Goal: Task Accomplishment & Management: Manage account settings

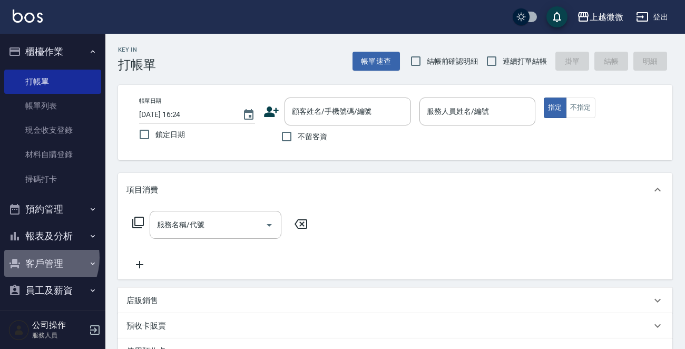
click at [36, 258] on button "客戶管理" at bounding box center [52, 263] width 97 height 27
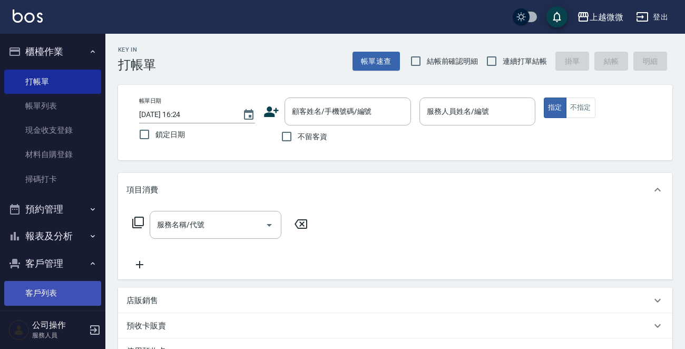
click at [47, 290] on link "客戶列表" at bounding box center [52, 293] width 97 height 24
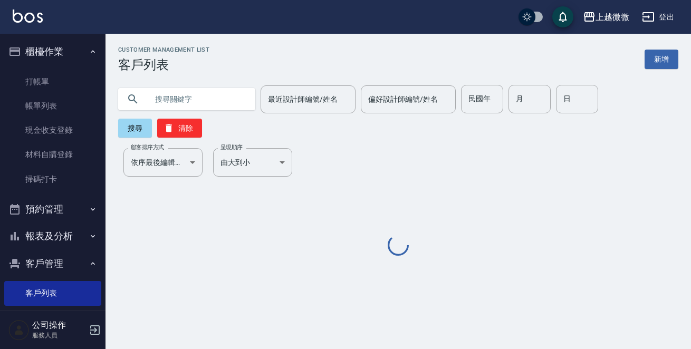
click at [189, 104] on input "text" at bounding box center [197, 99] width 99 height 28
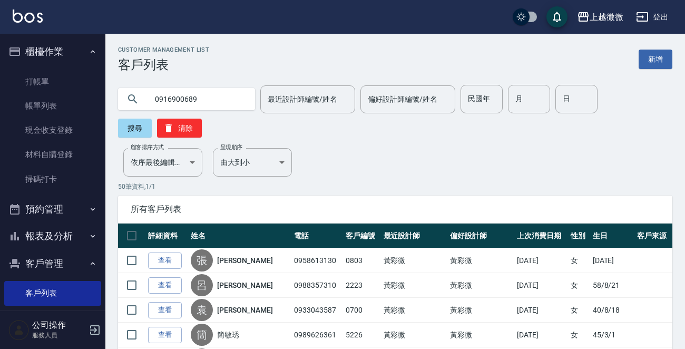
type input "0916900689"
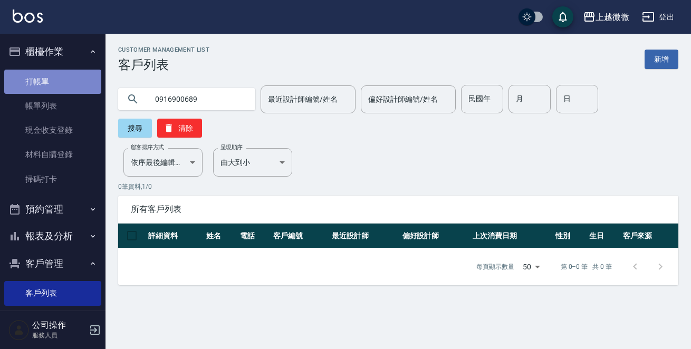
click at [68, 85] on link "打帳單" at bounding box center [52, 82] width 97 height 24
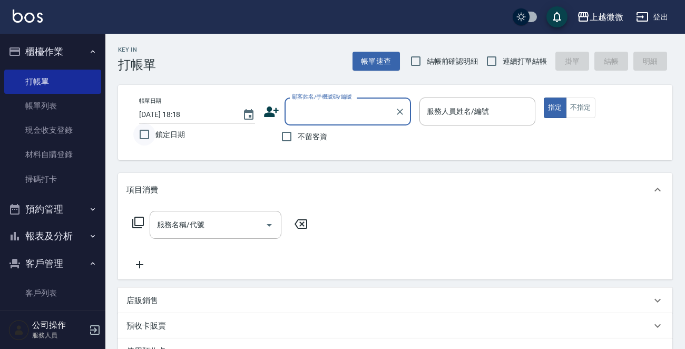
click at [145, 132] on input "鎖定日期" at bounding box center [144, 134] width 22 height 22
checkbox input "true"
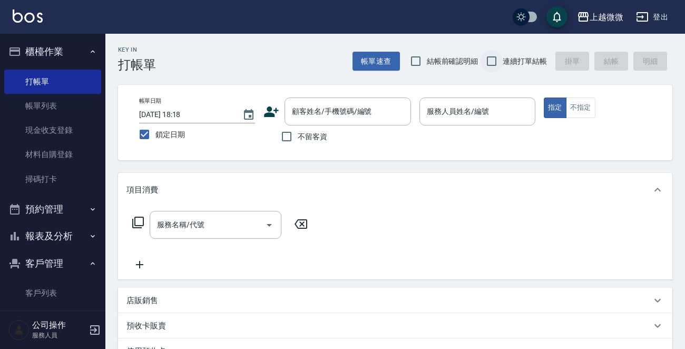
click at [489, 56] on input "連續打單結帳" at bounding box center [492, 61] width 22 height 22
checkbox input "true"
click at [367, 106] on div "顧客姓名/手機號碼/編號 顧客姓名/手機號碼/編號" at bounding box center [348, 112] width 127 height 28
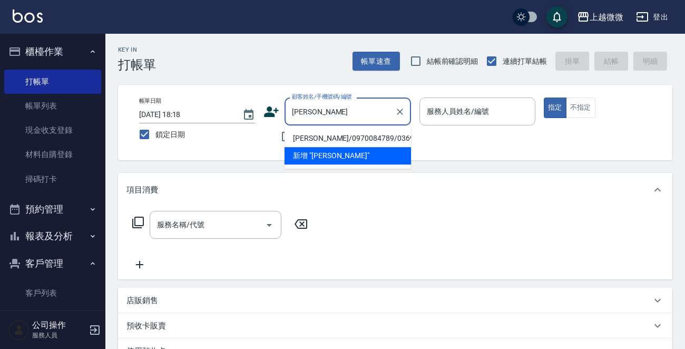
click at [342, 139] on li "[PERSON_NAME]/0970084789/0369" at bounding box center [348, 138] width 127 height 17
type input "[PERSON_NAME]/0970084789/0369"
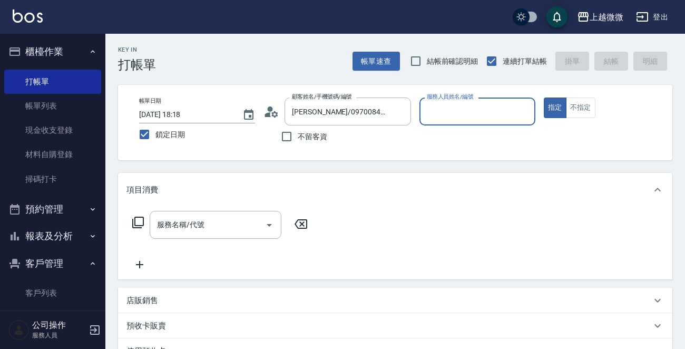
type input "Selin-5"
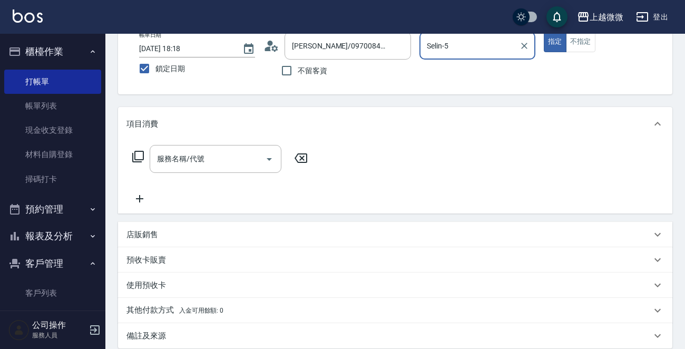
scroll to position [158, 0]
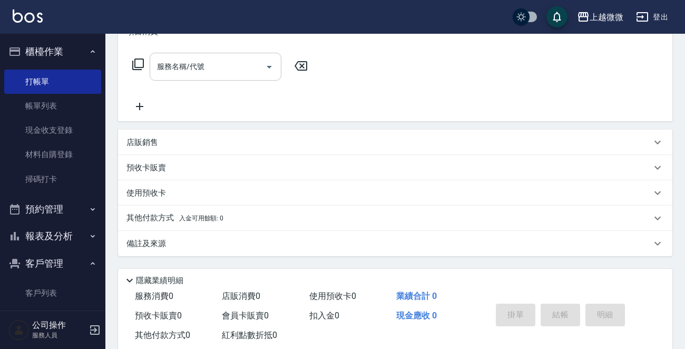
click at [192, 71] on div "服務名稱/代號 服務名稱/代號" at bounding box center [216, 67] width 132 height 28
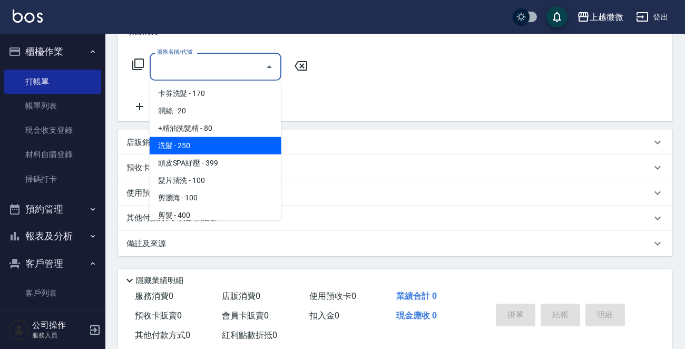
click at [191, 139] on span "洗髮 - 250" at bounding box center [216, 145] width 132 height 17
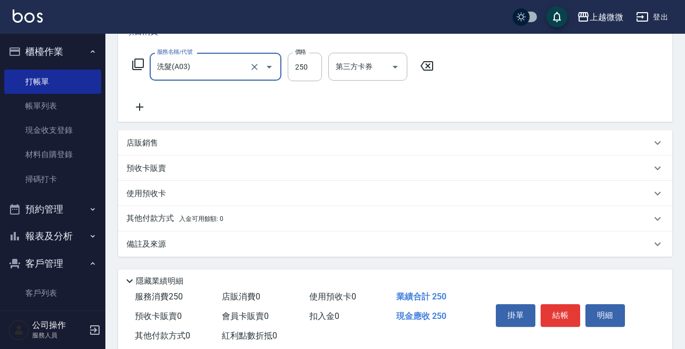
type input "洗髮(A03)"
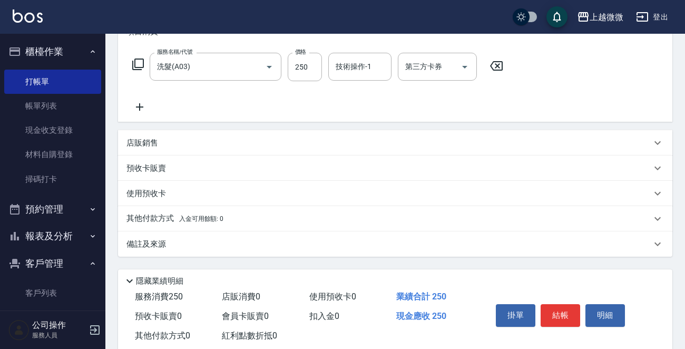
click at [140, 110] on icon at bounding box center [140, 107] width 26 height 13
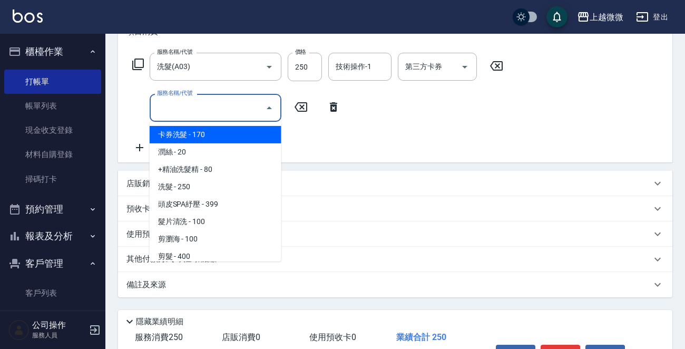
click at [179, 109] on input "服務名稱/代號" at bounding box center [207, 108] width 106 height 18
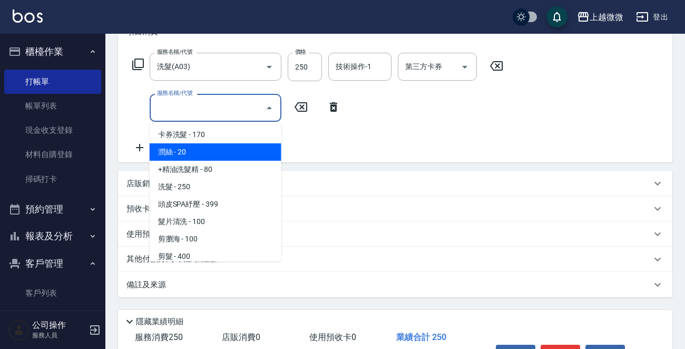
click at [201, 147] on span "潤絲 - 20" at bounding box center [216, 151] width 132 height 17
type input "潤絲(A01)"
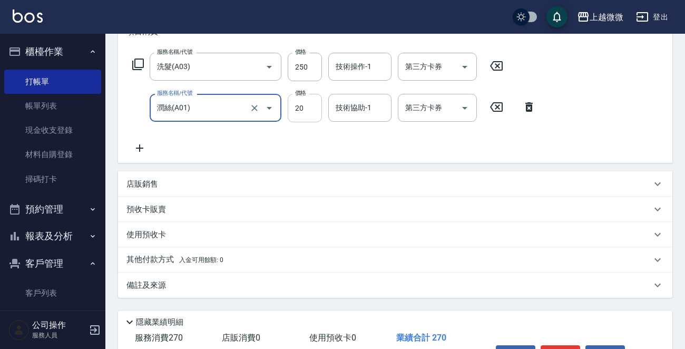
click at [310, 99] on input "20" at bounding box center [305, 108] width 34 height 28
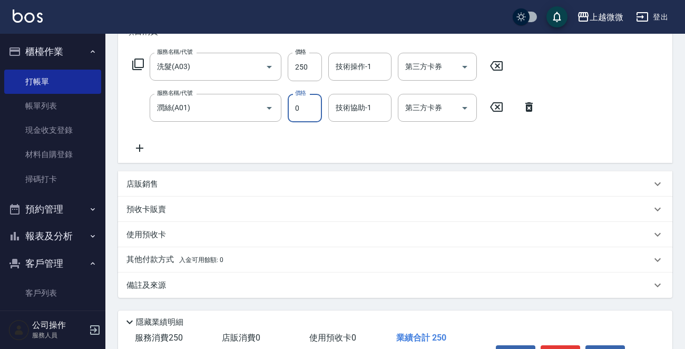
type input "0"
click at [357, 67] on div "技術操作-1 技術操作-1" at bounding box center [359, 67] width 63 height 28
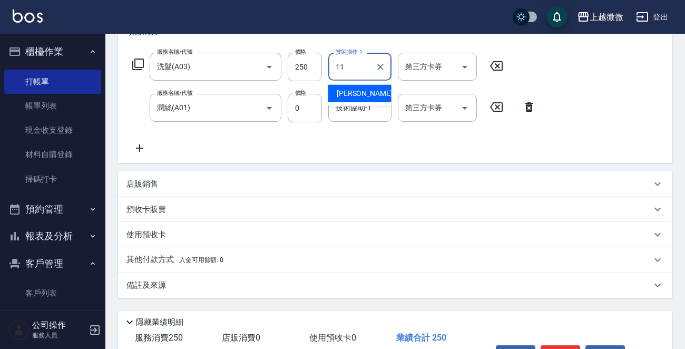
click at [357, 92] on span "[PERSON_NAME] -11" at bounding box center [370, 93] width 66 height 11
type input "[PERSON_NAME]-11"
click at [357, 103] on div "技術協助-1 技術協助-1" at bounding box center [359, 108] width 63 height 28
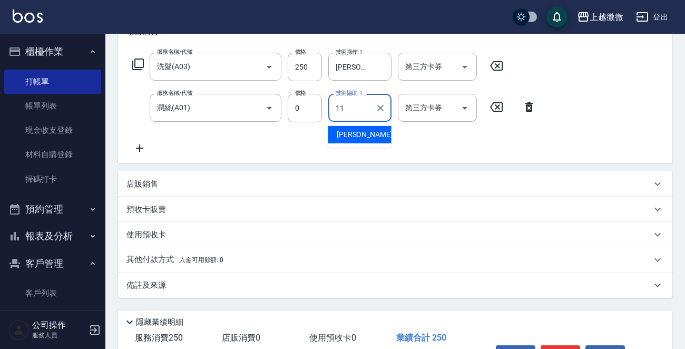
click at [367, 131] on div "[PERSON_NAME] -11" at bounding box center [359, 134] width 63 height 17
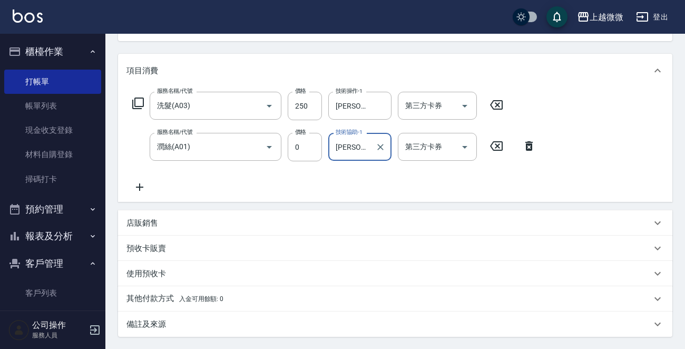
scroll to position [224, 0]
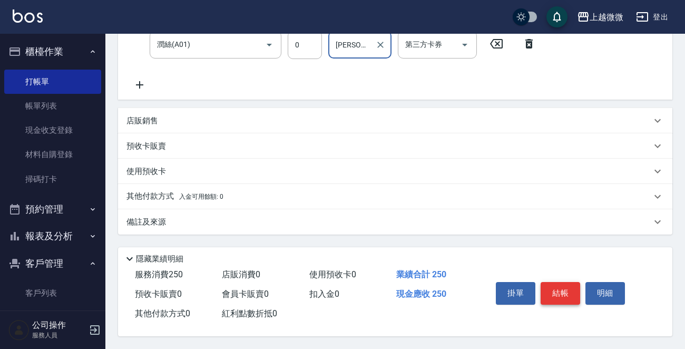
type input "[PERSON_NAME]-11"
click at [554, 288] on button "結帳" at bounding box center [561, 293] width 40 height 22
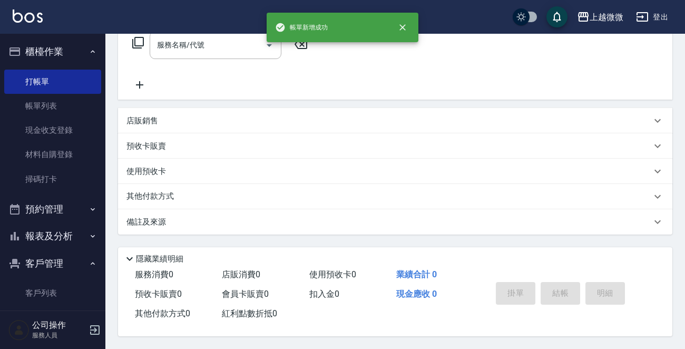
scroll to position [0, 0]
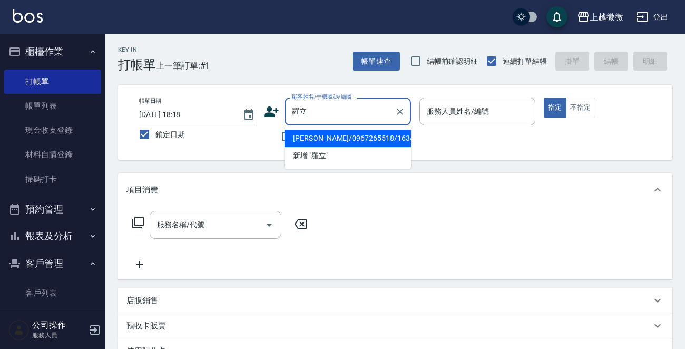
click at [331, 141] on li "[PERSON_NAME]/0967265518/1634" at bounding box center [348, 138] width 127 height 17
type input "[PERSON_NAME]/0967265518/1634"
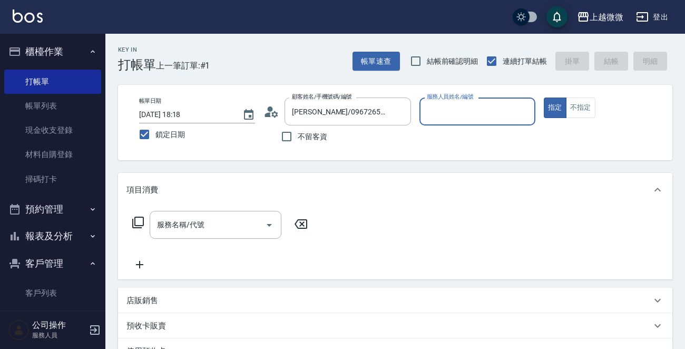
type input "Selin-5"
click at [215, 228] on input "服務名稱/代號" at bounding box center [207, 225] width 106 height 18
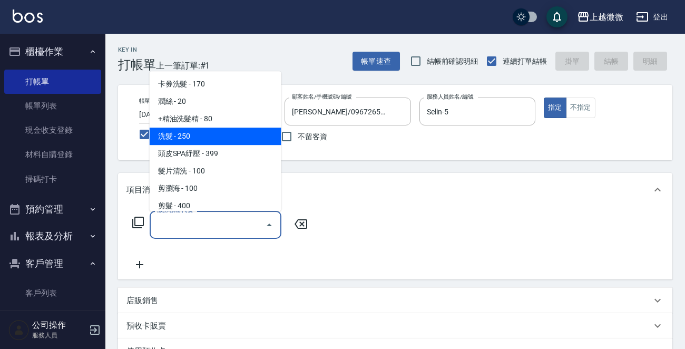
click at [208, 143] on span "洗髮 - 250" at bounding box center [216, 136] width 132 height 17
type input "洗髮(A03)"
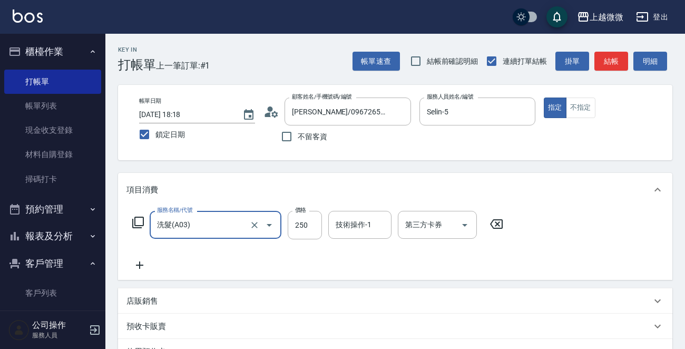
click at [141, 260] on icon at bounding box center [140, 265] width 26 height 13
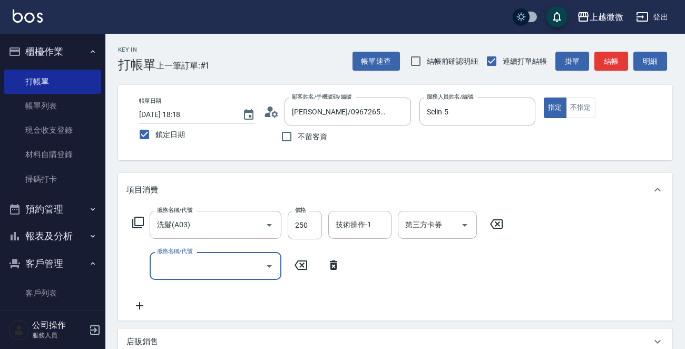
click at [159, 264] on input "服務名稱/代號" at bounding box center [207, 266] width 106 height 18
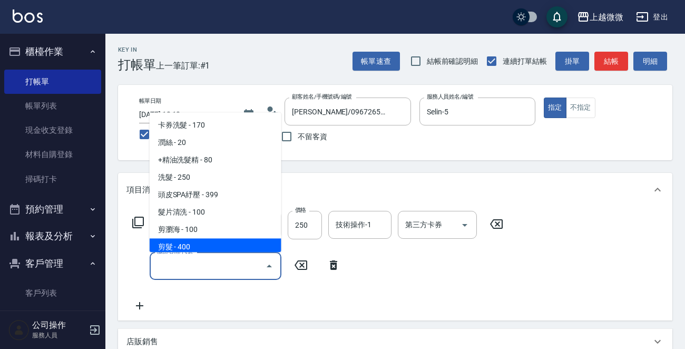
click at [178, 251] on span "剪髮 - 400" at bounding box center [216, 247] width 132 height 17
type input "剪髮(B02)"
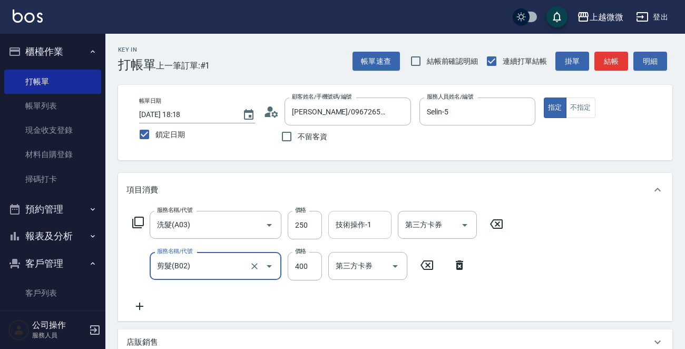
click at [364, 228] on input "技術操作-1" at bounding box center [360, 225] width 54 height 18
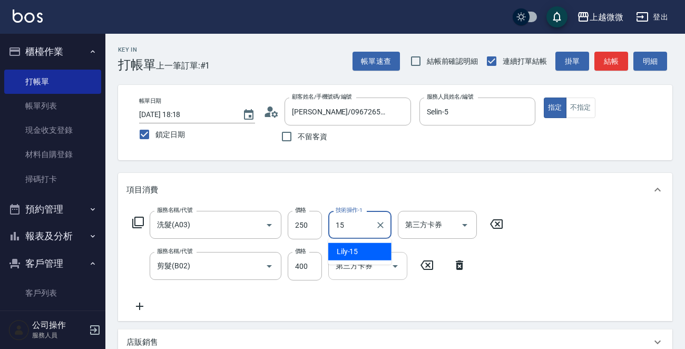
drag, startPoint x: 357, startPoint y: 243, endPoint x: 359, endPoint y: 257, distance: 13.8
click at [357, 243] on div "Lily -15" at bounding box center [359, 251] width 63 height 17
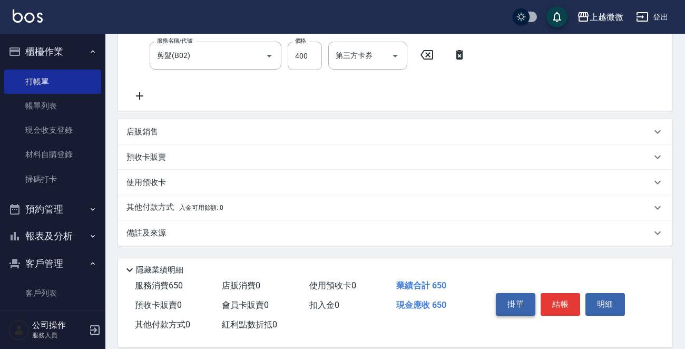
scroll to position [211, 0]
type input "Lily-15"
click at [567, 306] on button "結帳" at bounding box center [561, 304] width 40 height 22
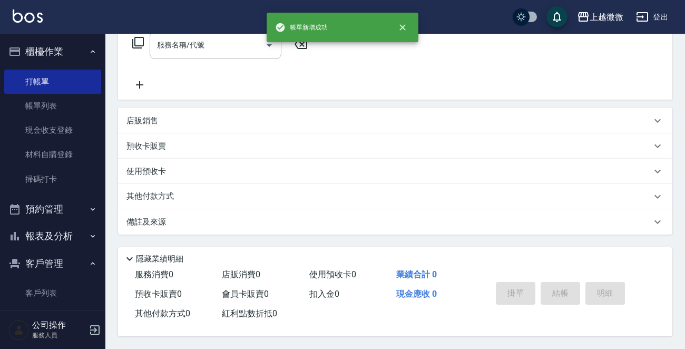
scroll to position [0, 0]
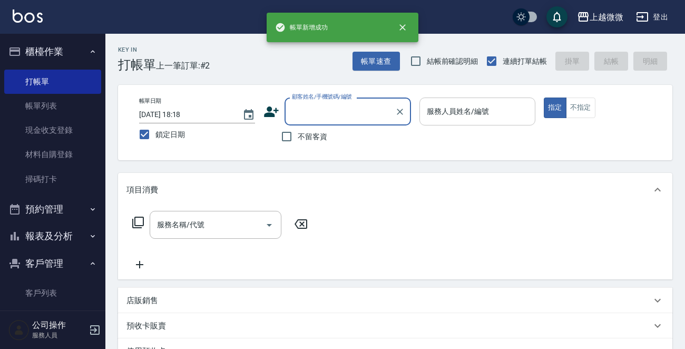
click at [506, 114] on input "服務人員姓名/編號" at bounding box center [477, 111] width 106 height 18
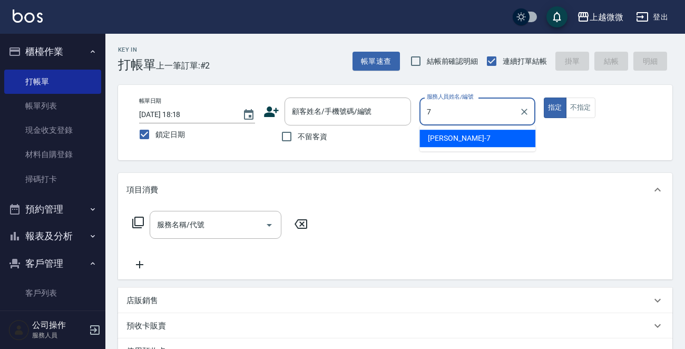
click at [482, 142] on div "[PERSON_NAME] -7" at bounding box center [478, 138] width 116 height 17
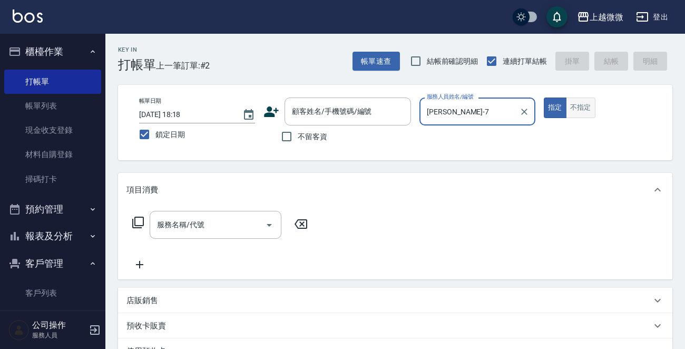
type input "[PERSON_NAME]-7"
click at [574, 108] on button "不指定" at bounding box center [581, 108] width 30 height 21
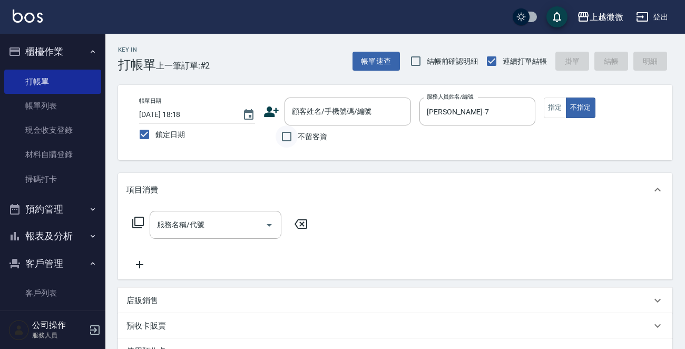
drag, startPoint x: 297, startPoint y: 137, endPoint x: 288, endPoint y: 142, distance: 9.9
click at [296, 137] on input "不留客資" at bounding box center [287, 136] width 22 height 22
checkbox input "true"
click at [198, 227] on div "服務名稱/代號 服務名稱/代號" at bounding box center [216, 225] width 132 height 28
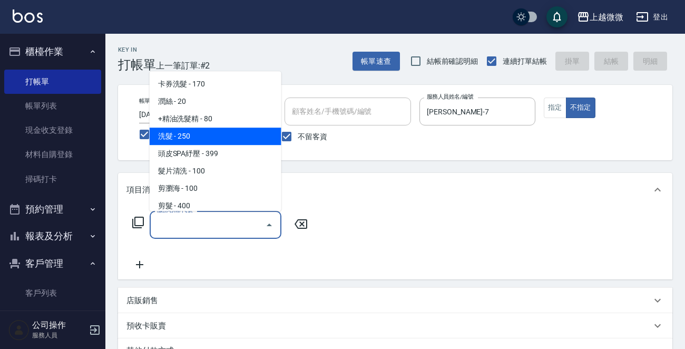
click at [200, 136] on span "洗髮 - 250" at bounding box center [216, 136] width 132 height 17
type input "洗髮(A03)"
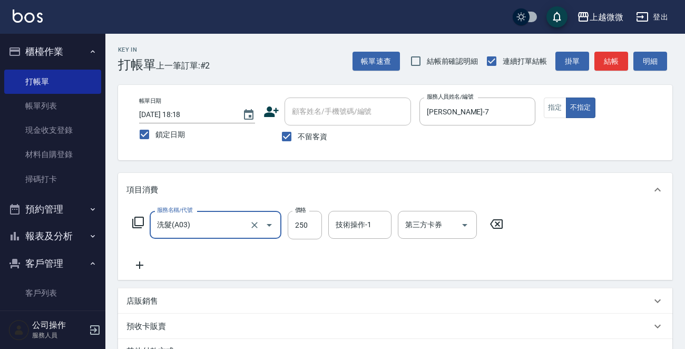
click at [141, 261] on icon at bounding box center [140, 265] width 26 height 13
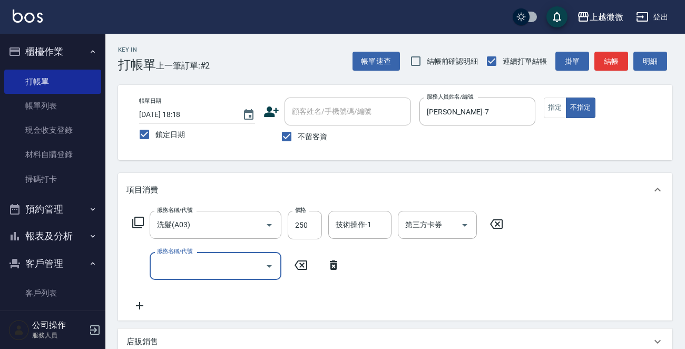
click at [195, 274] on input "服務名稱/代號" at bounding box center [207, 266] width 106 height 18
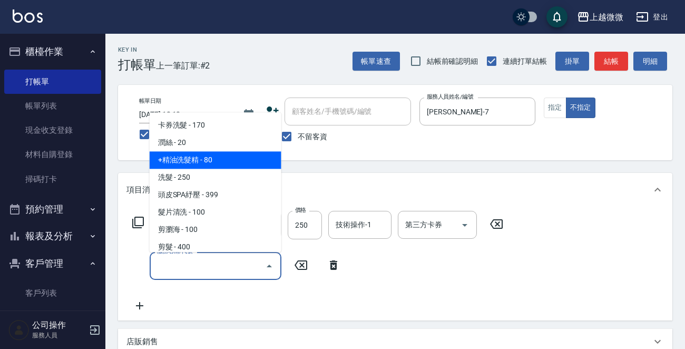
click at [212, 159] on span "+精油洗髮精 - 80" at bounding box center [216, 160] width 132 height 17
type input "+精油洗髮精(A02)"
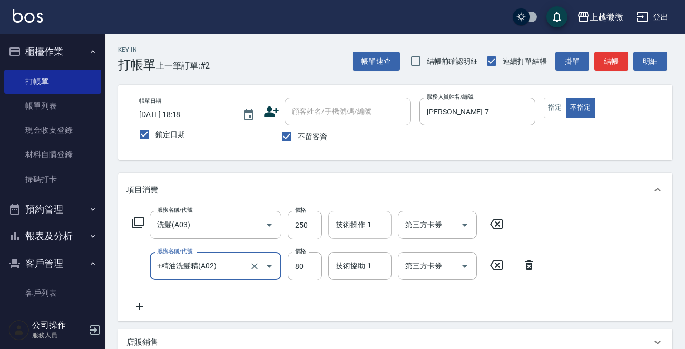
click at [356, 217] on input "技術操作-1" at bounding box center [360, 225] width 54 height 18
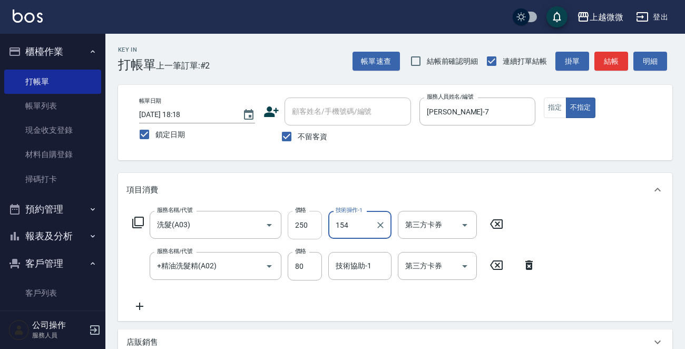
drag, startPoint x: 356, startPoint y: 226, endPoint x: 321, endPoint y: 222, distance: 35.5
click at [321, 222] on div "服務名稱/代號 洗髮(A03) 服務名稱/代號 價格 250 價格 技術操作-1 154 技術操作-1 第三方卡券 第三方卡券" at bounding box center [318, 225] width 383 height 28
click at [364, 249] on div "Lily -15" at bounding box center [359, 251] width 63 height 17
type input "Lily-15"
click at [358, 274] on input "技術協助-1" at bounding box center [360, 266] width 54 height 18
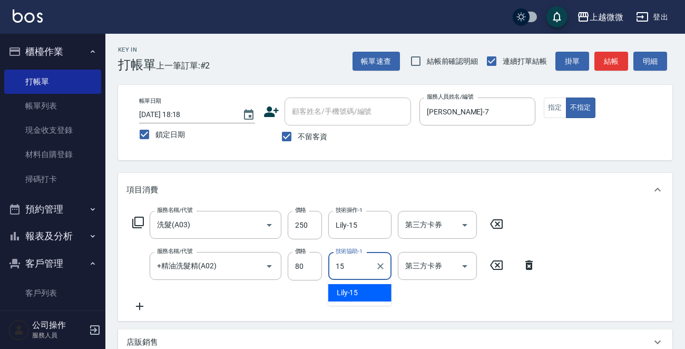
click at [361, 293] on div "Lily -15" at bounding box center [359, 292] width 63 height 17
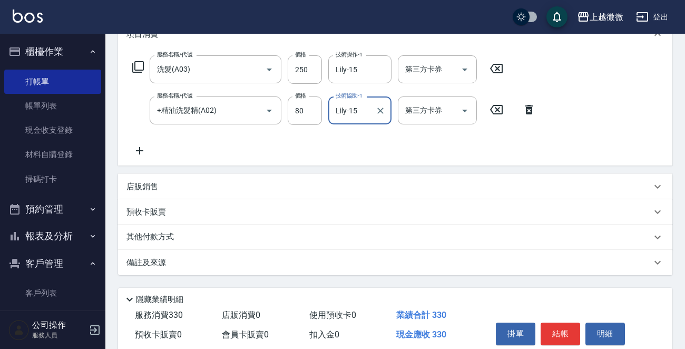
scroll to position [158, 0]
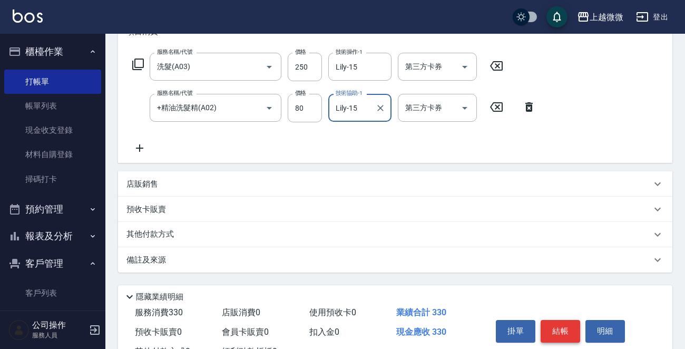
type input "Lily-15"
click at [565, 334] on button "結帳" at bounding box center [561, 331] width 40 height 22
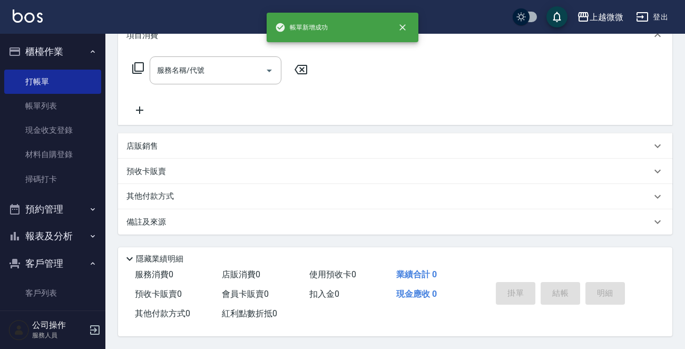
scroll to position [0, 0]
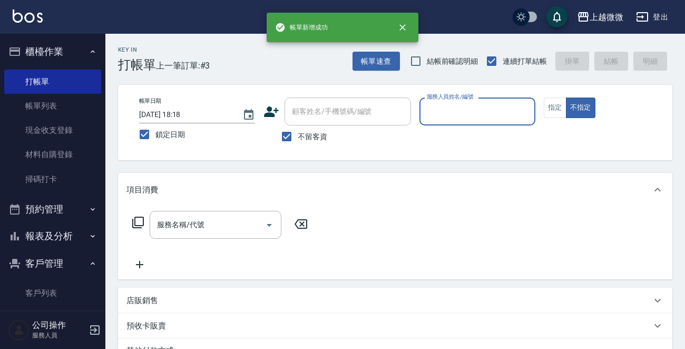
click at [487, 112] on input "服務人員姓名/編號" at bounding box center [477, 111] width 106 height 18
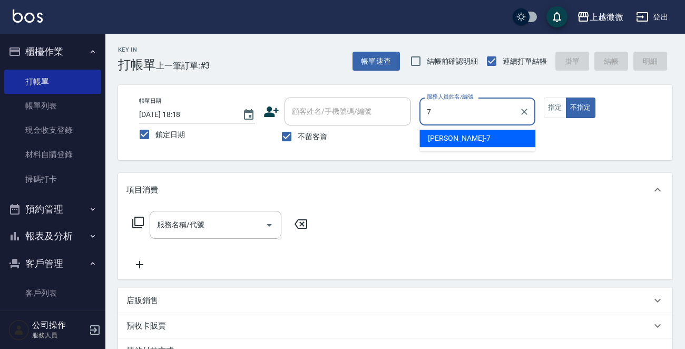
click at [465, 134] on div "[PERSON_NAME] -7" at bounding box center [478, 138] width 116 height 17
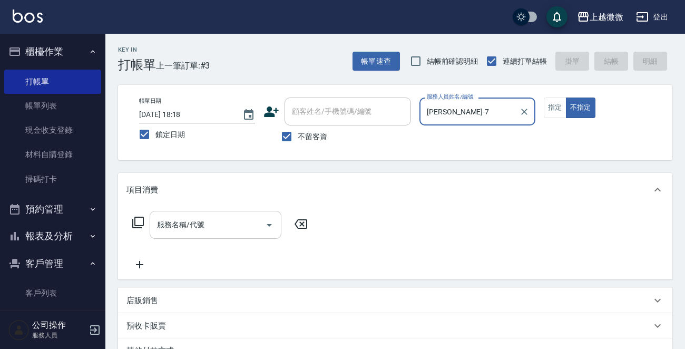
type input "[PERSON_NAME]-7"
click at [208, 224] on input "服務名稱/代號" at bounding box center [207, 225] width 106 height 18
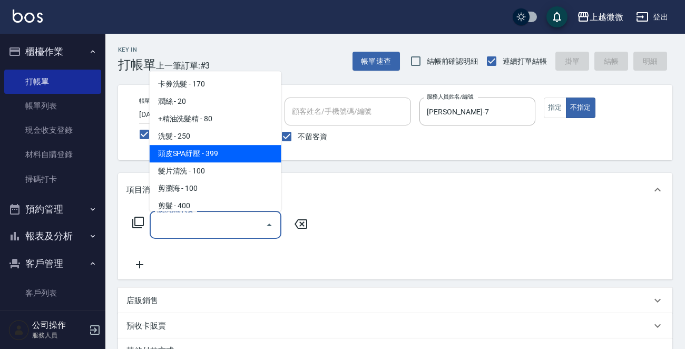
click at [225, 151] on span "頭皮SPA紓壓 - 399" at bounding box center [216, 153] width 132 height 17
type input "頭皮SPA紓壓(A04)"
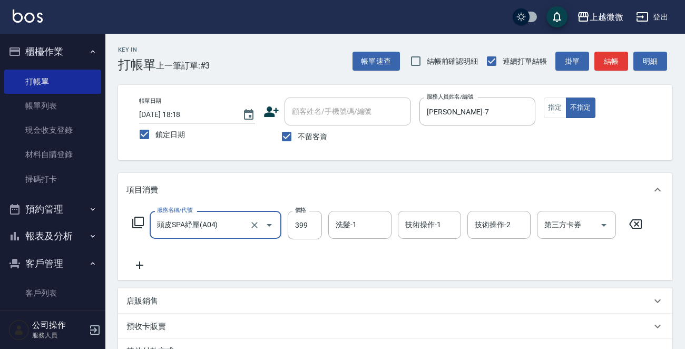
click at [140, 266] on icon at bounding box center [139, 264] width 7 height 7
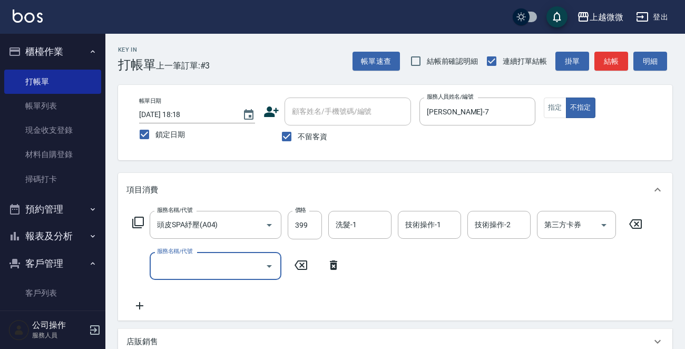
click at [224, 268] on input "服務名稱/代號" at bounding box center [207, 266] width 106 height 18
type input "肩頸精油紓壓(G01)"
click at [360, 224] on input "洗髮-1" at bounding box center [360, 225] width 54 height 18
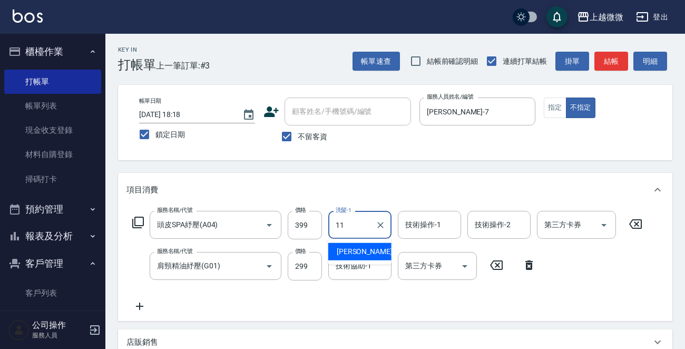
drag, startPoint x: 355, startPoint y: 247, endPoint x: 403, endPoint y: 242, distance: 48.3
click at [356, 247] on span "[PERSON_NAME] -11" at bounding box center [370, 251] width 66 height 11
type input "[PERSON_NAME]-11"
click at [436, 225] on div "技術操作-1 技術操作-1" at bounding box center [429, 225] width 63 height 28
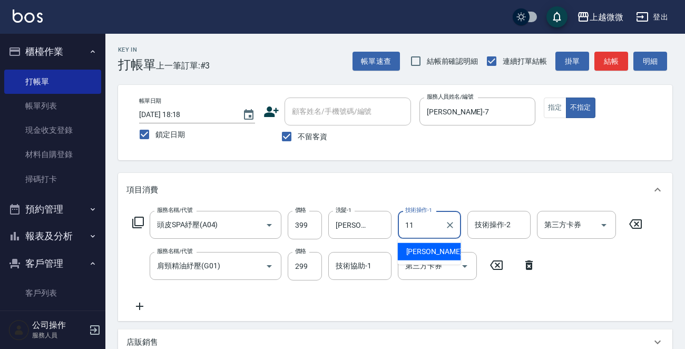
drag, startPoint x: 435, startPoint y: 247, endPoint x: 464, endPoint y: 238, distance: 30.7
click at [435, 247] on span "[PERSON_NAME] -11" at bounding box center [439, 251] width 66 height 11
type input "[PERSON_NAME]-11"
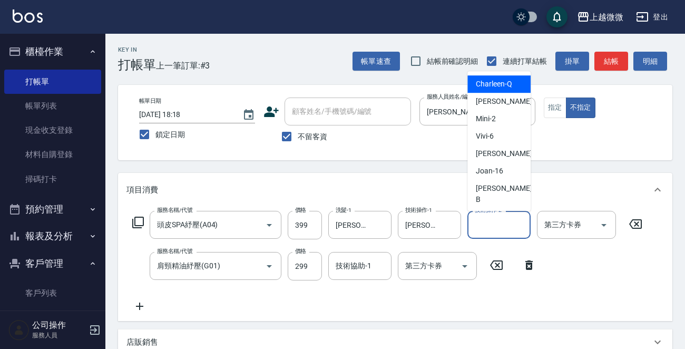
click at [501, 227] on div "技術操作-2 技術操作-2" at bounding box center [499, 225] width 63 height 28
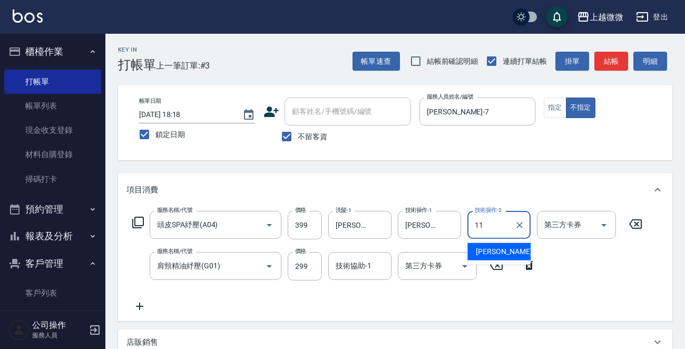
click at [490, 247] on span "[PERSON_NAME] -11" at bounding box center [509, 251] width 66 height 11
type input "[PERSON_NAME]-11"
click at [365, 269] on div "技術協助-1 技術協助-1" at bounding box center [359, 266] width 63 height 28
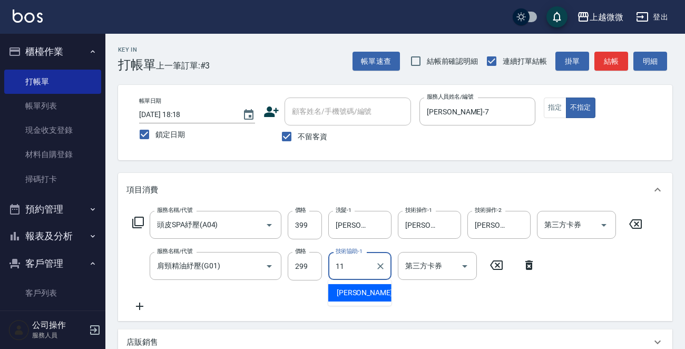
click at [364, 289] on span "[PERSON_NAME] -11" at bounding box center [370, 292] width 66 height 11
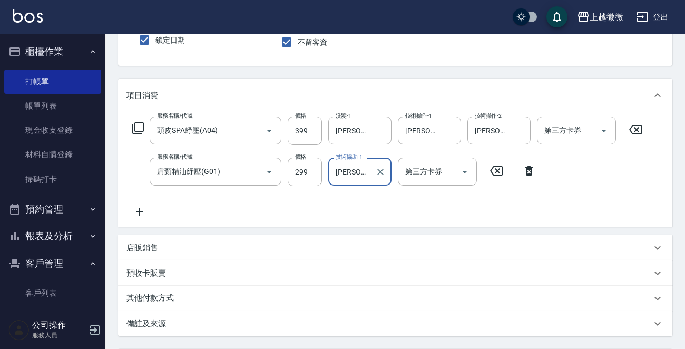
scroll to position [199, 0]
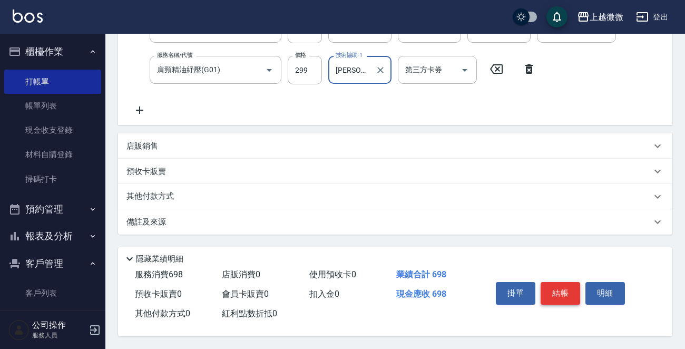
type input "[PERSON_NAME]-11"
click at [569, 292] on button "結帳" at bounding box center [561, 293] width 40 height 22
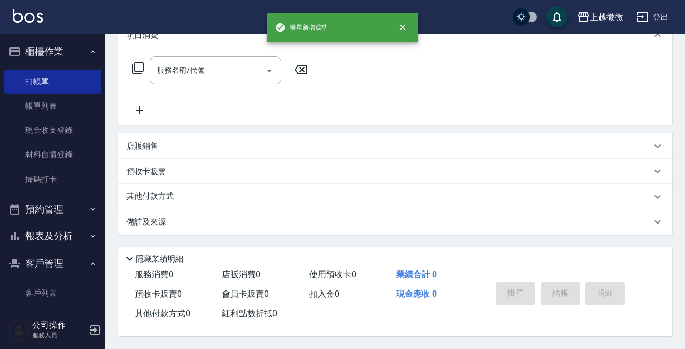
scroll to position [0, 0]
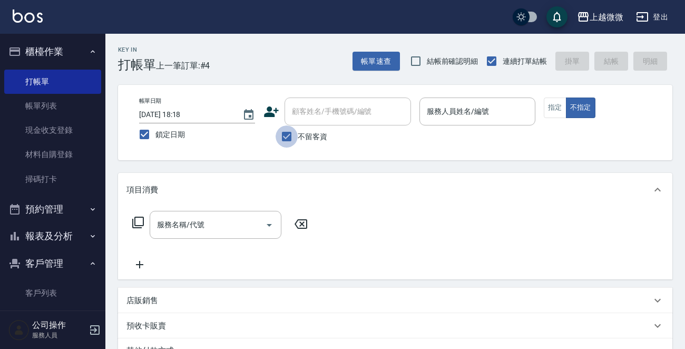
drag, startPoint x: 285, startPoint y: 137, endPoint x: 335, endPoint y: 117, distance: 53.6
click at [288, 137] on input "不留客資" at bounding box center [287, 136] width 22 height 22
checkbox input "false"
click at [337, 115] on input "顧客姓名/手機號碼/編號" at bounding box center [347, 111] width 117 height 18
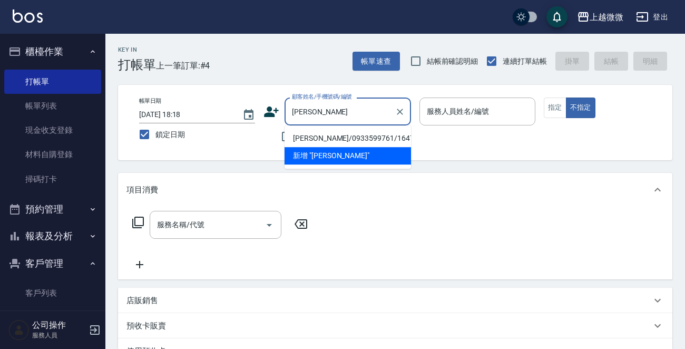
click at [327, 132] on li "[PERSON_NAME]/0933599761/1647" at bounding box center [348, 138] width 127 height 17
type input "[PERSON_NAME]/0933599761/1647"
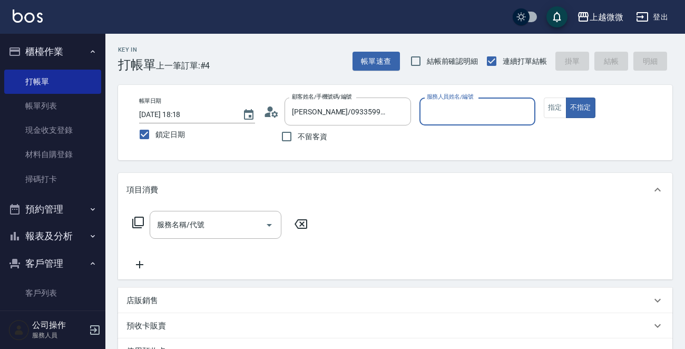
type input "Selin-5"
click at [558, 102] on button "指定" at bounding box center [555, 108] width 23 height 21
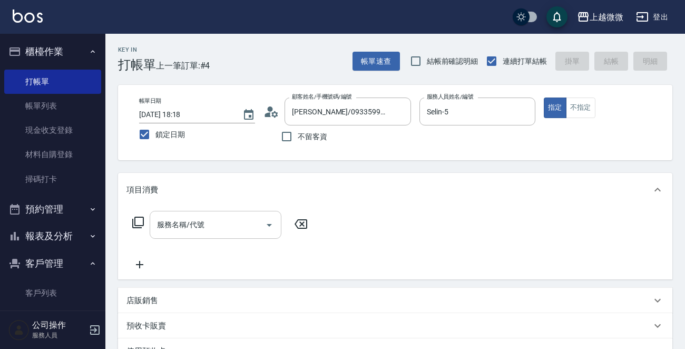
click at [208, 216] on input "服務名稱/代號" at bounding box center [207, 225] width 106 height 18
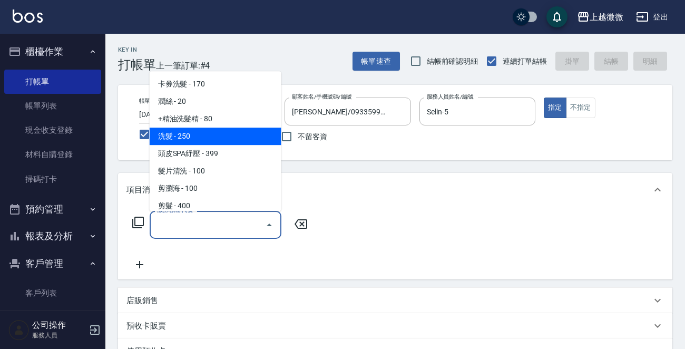
click at [216, 138] on span "洗髮 - 250" at bounding box center [216, 136] width 132 height 17
type input "洗髮(A03)"
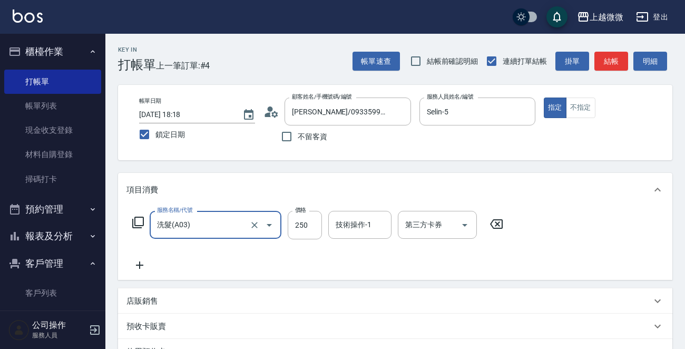
click at [140, 265] on icon at bounding box center [139, 264] width 7 height 7
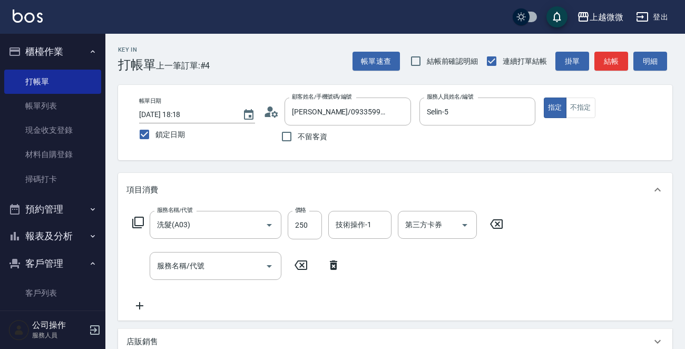
click at [200, 281] on div "服務名稱/代號 洗髮(A03) 服務名稱/代號 價格 250 價格 技術操作-1 技術操作-1 第三方卡券 第三方卡券 服務名稱/代號 服務名稱/代號" at bounding box center [318, 261] width 383 height 101
click at [203, 273] on input "服務名稱/代號" at bounding box center [207, 266] width 106 height 18
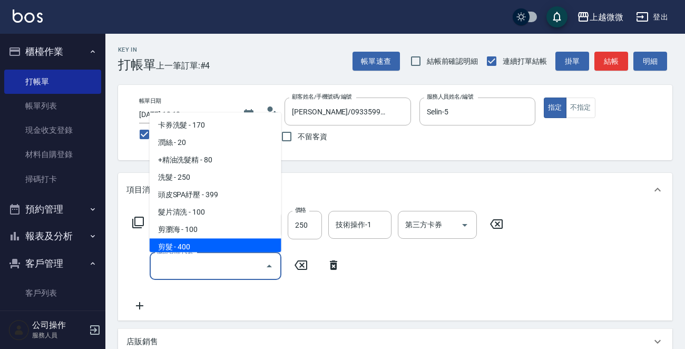
click at [197, 242] on span "剪髮 - 400" at bounding box center [216, 247] width 132 height 17
type input "剪髮(B02)"
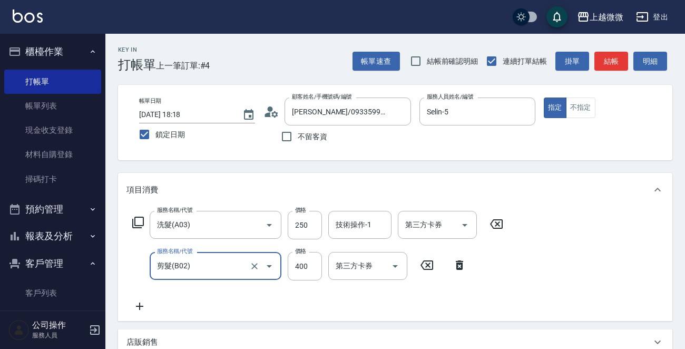
click at [138, 309] on icon at bounding box center [140, 306] width 26 height 13
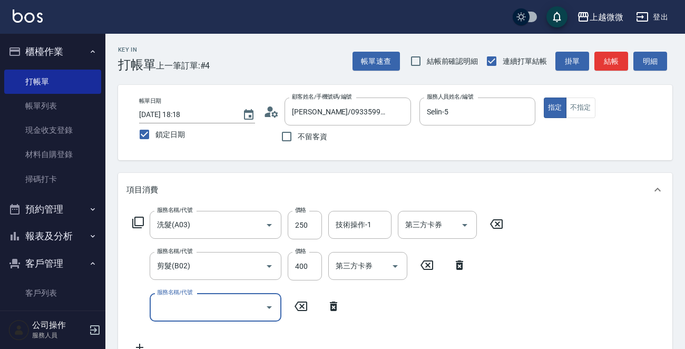
click at [185, 307] on input "服務名稱/代號" at bounding box center [207, 307] width 106 height 18
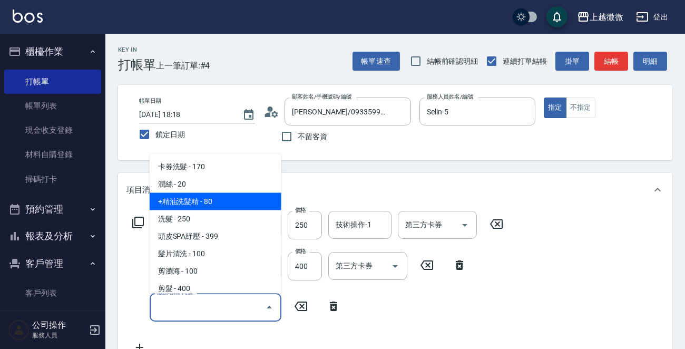
click at [196, 189] on span "潤絲 - 20" at bounding box center [216, 184] width 132 height 17
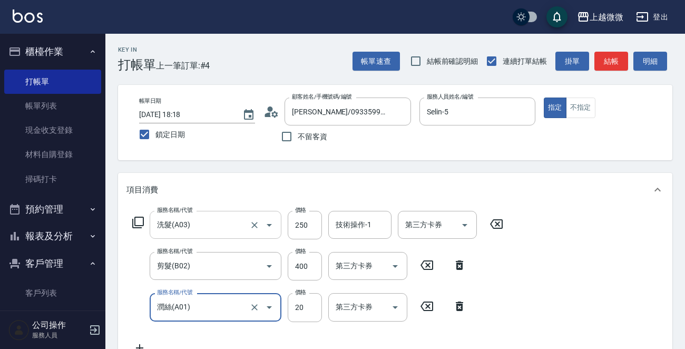
type input "潤絲(A01)"
click at [307, 265] on input "400" at bounding box center [305, 266] width 34 height 28
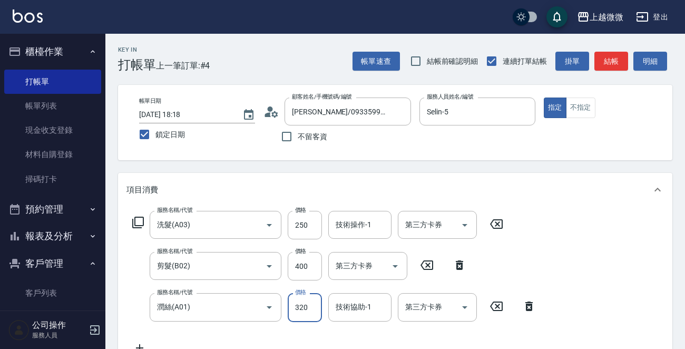
type input "320"
click at [285, 262] on div "服務名稱/代號 剪髮(B02) 服務名稱/代號 價格 400 價格 第三方卡券 第三方卡券" at bounding box center [300, 266] width 346 height 28
click at [301, 264] on input "400" at bounding box center [305, 266] width 34 height 28
type input "320"
click at [253, 336] on div "服務名稱/代號 洗髮(A03) 服務名稱/代號 價格 250 價格 技術操作-1 技術操作-1 第三方卡券 第三方卡券 服務名稱/代號 剪髮(B02) 服務名…" at bounding box center [335, 282] width 416 height 143
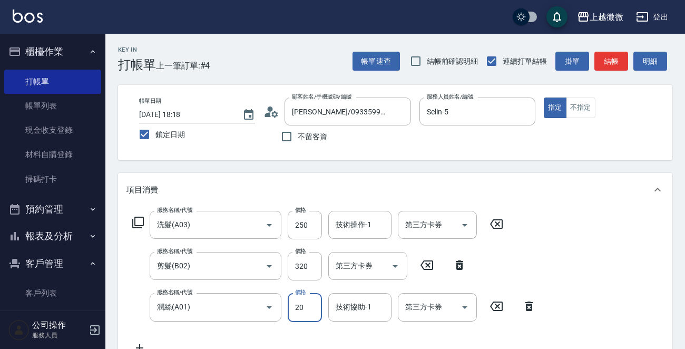
type input "20"
click at [499, 180] on div "項目消費" at bounding box center [395, 190] width 555 height 34
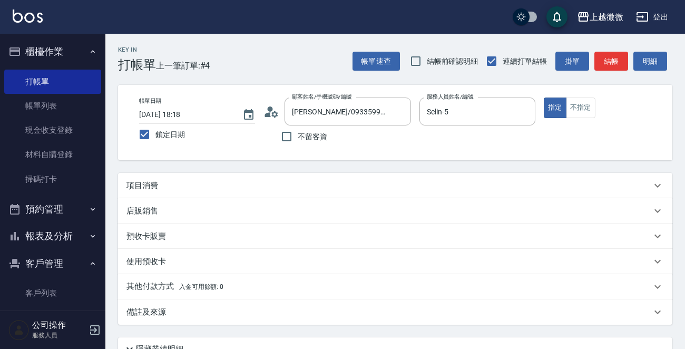
click at [461, 188] on div "項目消費" at bounding box center [389, 185] width 525 height 11
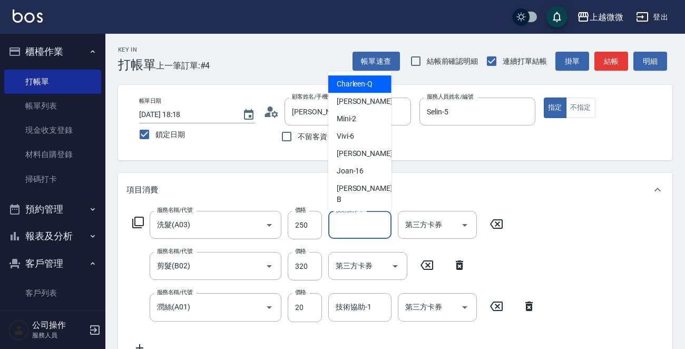
click at [359, 219] on div "技術操作-1 技術操作-1" at bounding box center [359, 225] width 63 height 28
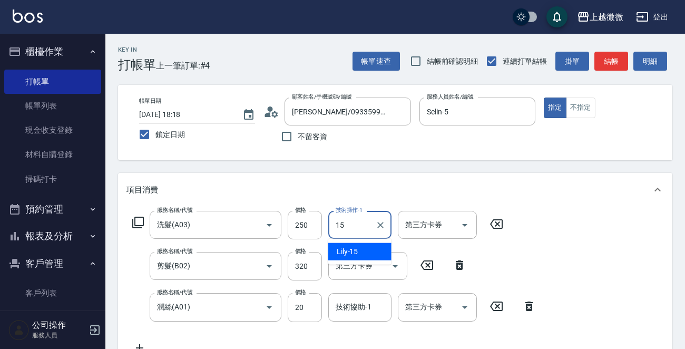
click at [358, 248] on div "Lily -15" at bounding box center [359, 251] width 63 height 17
type input "Lily-15"
drag, startPoint x: 362, startPoint y: 268, endPoint x: 368, endPoint y: 275, distance: 10.1
click at [362, 268] on div "第三方卡券 第三方卡券" at bounding box center [367, 266] width 79 height 28
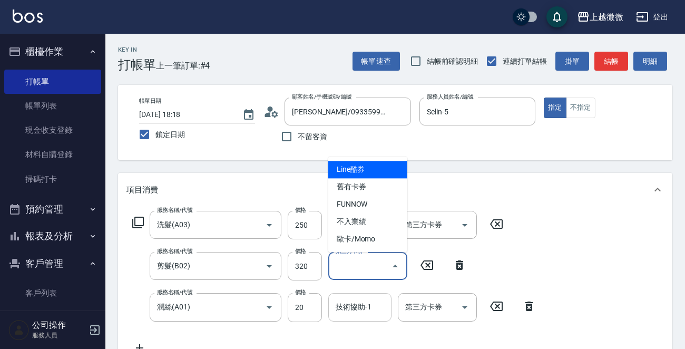
click at [365, 312] on input "技術協助-1" at bounding box center [360, 307] width 54 height 18
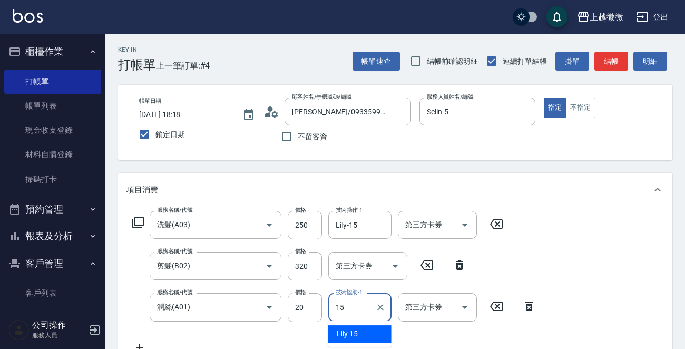
click at [360, 329] on div "Lily -15" at bounding box center [359, 333] width 63 height 17
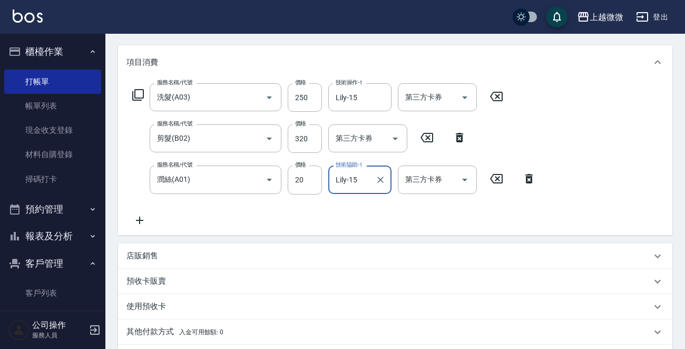
scroll to position [264, 0]
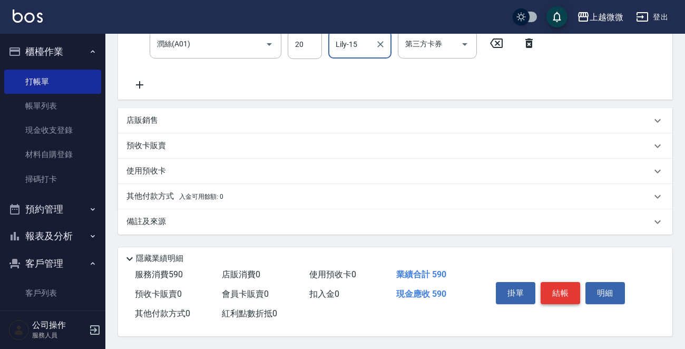
type input "Lily-15"
click at [564, 292] on button "結帳" at bounding box center [561, 293] width 40 height 22
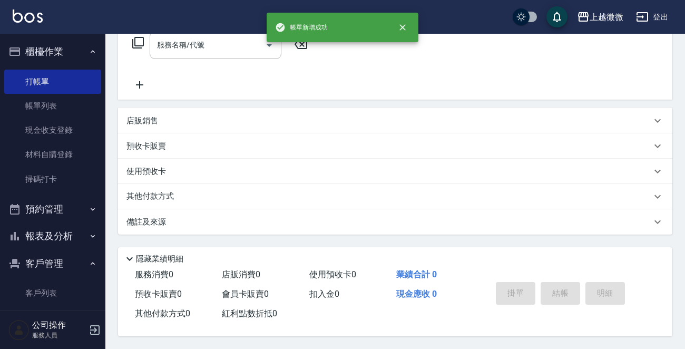
scroll to position [0, 0]
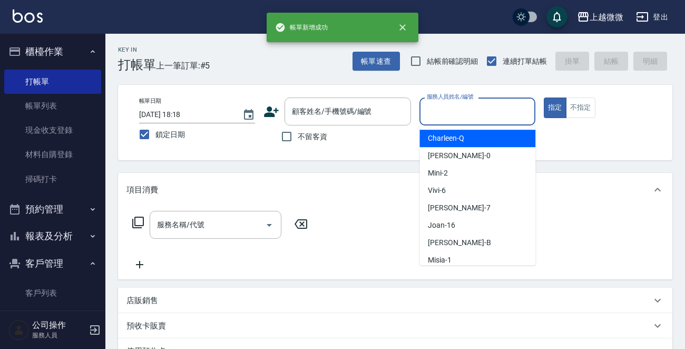
click at [463, 111] on div "服務人員姓名/編號 服務人員姓名/編號" at bounding box center [478, 112] width 116 height 28
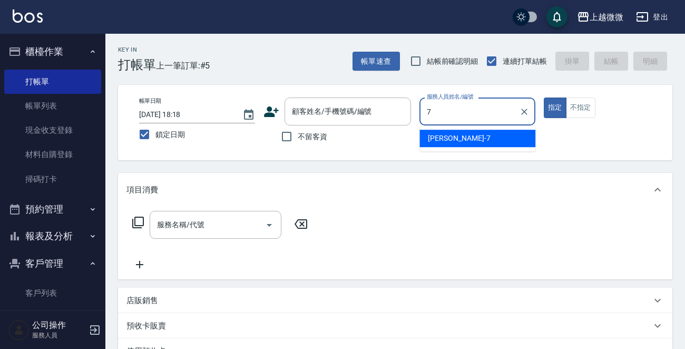
click at [463, 128] on ul "[PERSON_NAME] -7" at bounding box center [478, 138] width 116 height 26
click at [488, 130] on div "[PERSON_NAME] -7" at bounding box center [478, 138] width 116 height 17
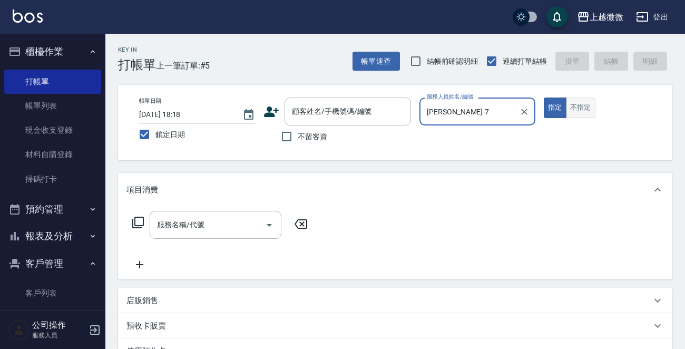
type input "[PERSON_NAME]-7"
click at [575, 108] on button "不指定" at bounding box center [581, 108] width 30 height 21
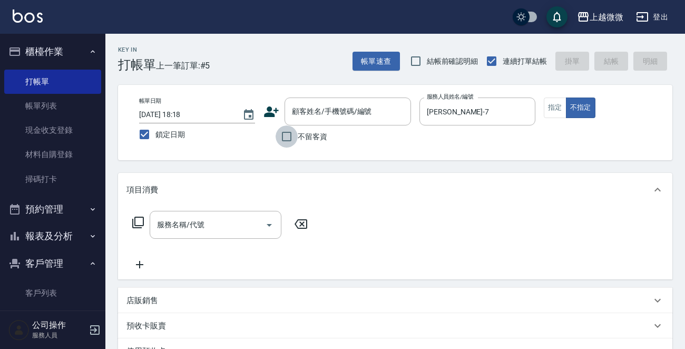
click at [284, 135] on input "不留客資" at bounding box center [287, 136] width 22 height 22
checkbox input "true"
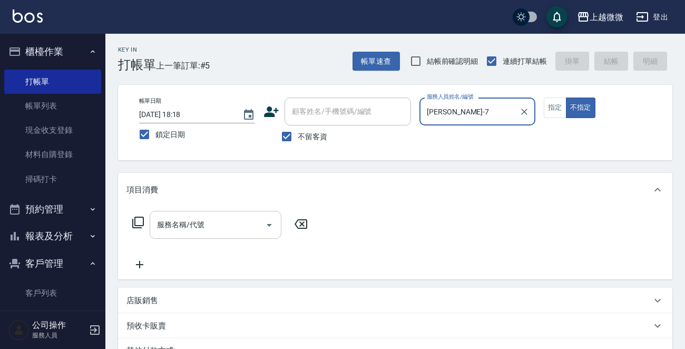
click at [228, 226] on input "服務名稱/代號" at bounding box center [207, 225] width 106 height 18
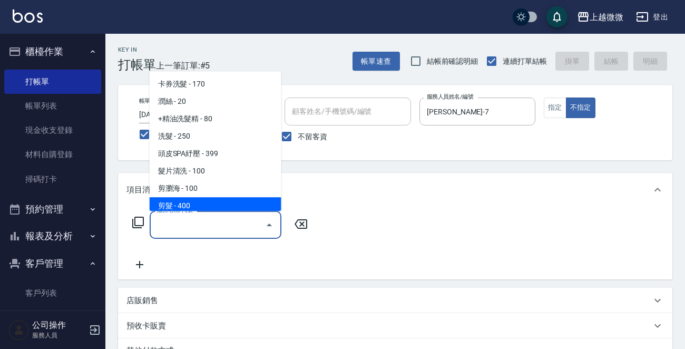
click at [207, 200] on span "剪髮 - 400" at bounding box center [216, 205] width 132 height 17
type input "剪髮(B02)"
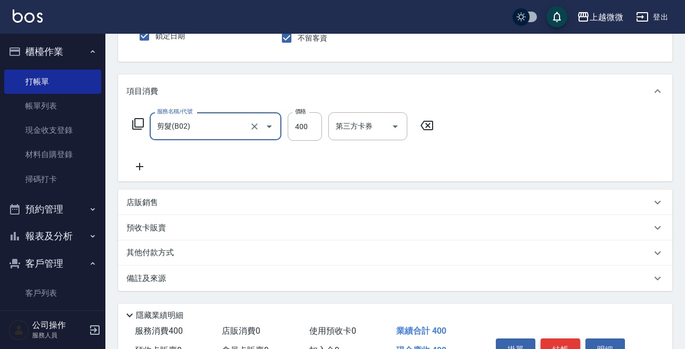
scroll to position [158, 0]
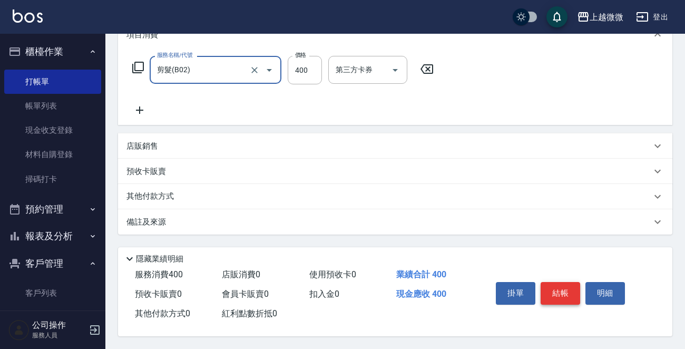
click at [559, 284] on button "結帳" at bounding box center [561, 293] width 40 height 22
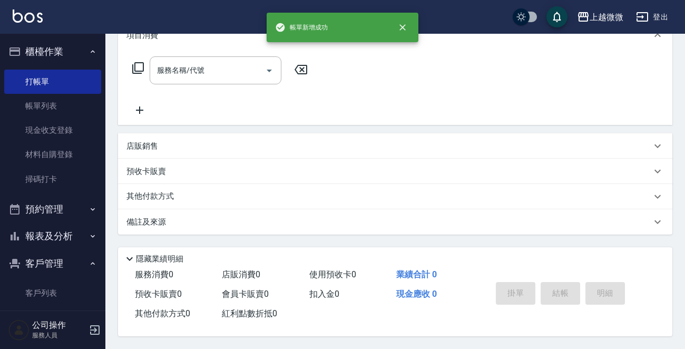
scroll to position [0, 0]
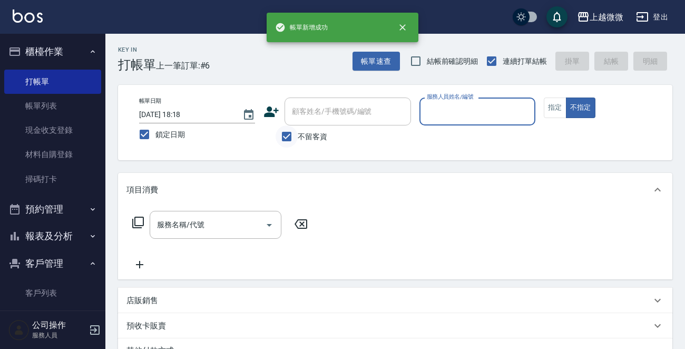
drag, startPoint x: 283, startPoint y: 130, endPoint x: 294, endPoint y: 131, distance: 11.1
click at [285, 130] on input "不留客資" at bounding box center [287, 136] width 22 height 22
checkbox input "false"
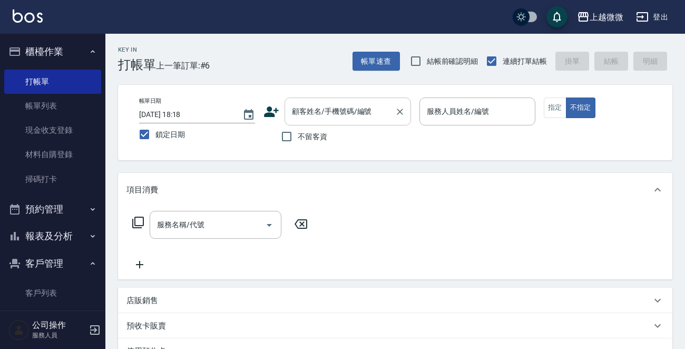
click at [333, 119] on input "顧客姓名/手機號碼/編號" at bounding box center [339, 111] width 101 height 18
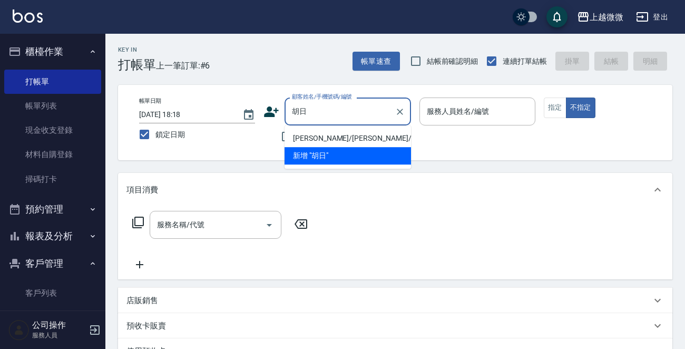
click at [328, 135] on li "[PERSON_NAME]/[PERSON_NAME]/1847" at bounding box center [348, 138] width 127 height 17
type input "[PERSON_NAME]/[PERSON_NAME]/1847"
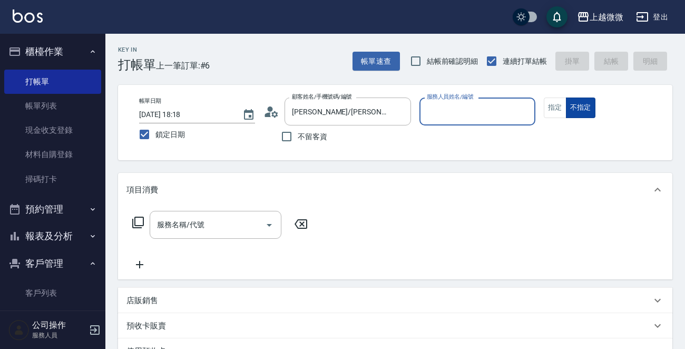
type input "Selin-5"
click at [558, 105] on button "指定" at bounding box center [555, 108] width 23 height 21
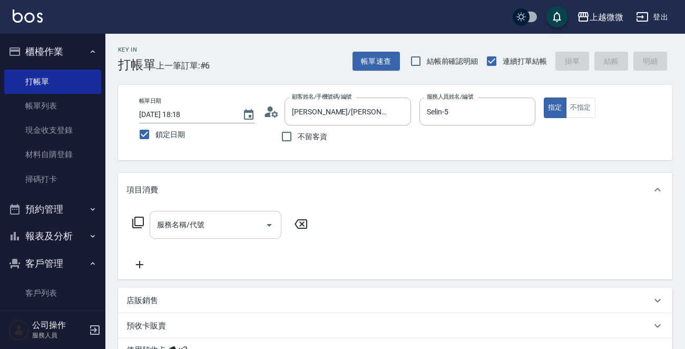
click at [206, 228] on input "服務名稱/代號" at bounding box center [207, 225] width 106 height 18
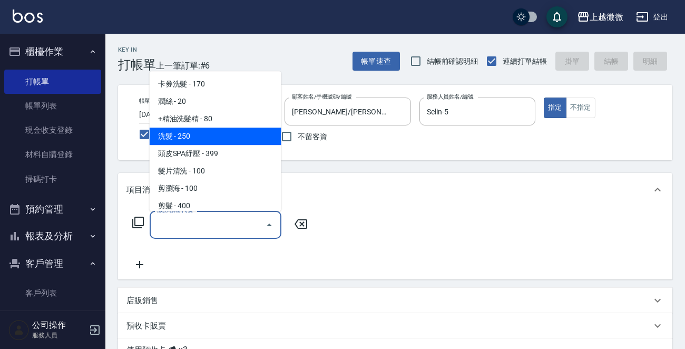
click at [202, 131] on span "洗髮 - 250" at bounding box center [216, 136] width 132 height 17
type input "洗髮(A03)"
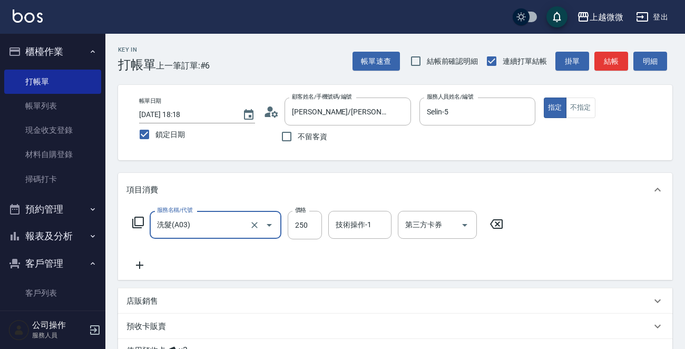
click at [138, 263] on icon at bounding box center [140, 265] width 26 height 13
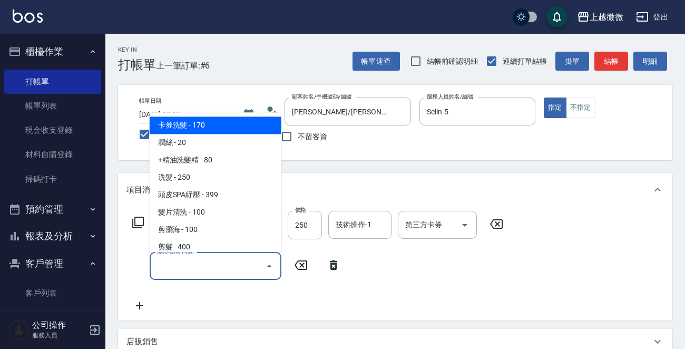
click at [184, 268] on input "服務名稱/代號" at bounding box center [207, 266] width 106 height 18
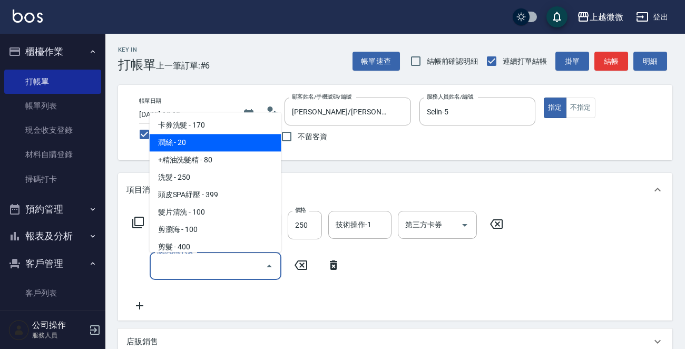
click at [206, 140] on span "潤絲 - 20" at bounding box center [216, 142] width 132 height 17
type input "潤絲(A01)"
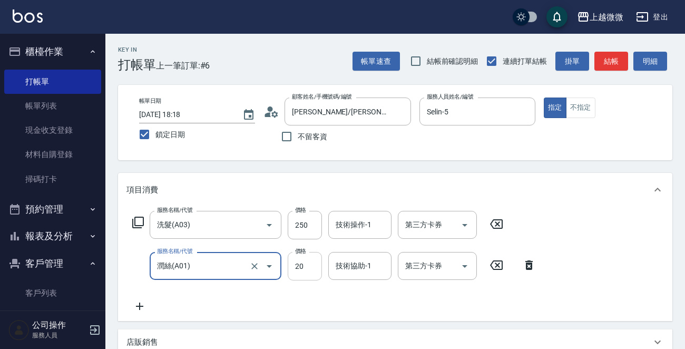
click at [306, 266] on input "20" at bounding box center [305, 266] width 34 height 28
type input "0"
drag, startPoint x: 306, startPoint y: 221, endPoint x: 314, endPoint y: 221, distance: 7.9
click at [307, 221] on input "250" at bounding box center [305, 225] width 34 height 28
type input "240"
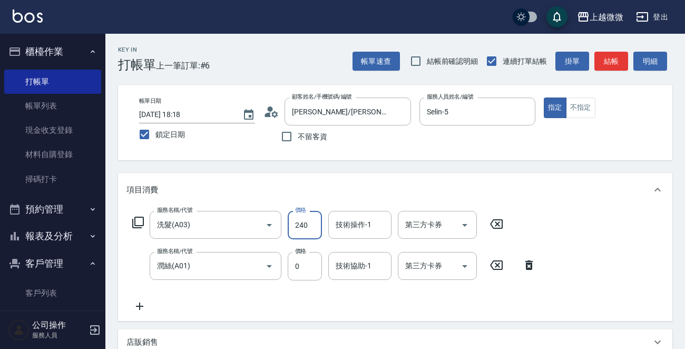
click at [357, 226] on div "技術操作-1 技術操作-1" at bounding box center [359, 225] width 63 height 28
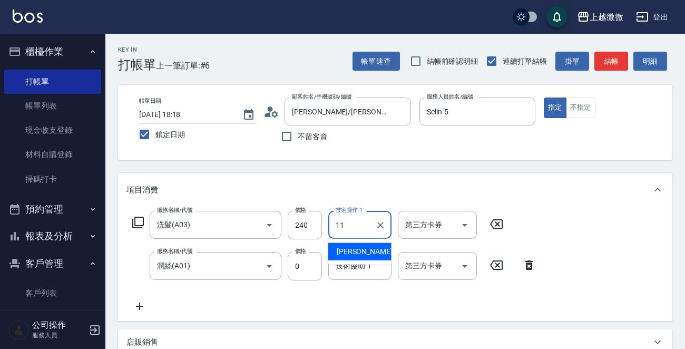
click at [354, 248] on span "[PERSON_NAME] -11" at bounding box center [370, 251] width 66 height 11
type input "[PERSON_NAME]-11"
click at [357, 267] on div "技術協助-1 技術協助-1" at bounding box center [359, 266] width 63 height 28
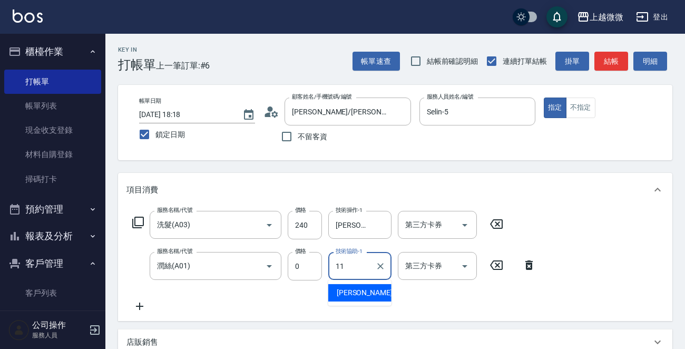
drag, startPoint x: 361, startPoint y: 289, endPoint x: 381, endPoint y: 276, distance: 24.7
click at [361, 289] on span "[PERSON_NAME] -11" at bounding box center [370, 292] width 66 height 11
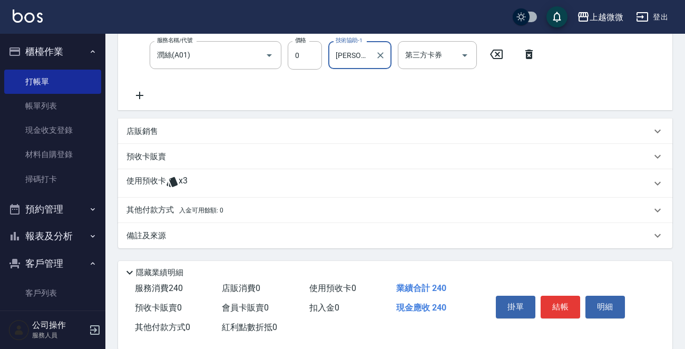
scroll to position [227, 0]
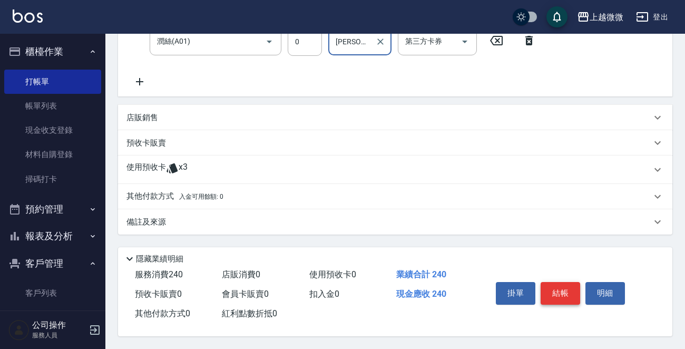
type input "[PERSON_NAME]-11"
click at [548, 286] on button "結帳" at bounding box center [561, 293] width 40 height 22
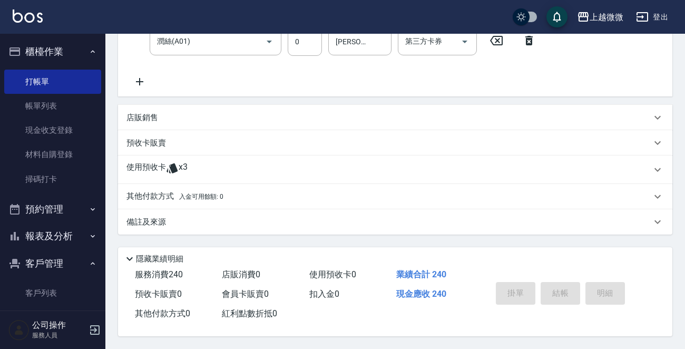
scroll to position [0, 0]
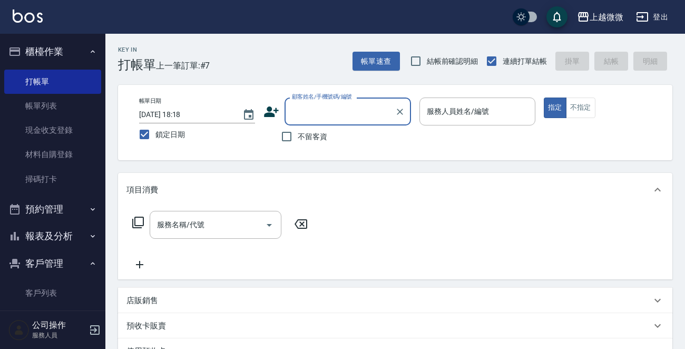
click at [468, 112] on div "服務人員姓名/編號 服務人員姓名/編號" at bounding box center [478, 112] width 116 height 28
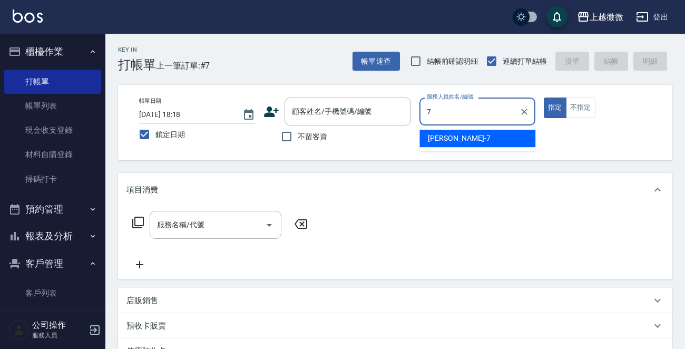
drag, startPoint x: 469, startPoint y: 138, endPoint x: 582, endPoint y: 105, distance: 117.6
click at [471, 138] on div "[PERSON_NAME] -7" at bounding box center [478, 138] width 116 height 17
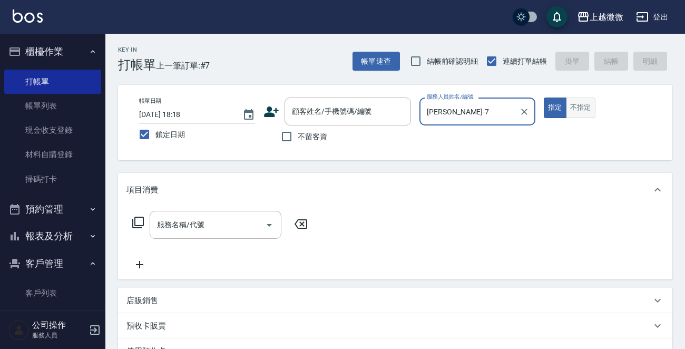
type input "[PERSON_NAME]-7"
click at [589, 100] on button "不指定" at bounding box center [581, 108] width 30 height 21
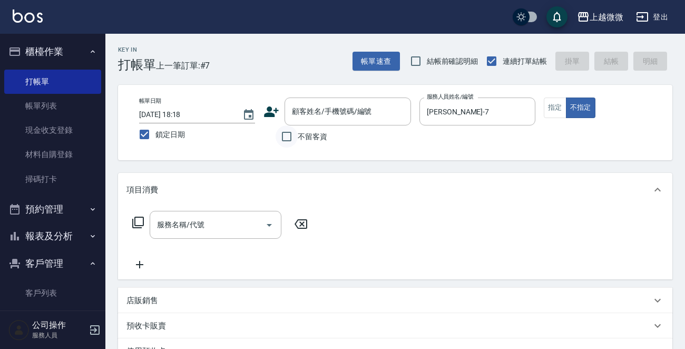
click at [286, 133] on input "不留客資" at bounding box center [287, 136] width 22 height 22
checkbox input "true"
click at [219, 220] on input "服務名稱/代號" at bounding box center [207, 225] width 106 height 18
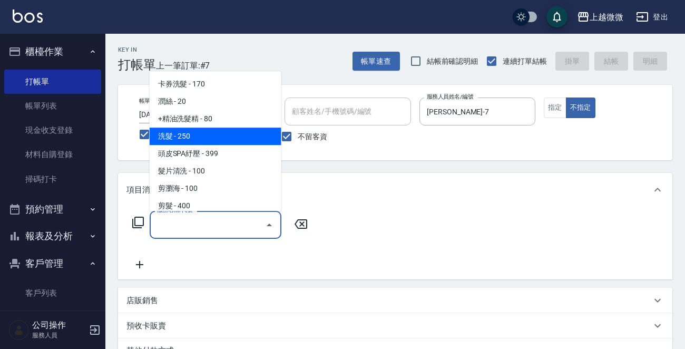
drag, startPoint x: 192, startPoint y: 134, endPoint x: 236, endPoint y: 152, distance: 47.3
click at [192, 133] on span "洗髮 - 250" at bounding box center [216, 136] width 132 height 17
type input "洗髮(A03)"
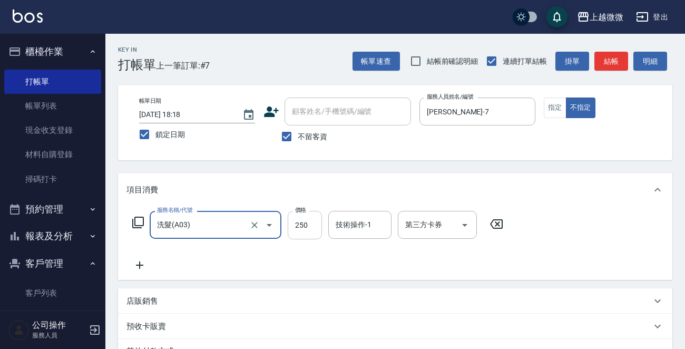
click at [302, 230] on input "250" at bounding box center [305, 225] width 34 height 28
type input "200"
click at [355, 228] on div "技術操作-1 技術操作-1" at bounding box center [359, 225] width 63 height 28
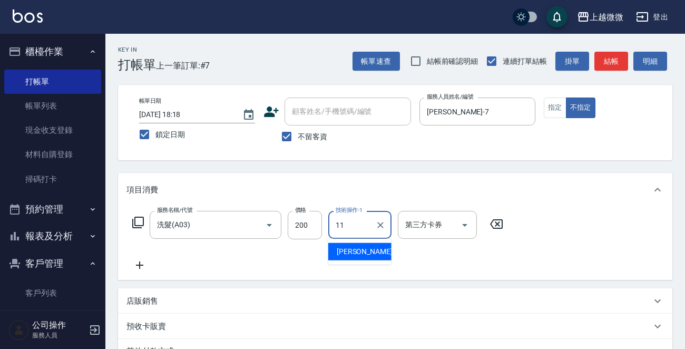
click at [356, 248] on span "[PERSON_NAME] -11" at bounding box center [370, 251] width 66 height 11
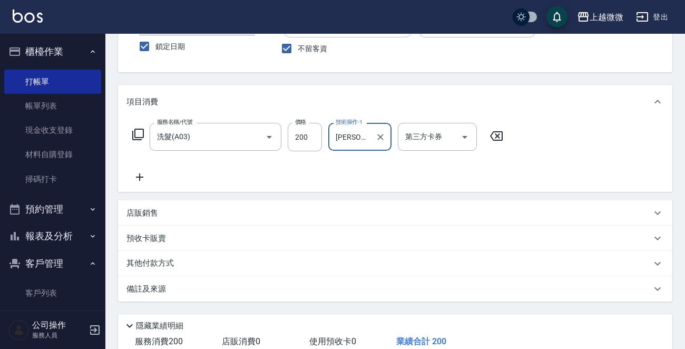
scroll to position [158, 0]
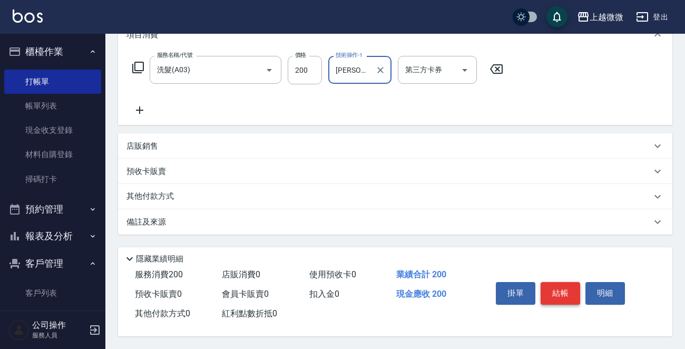
type input "[PERSON_NAME]-11"
click at [565, 287] on button "結帳" at bounding box center [561, 293] width 40 height 22
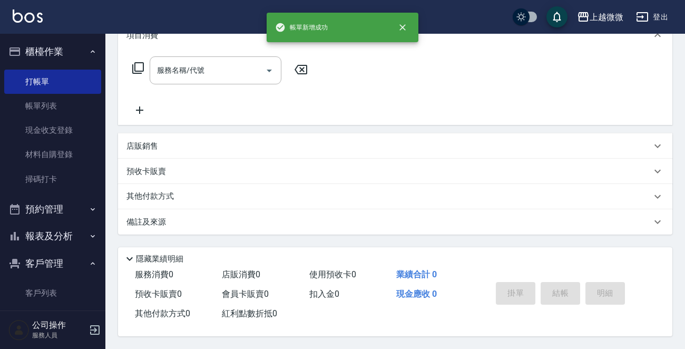
scroll to position [0, 0]
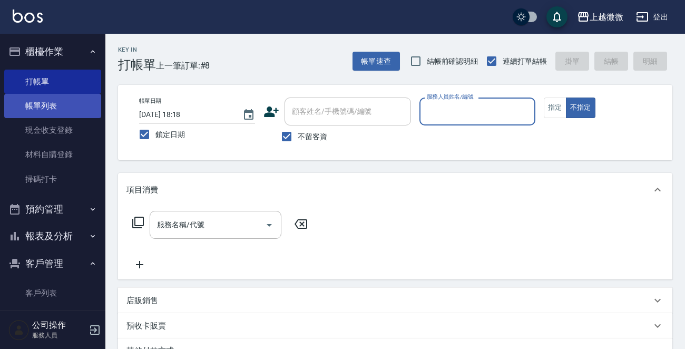
click at [67, 101] on link "帳單列表" at bounding box center [52, 106] width 97 height 24
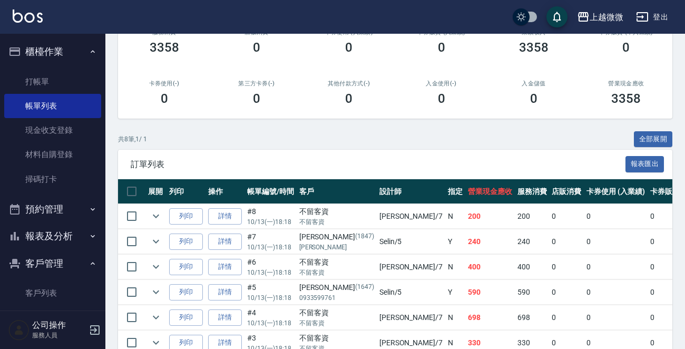
scroll to position [211, 0]
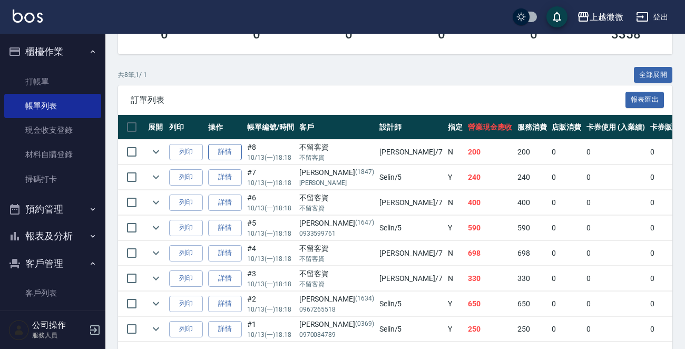
click at [232, 154] on link "詳情" at bounding box center [225, 152] width 34 height 16
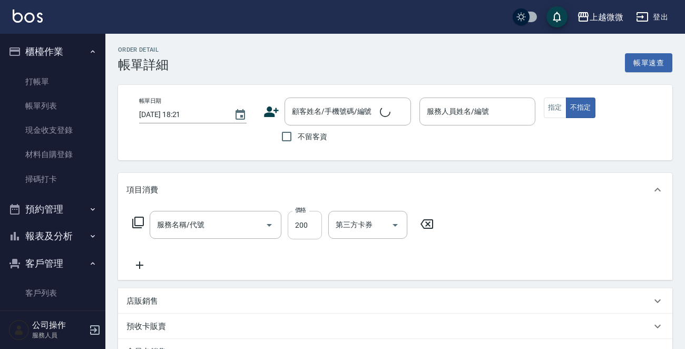
type input "[DATE] 18:18"
checkbox input "true"
type input "[PERSON_NAME]-7"
type input "洗髮(A03)"
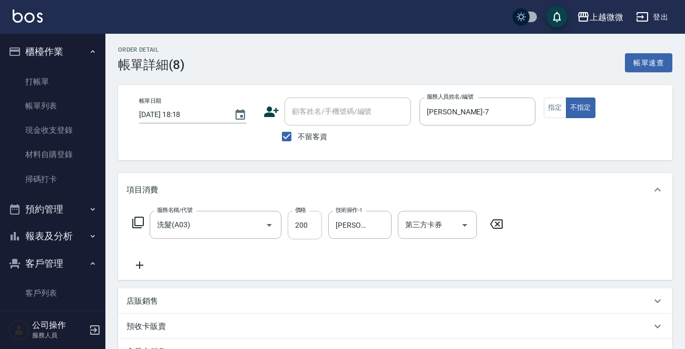
click at [308, 216] on input "200" at bounding box center [305, 225] width 34 height 28
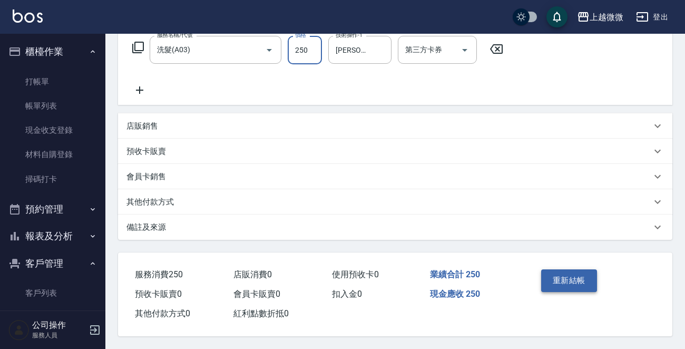
type input "250"
click at [560, 277] on button "重新結帳" at bounding box center [569, 280] width 56 height 22
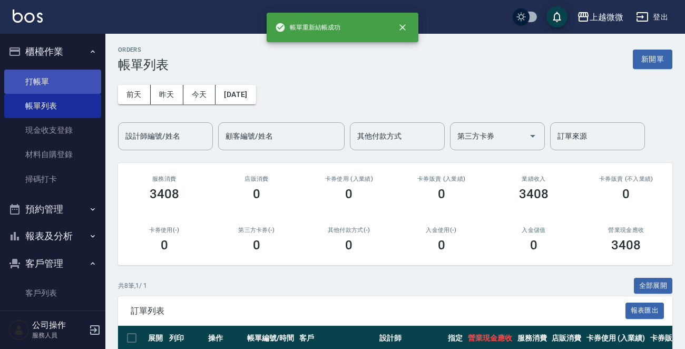
click at [41, 84] on link "打帳單" at bounding box center [52, 82] width 97 height 24
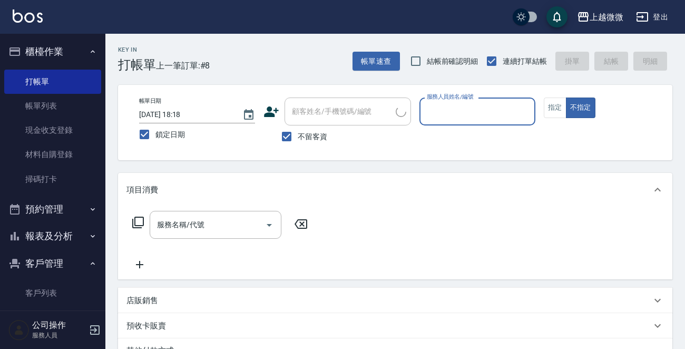
click at [489, 106] on input "服務人員姓名/編號" at bounding box center [477, 111] width 106 height 18
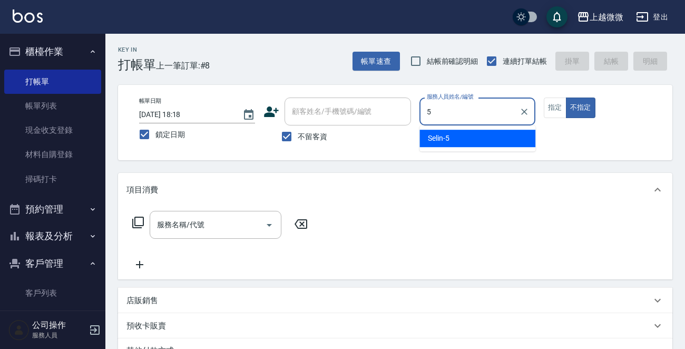
click at [446, 137] on span "Selin -5" at bounding box center [439, 138] width 22 height 11
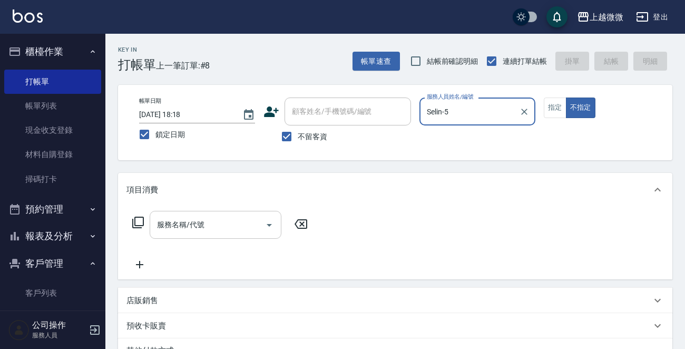
type input "Selin-5"
click at [190, 224] on div "服務名稱/代號 服務名稱/代號" at bounding box center [216, 225] width 132 height 28
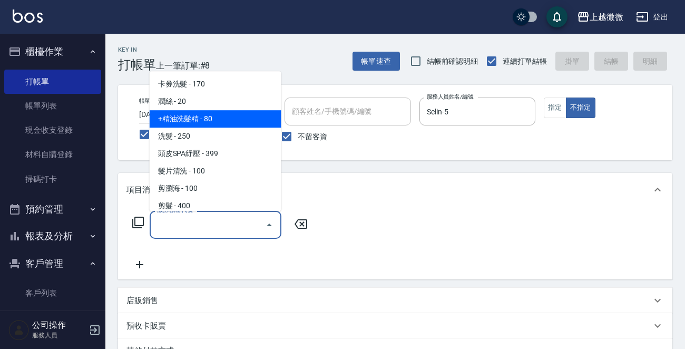
drag, startPoint x: 244, startPoint y: 121, endPoint x: 220, endPoint y: 139, distance: 30.5
click at [244, 121] on span "+精油洗髮精 - 80" at bounding box center [216, 118] width 132 height 17
type input "+精油洗髮精(A02)"
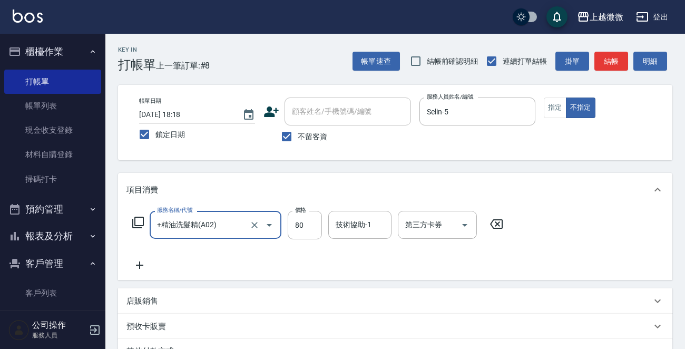
click at [139, 260] on icon at bounding box center [140, 265] width 26 height 13
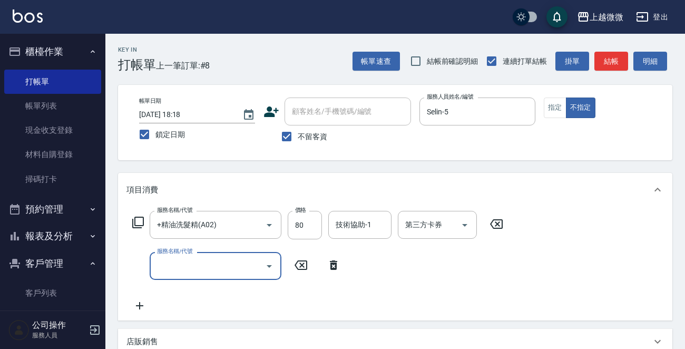
click at [201, 274] on input "服務名稱/代號" at bounding box center [207, 266] width 106 height 18
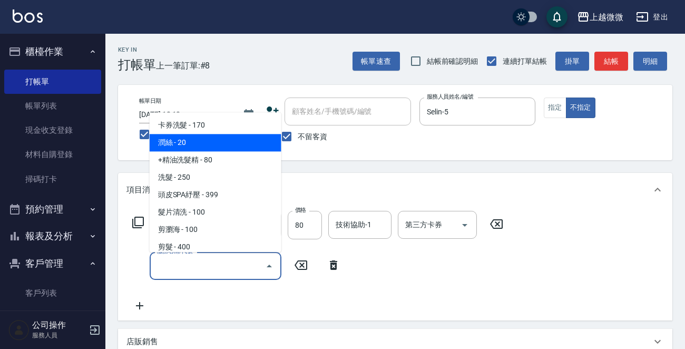
click at [228, 141] on span "潤絲 - 20" at bounding box center [216, 142] width 132 height 17
type input "潤絲(A01)"
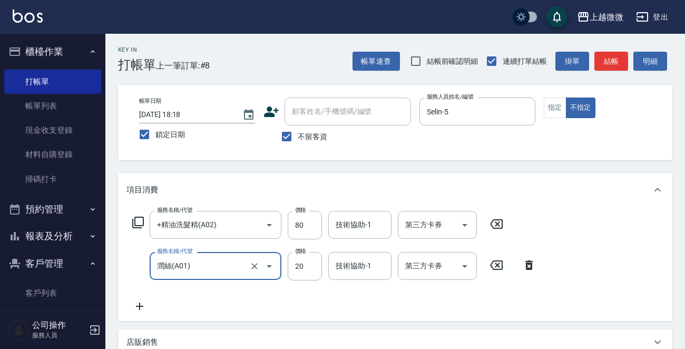
click at [142, 306] on icon at bounding box center [139, 306] width 7 height 7
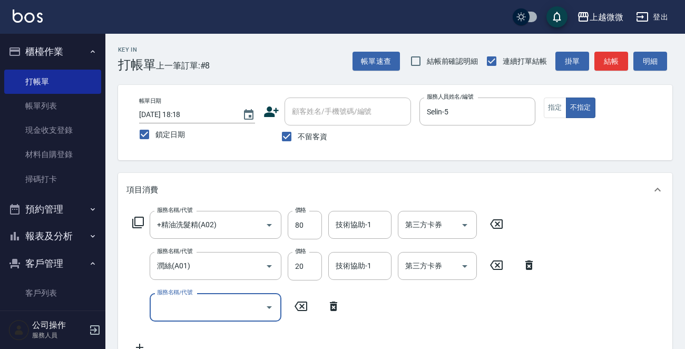
click at [200, 315] on input "服務名稱/代號" at bounding box center [207, 307] width 106 height 18
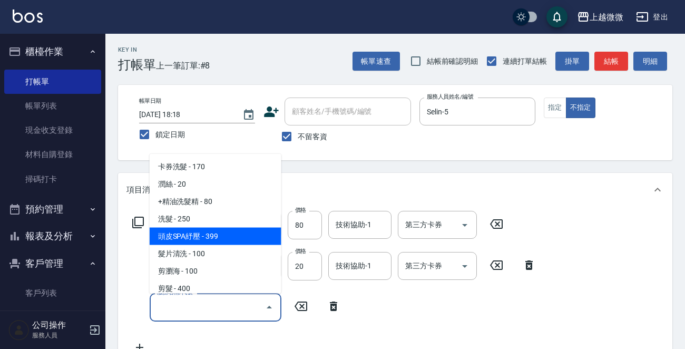
drag, startPoint x: 235, startPoint y: 241, endPoint x: 191, endPoint y: 285, distance: 61.9
click at [234, 241] on span "頭皮SPA紓壓 - 399" at bounding box center [216, 236] width 132 height 17
type input "頭皮SPA紓壓(A04)"
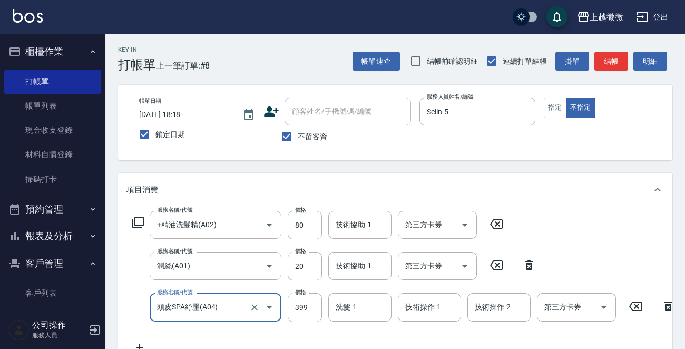
click at [141, 342] on icon at bounding box center [140, 348] width 26 height 13
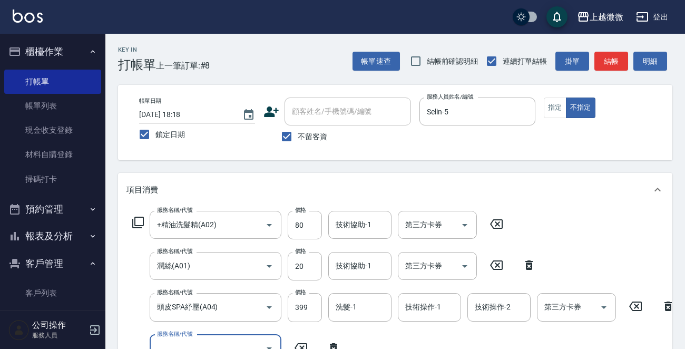
scroll to position [8, 0]
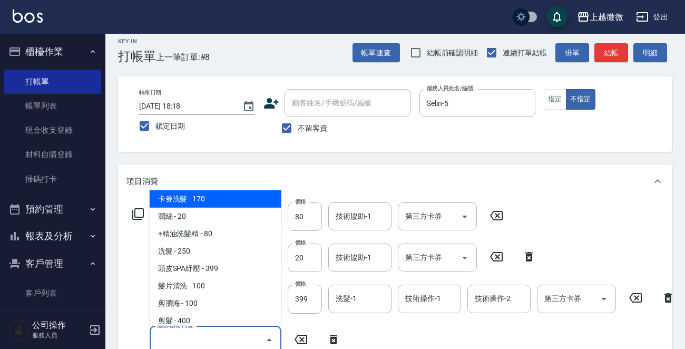
click at [196, 342] on input "服務名稱/代號" at bounding box center [207, 340] width 106 height 18
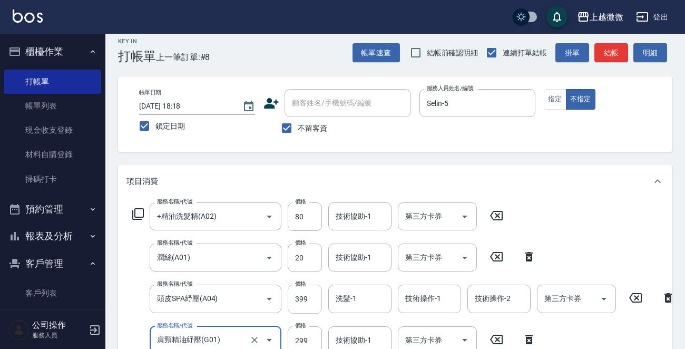
type input "肩頸精油紓壓(G01)"
click at [305, 298] on input "399" at bounding box center [305, 299] width 34 height 28
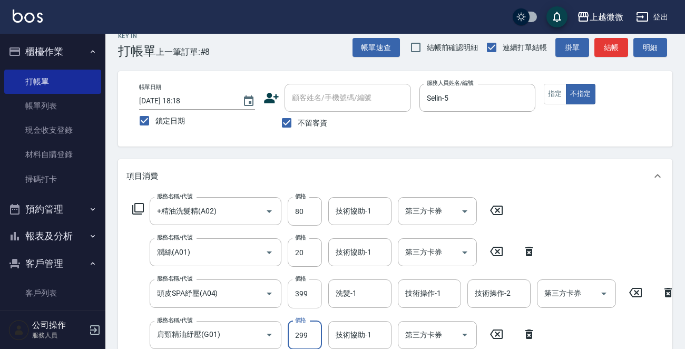
click at [304, 290] on input "399" at bounding box center [305, 293] width 34 height 28
type input "449"
click at [370, 209] on input "技術協助-1" at bounding box center [360, 211] width 54 height 18
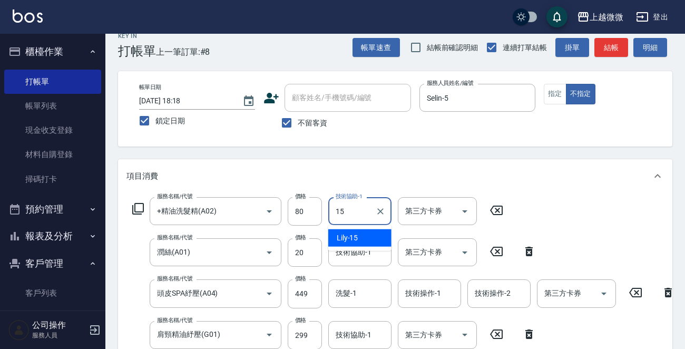
click at [364, 236] on div "Lily -15" at bounding box center [359, 237] width 63 height 17
type input "Lily-15"
click at [365, 249] on div "技術協助-1 技術協助-1" at bounding box center [359, 252] width 63 height 28
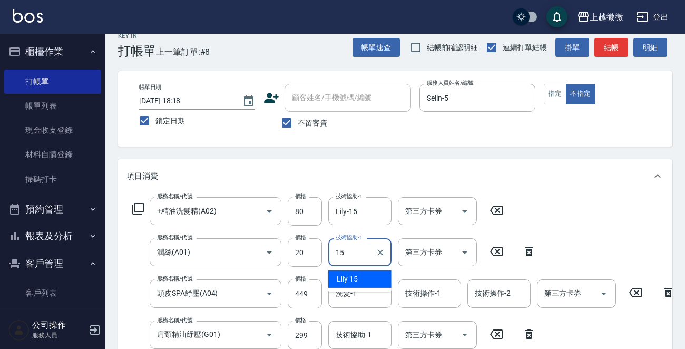
click at [364, 277] on div "Lily -15" at bounding box center [359, 278] width 63 height 17
type input "Lily-15"
click at [362, 289] on input "洗髮-1" at bounding box center [360, 293] width 54 height 18
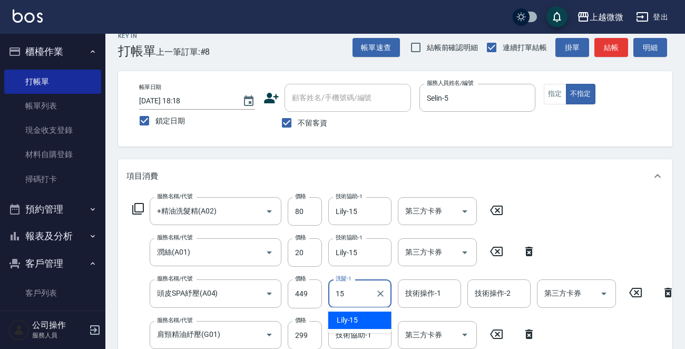
click at [358, 321] on div "Lily -15" at bounding box center [359, 320] width 63 height 17
type input "Lily-15"
click at [435, 290] on div "技術操作-1 技術操作-1" at bounding box center [429, 293] width 63 height 28
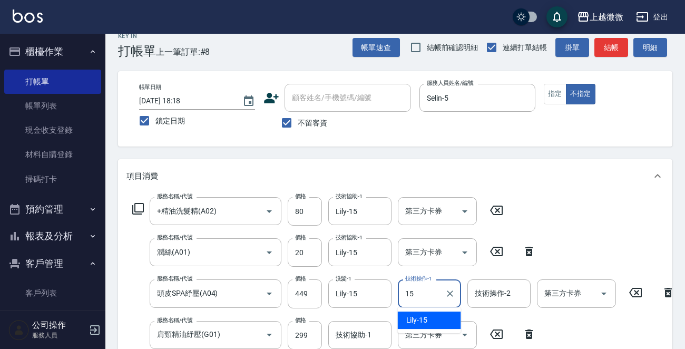
click at [426, 316] on span "Lily -15" at bounding box center [417, 320] width 22 height 11
type input "Lily-15"
click at [476, 294] on div "技術操作-2 技術操作-2" at bounding box center [499, 293] width 63 height 28
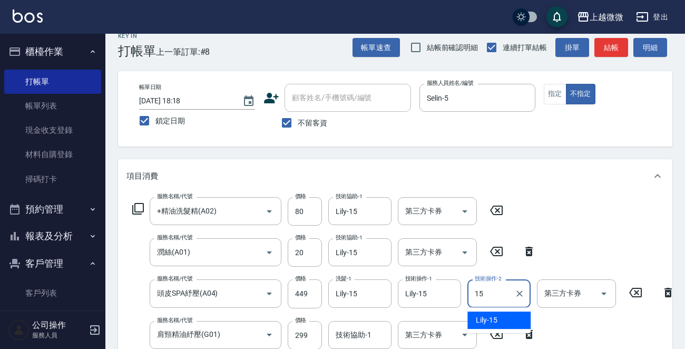
click at [480, 312] on div "Lily -15" at bounding box center [499, 320] width 63 height 17
type input "Lily-15"
click at [364, 338] on div "技術協助-1 技術協助-1" at bounding box center [359, 335] width 63 height 28
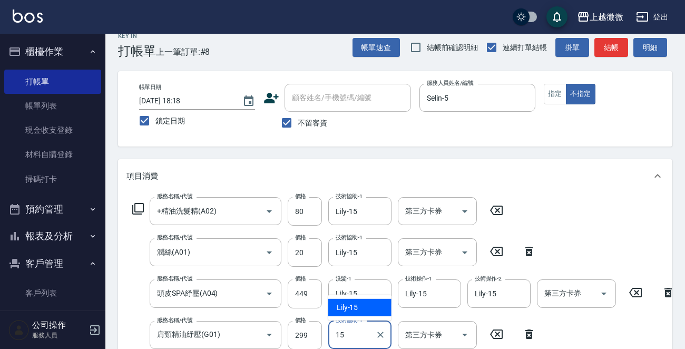
click at [367, 306] on div "Lily -15" at bounding box center [359, 307] width 63 height 17
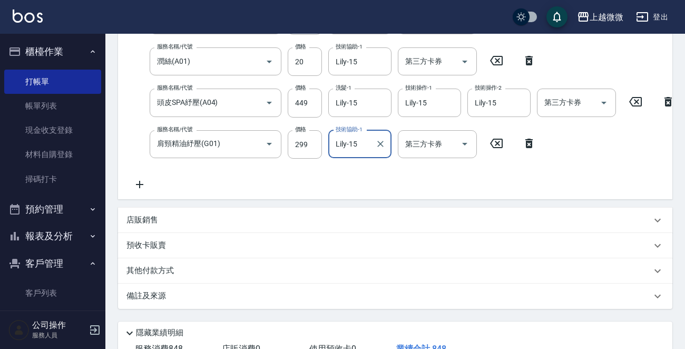
scroll to position [289, 0]
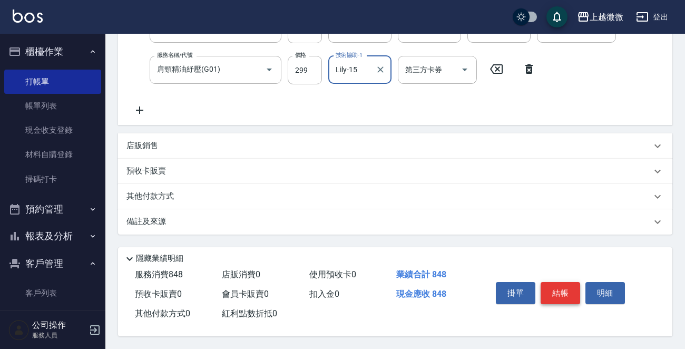
type input "Lily-15"
click at [569, 289] on button "結帳" at bounding box center [561, 293] width 40 height 22
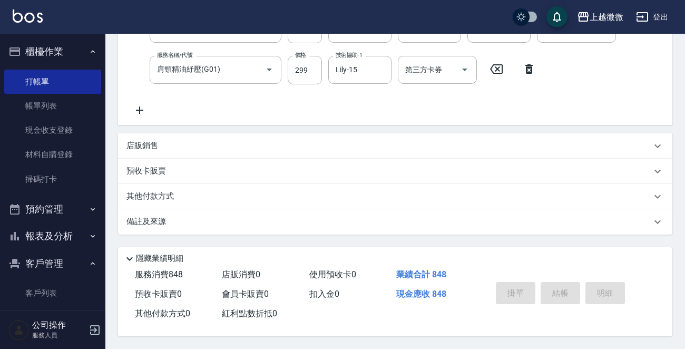
scroll to position [0, 0]
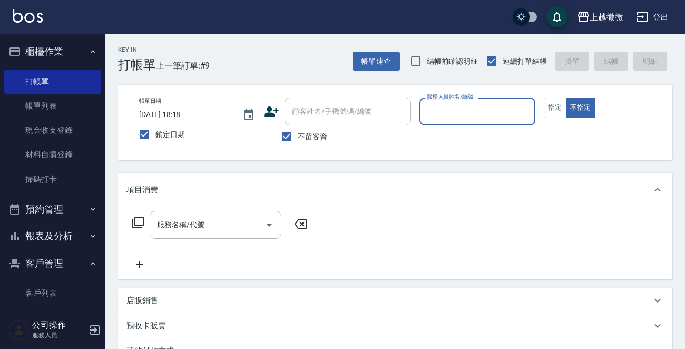
drag, startPoint x: 279, startPoint y: 138, endPoint x: 308, endPoint y: 123, distance: 31.8
click at [290, 132] on input "不留客資" at bounding box center [287, 136] width 22 height 22
checkbox input "false"
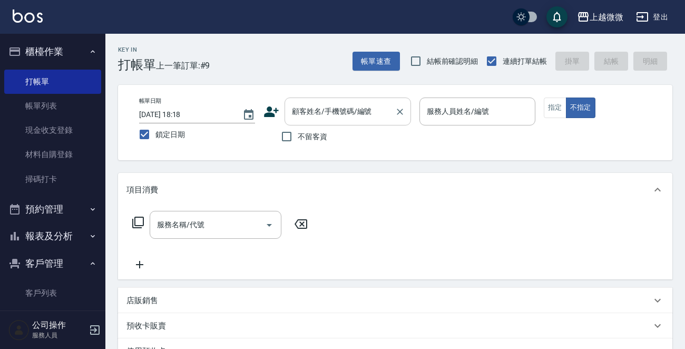
click at [327, 111] on div "顧客姓名/手機號碼/編號 顧客姓名/手機號碼/編號" at bounding box center [348, 112] width 127 height 28
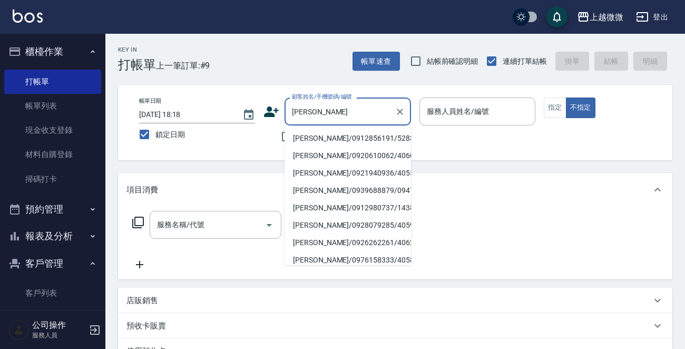
click at [343, 135] on li "[PERSON_NAME]/0912856191/5283" at bounding box center [348, 138] width 127 height 17
type input "[PERSON_NAME]/0912856191/5283"
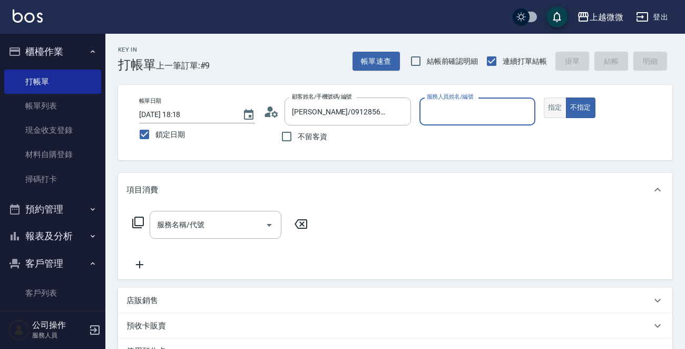
type input "[PERSON_NAME]-7"
click at [555, 109] on button "指定" at bounding box center [555, 108] width 23 height 21
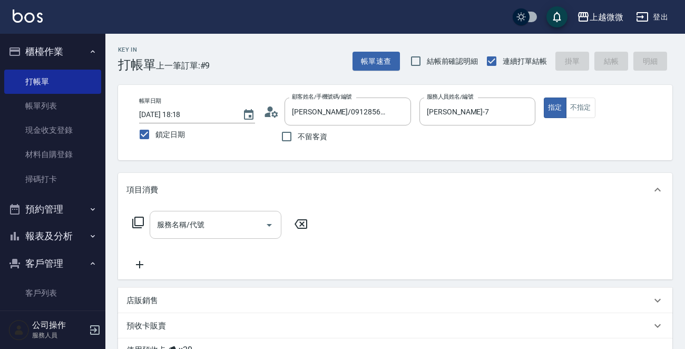
click at [197, 232] on input "服務名稱/代號" at bounding box center [207, 225] width 106 height 18
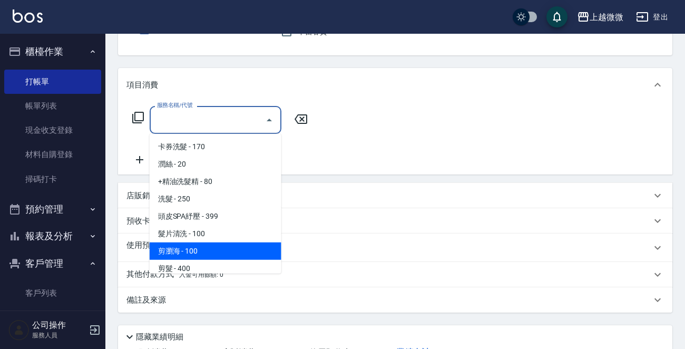
scroll to position [105, 0]
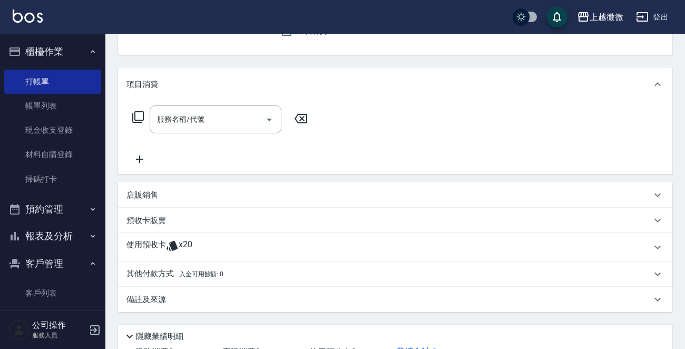
click at [118, 240] on div "使用預收卡 x20" at bounding box center [395, 247] width 555 height 28
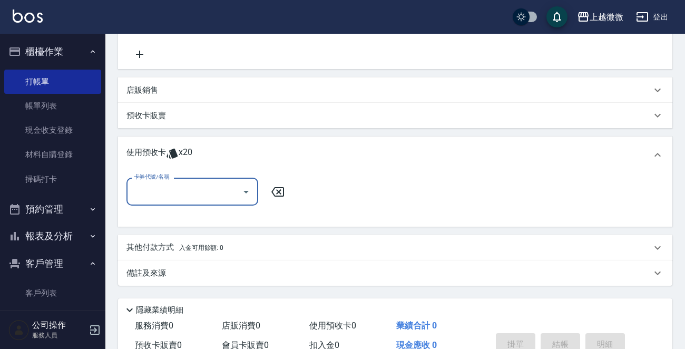
scroll to position [211, 0]
click at [179, 185] on input "卡券代號/名稱" at bounding box center [184, 191] width 106 height 18
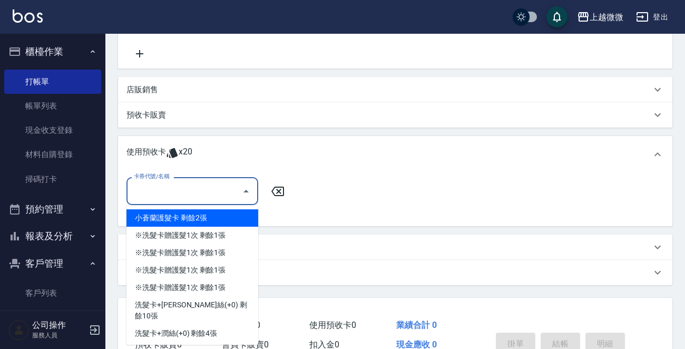
click at [212, 214] on div "小蒼蘭護髮卡 剩餘2張" at bounding box center [193, 217] width 132 height 17
type input "小蒼蘭護髮卡"
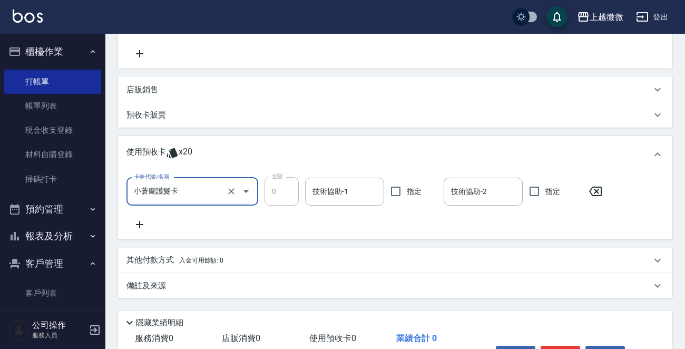
click at [138, 224] on icon at bounding box center [140, 224] width 26 height 13
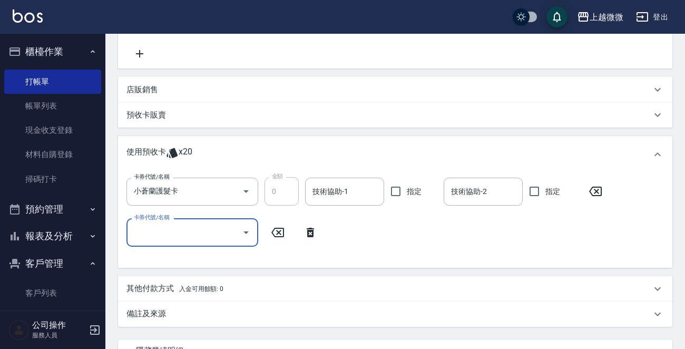
click at [177, 231] on input "卡券代號/名稱" at bounding box center [184, 232] width 106 height 18
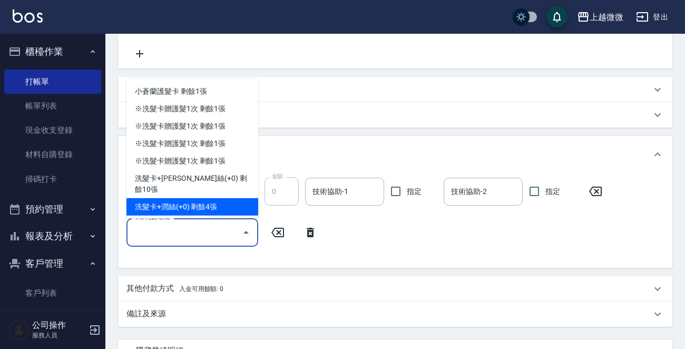
click at [226, 204] on div "洗髮卡+潤絲(+0) 剩餘4張" at bounding box center [193, 206] width 132 height 17
type input "洗髮卡+[PERSON_NAME](+0)"
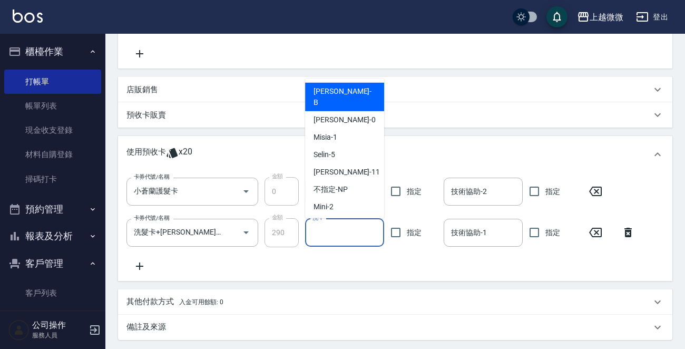
click at [351, 231] on input "洗-1" at bounding box center [345, 233] width 70 height 18
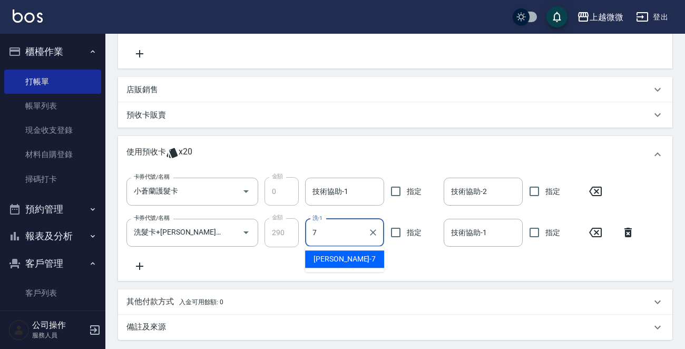
click at [359, 255] on div "[PERSON_NAME] -7" at bounding box center [344, 258] width 79 height 17
type input "[PERSON_NAME]-7"
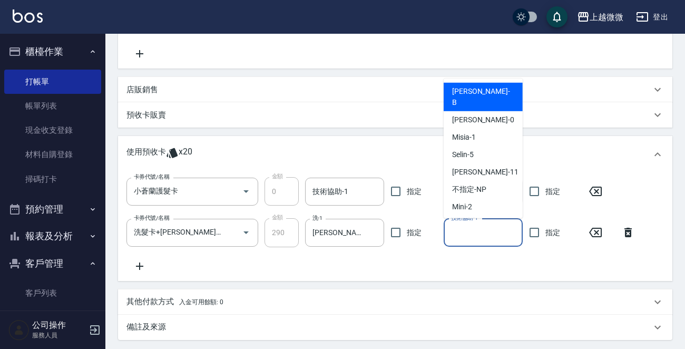
click at [481, 238] on input "技術協助-1" at bounding box center [484, 233] width 70 height 18
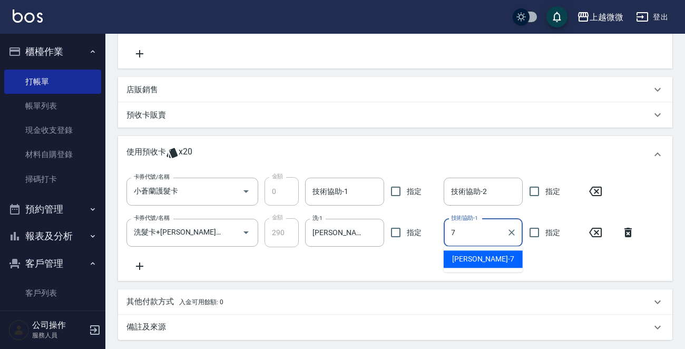
click at [478, 261] on div "[PERSON_NAME] -7" at bounding box center [483, 258] width 79 height 17
type input "[PERSON_NAME]-7"
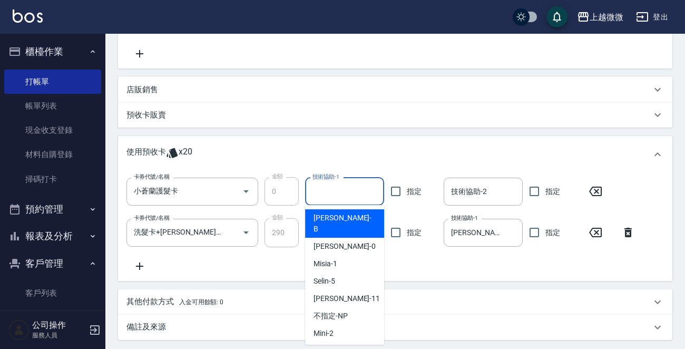
drag, startPoint x: 347, startPoint y: 189, endPoint x: 354, endPoint y: 212, distance: 24.2
click at [347, 189] on input "技術協助-1" at bounding box center [345, 191] width 70 height 18
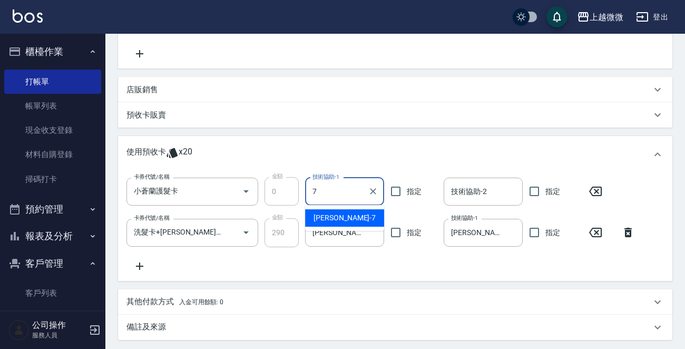
click at [355, 216] on div "[PERSON_NAME] -7" at bounding box center [344, 217] width 79 height 17
type input "[PERSON_NAME]-7"
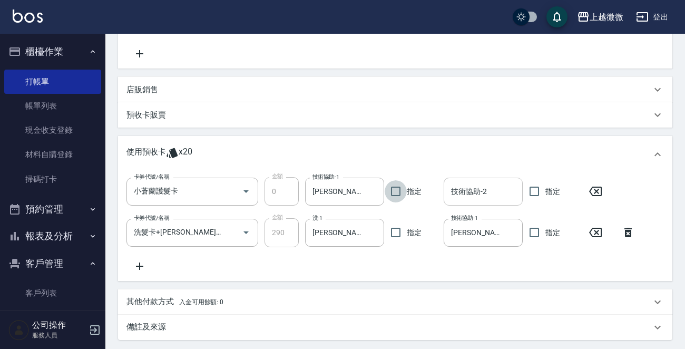
click at [469, 189] on div "技術協助-2 技術協助-2" at bounding box center [483, 192] width 79 height 28
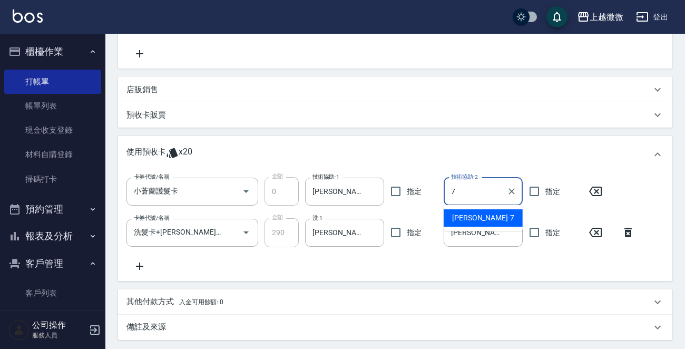
click at [463, 214] on span "[PERSON_NAME] -7" at bounding box center [483, 217] width 62 height 11
type input "[PERSON_NAME]-7"
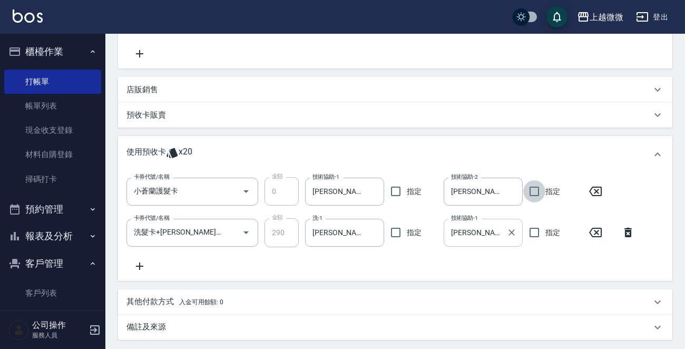
click at [498, 228] on input "[PERSON_NAME]-7" at bounding box center [476, 233] width 54 height 18
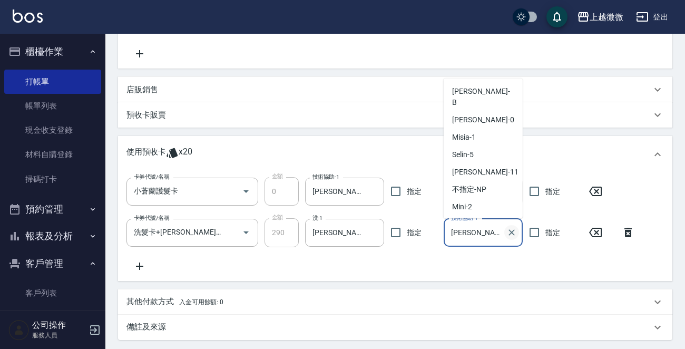
scroll to position [21, 0]
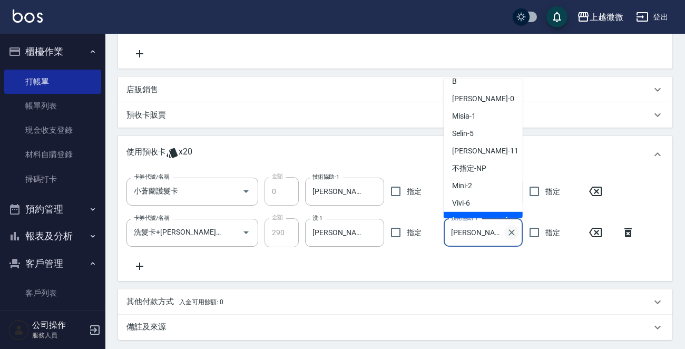
click at [511, 231] on icon "Clear" at bounding box center [512, 232] width 11 height 11
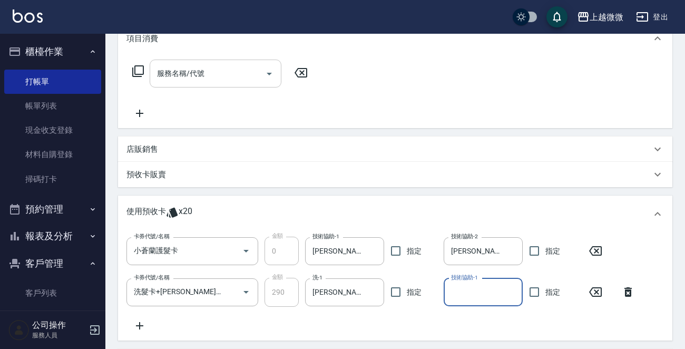
scroll to position [53, 0]
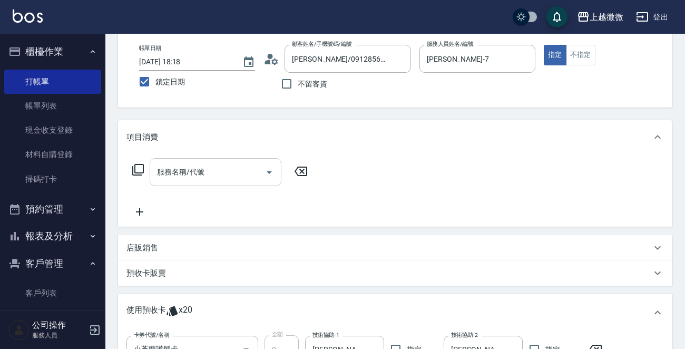
click at [184, 172] on div "服務名稱/代號 服務名稱/代號" at bounding box center [216, 172] width 132 height 28
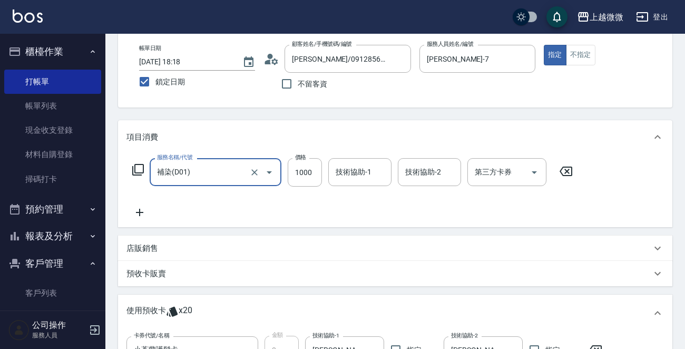
type input "補染(D01)"
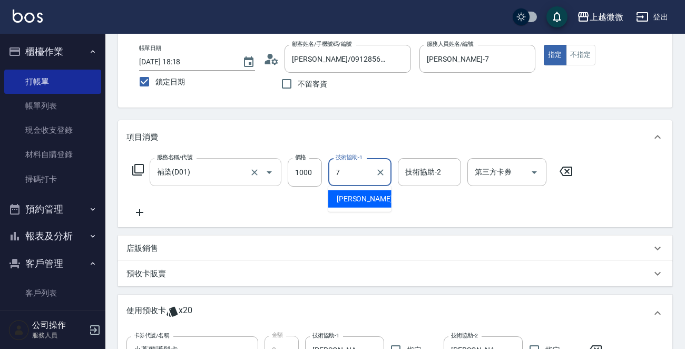
type input "[PERSON_NAME]-7"
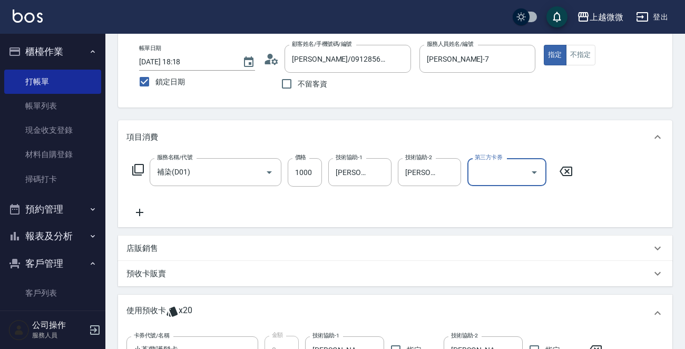
click at [142, 216] on icon at bounding box center [140, 212] width 26 height 13
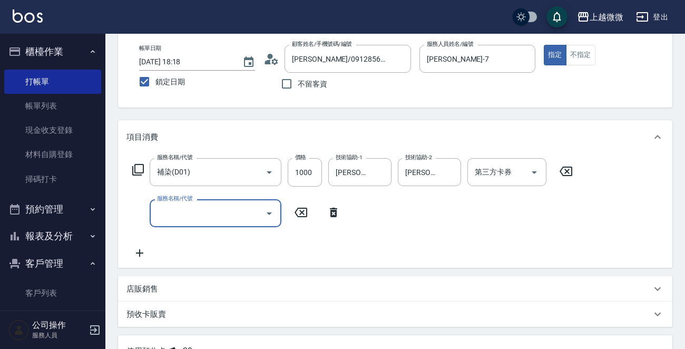
click at [191, 215] on input "服務名稱/代號" at bounding box center [207, 213] width 106 height 18
type input "頭皮隔離(G02)"
click at [373, 211] on input "技術協助-1" at bounding box center [360, 213] width 54 height 18
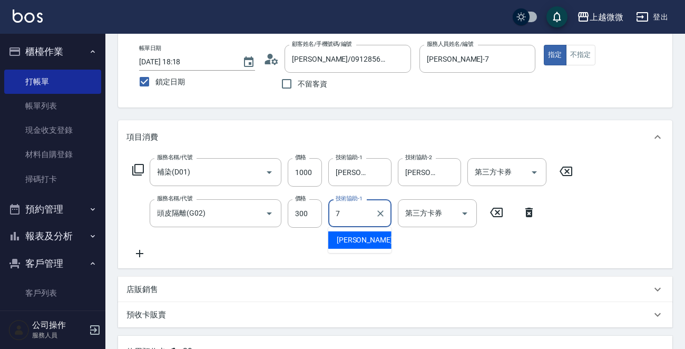
click at [364, 237] on div "[PERSON_NAME] -7" at bounding box center [359, 239] width 63 height 17
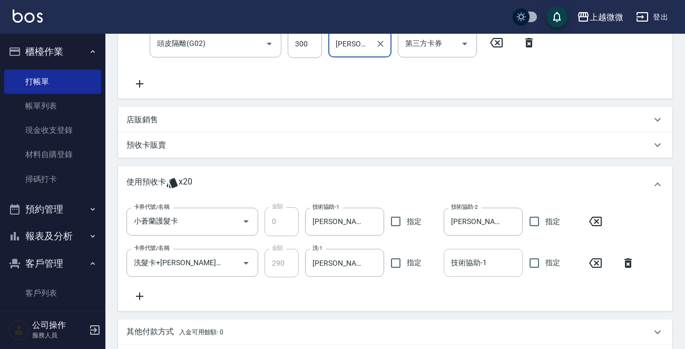
scroll to position [360, 0]
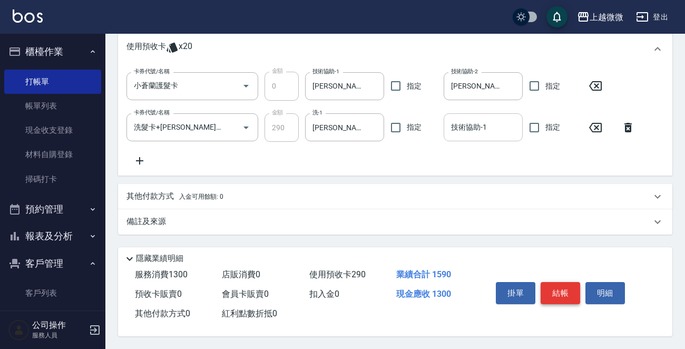
type input "[PERSON_NAME]-7"
click at [576, 284] on button "結帳" at bounding box center [561, 293] width 40 height 22
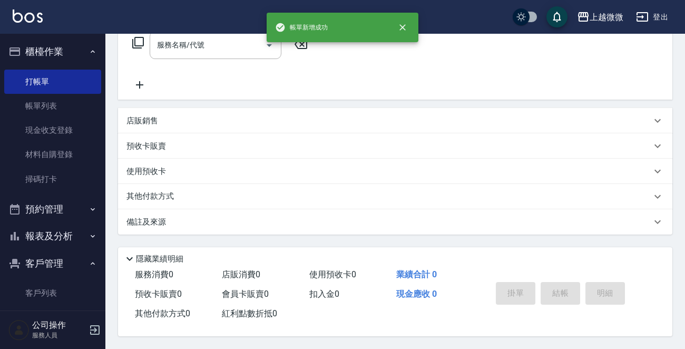
scroll to position [0, 0]
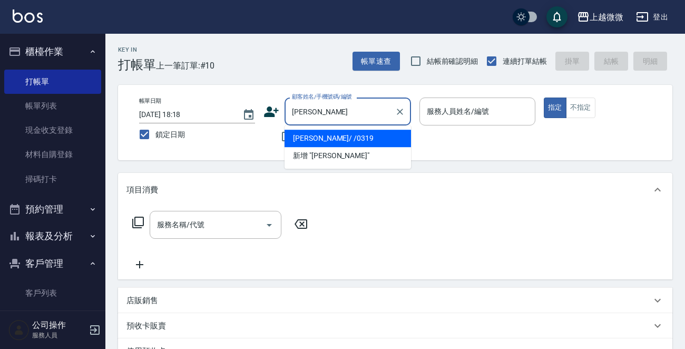
click at [336, 132] on li "[PERSON_NAME]/ /0319" at bounding box center [348, 138] width 127 height 17
type input "[PERSON_NAME]/ /0319"
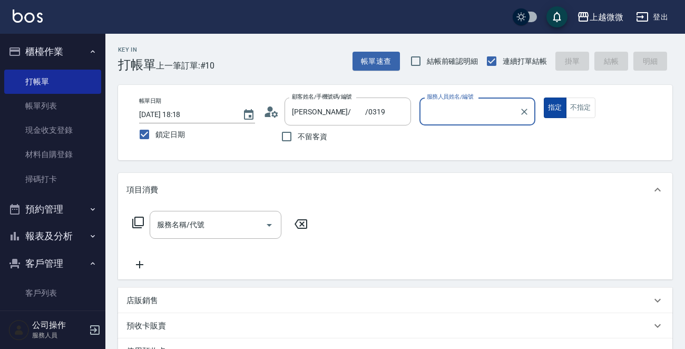
type input "Selin-5"
click at [230, 226] on input "服務名稱/代號" at bounding box center [207, 225] width 106 height 18
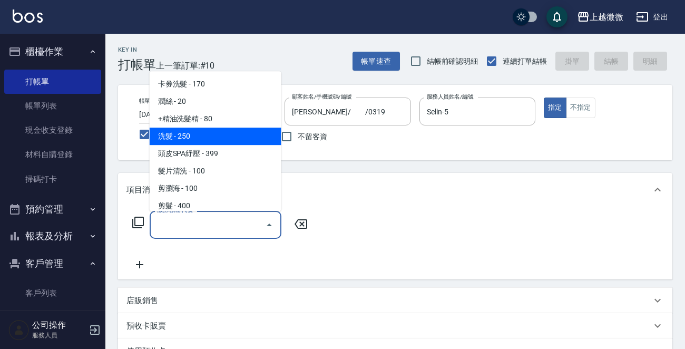
click at [195, 134] on span "洗髮 - 250" at bounding box center [216, 136] width 132 height 17
type input "洗髮(A03)"
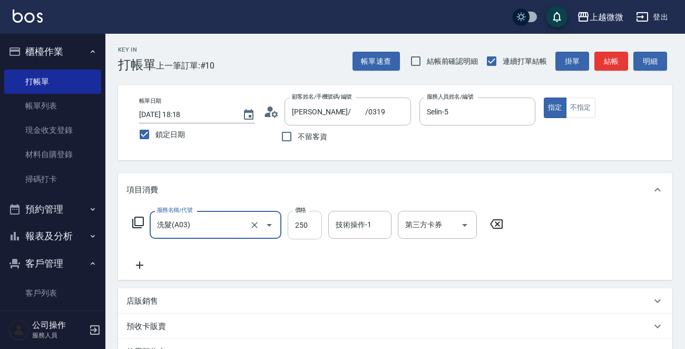
click at [309, 226] on input "250" at bounding box center [305, 225] width 34 height 28
type input "300"
click at [355, 226] on input "技術操作-1" at bounding box center [360, 225] width 54 height 18
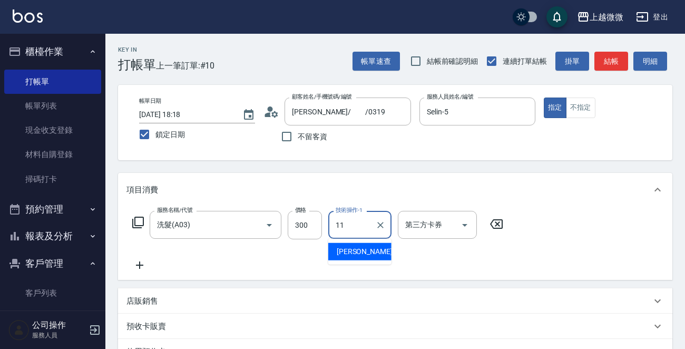
click at [362, 247] on span "[PERSON_NAME] -11" at bounding box center [370, 251] width 66 height 11
type input "[PERSON_NAME]-11"
click at [140, 258] on div "服務名稱/代號 洗髮(A03) 服務名稱/代號 價格 300 價格 技術操作-1 Kristin-11 技術操作-1 第三方卡券 第三方卡券" at bounding box center [318, 241] width 383 height 61
click at [145, 267] on icon at bounding box center [140, 265] width 26 height 13
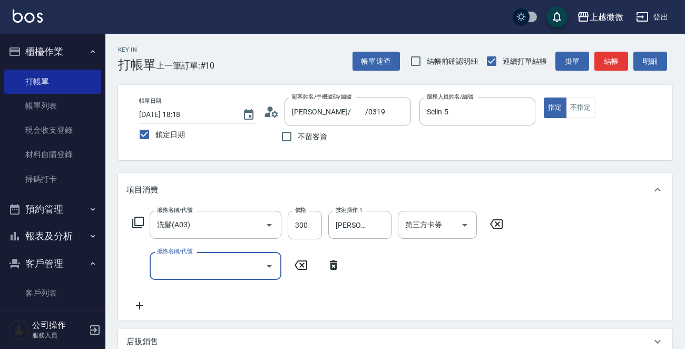
click at [183, 261] on div "服務名稱/代號 服務名稱/代號" at bounding box center [216, 266] width 132 height 28
click at [195, 268] on input "服務名稱/代號" at bounding box center [207, 266] width 106 height 18
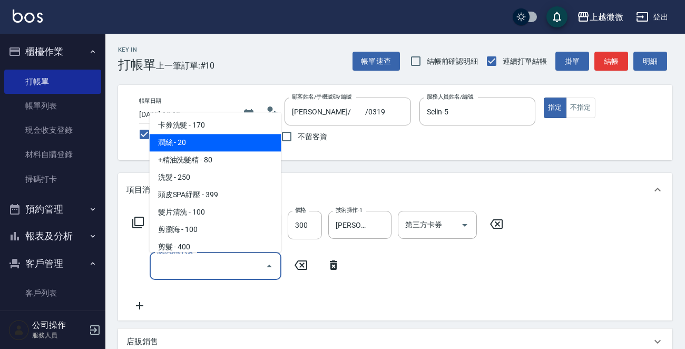
click at [204, 142] on span "潤絲 - 20" at bounding box center [216, 142] width 132 height 17
type input "潤絲(A01)"
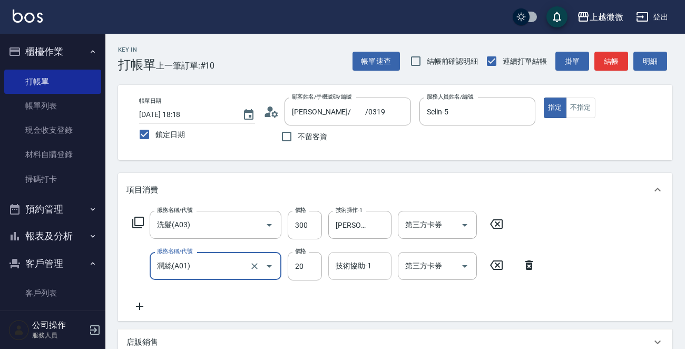
click at [356, 270] on div "技術協助-1 技術協助-1" at bounding box center [359, 266] width 63 height 28
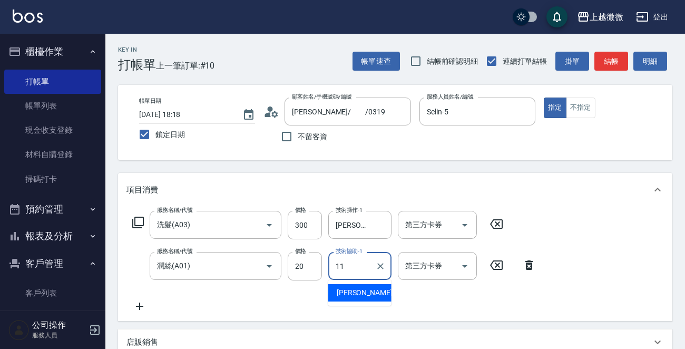
click at [349, 288] on span "[PERSON_NAME] -11" at bounding box center [370, 292] width 66 height 11
type input "[PERSON_NAME]-11"
click at [304, 266] on input "20" at bounding box center [305, 266] width 34 height 28
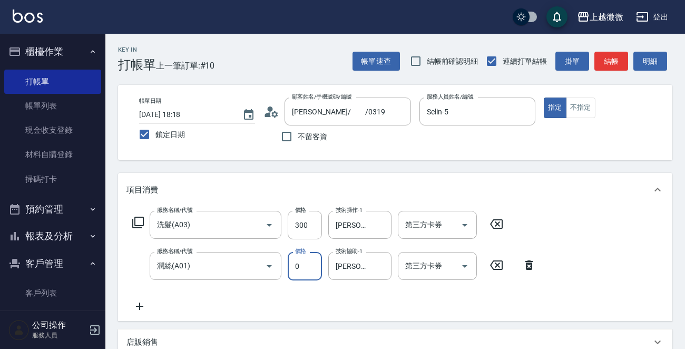
type input "0"
click at [378, 306] on div "服務名稱/代號 洗髮(A03) 服務名稱/代號 價格 300 價格 技術操作-1 Kristin-11 技術操作-1 第三方卡券 第三方卡券 服務名稱/代號 …" at bounding box center [335, 262] width 416 height 102
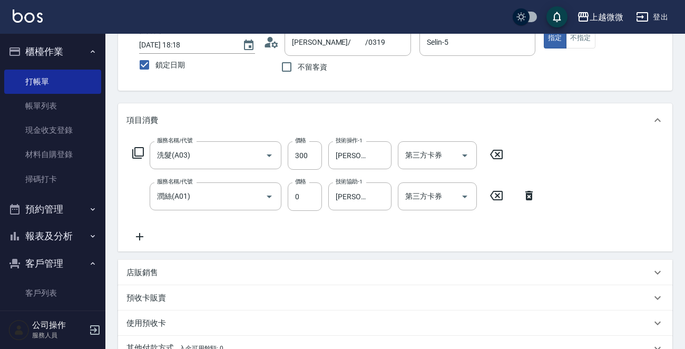
scroll to position [224, 0]
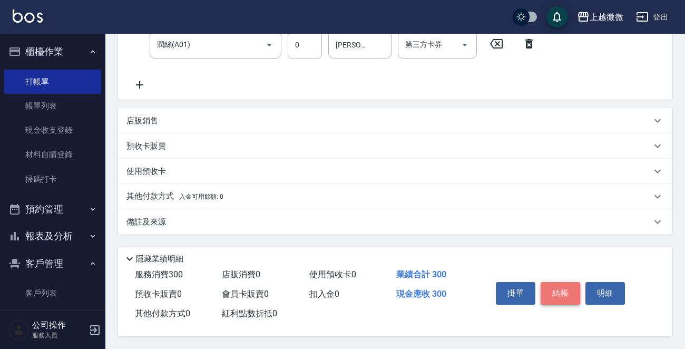
click at [569, 289] on button "結帳" at bounding box center [561, 293] width 40 height 22
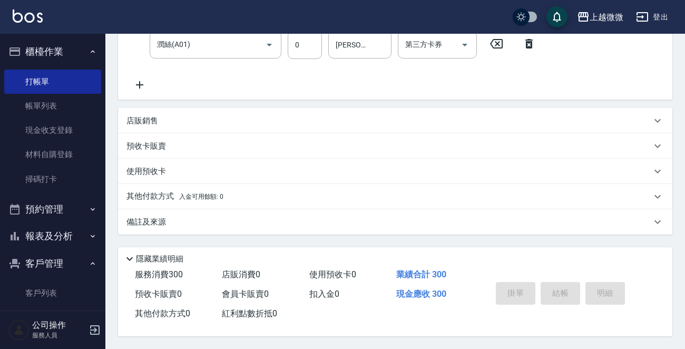
scroll to position [0, 0]
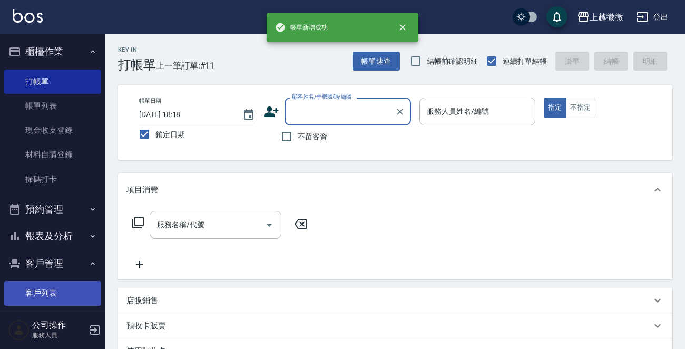
click at [47, 295] on link "客戶列表" at bounding box center [52, 293] width 97 height 24
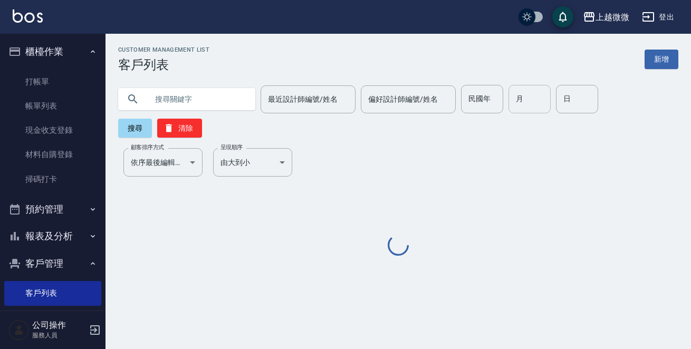
click at [521, 101] on input "月" at bounding box center [529, 99] width 42 height 28
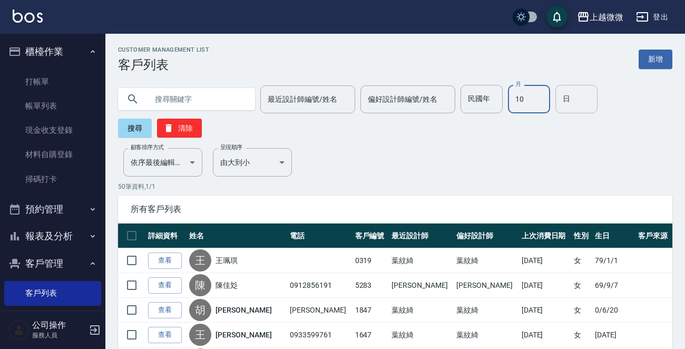
type input "10"
click at [566, 100] on input "日" at bounding box center [577, 99] width 42 height 28
click at [133, 129] on button "搜尋" at bounding box center [135, 128] width 34 height 19
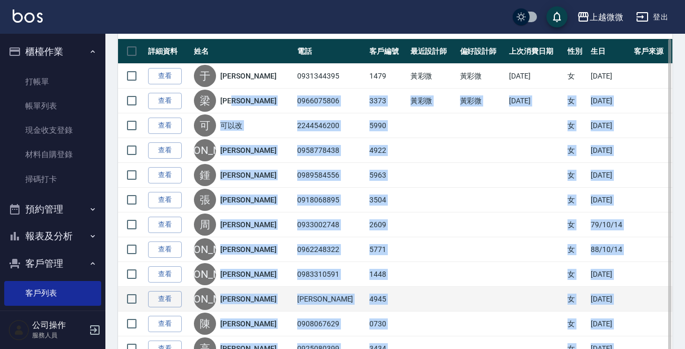
scroll to position [109, 0]
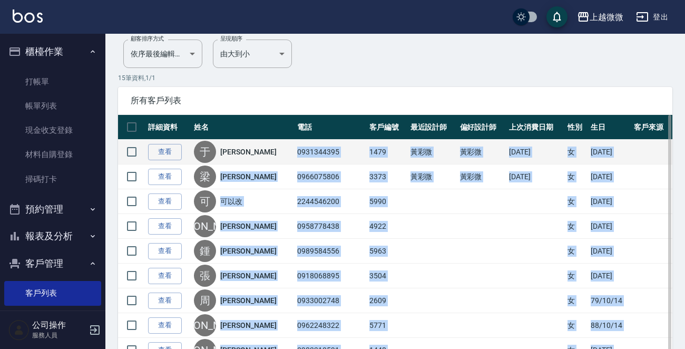
drag, startPoint x: 315, startPoint y: 285, endPoint x: 272, endPoint y: 149, distance: 142.7
click at [272, 149] on tbody "查看 于 [PERSON_NAME] 0931344395 1479 [PERSON_NAME] [PERSON_NAME] [DATE] 女 [DATE] …" at bounding box center [395, 326] width 555 height 372
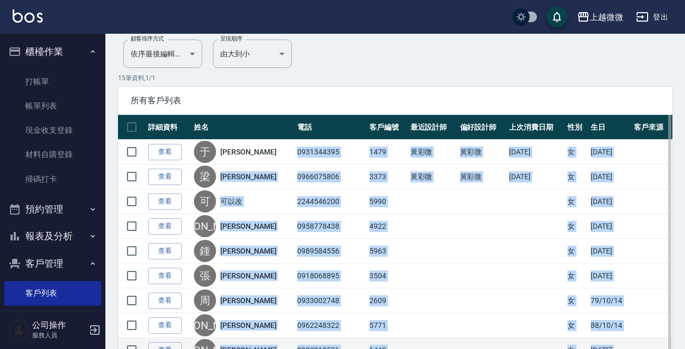
copy tbody "0931344395 1479 [PERSON_NAME] [PERSON_NAME] [DATE] 女 [DATE] 查看 [PERSON_NAME] 09…"
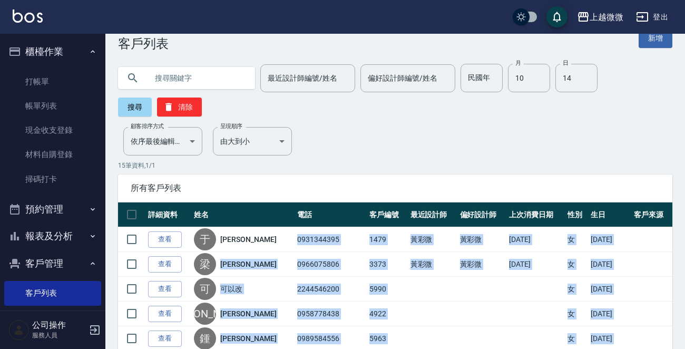
scroll to position [0, 0]
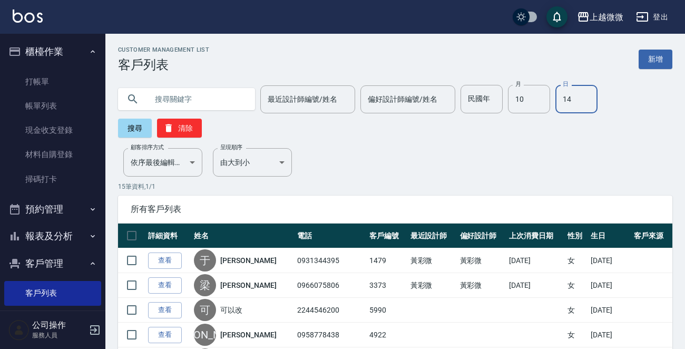
click at [564, 100] on input "14" at bounding box center [577, 99] width 42 height 28
type input "15"
click at [133, 131] on button "搜尋" at bounding box center [135, 128] width 34 height 19
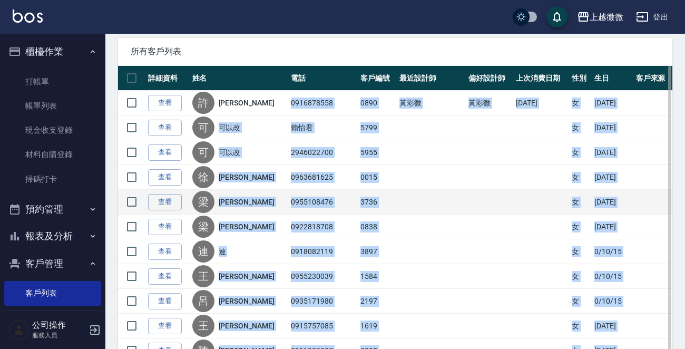
scroll to position [117, 0]
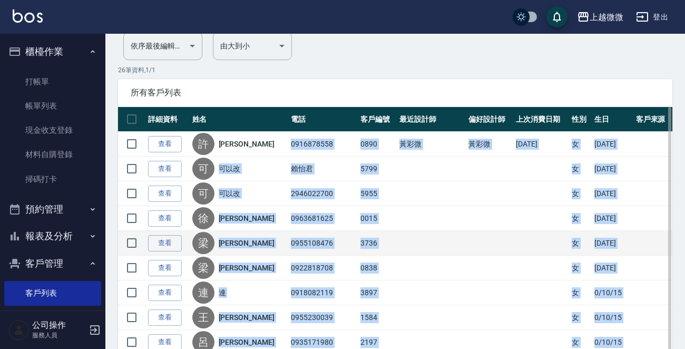
drag, startPoint x: 314, startPoint y: 284, endPoint x: 274, endPoint y: 140, distance: 149.3
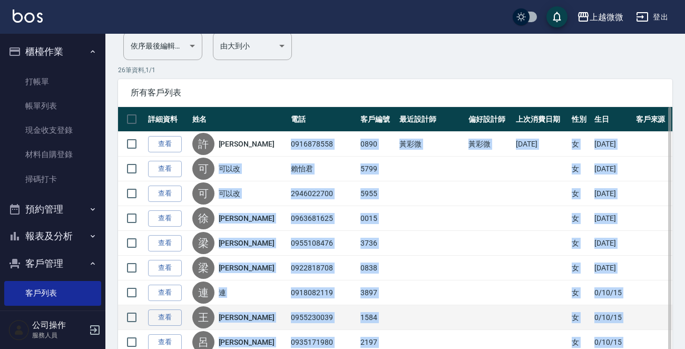
copy tbody "1007730584 5971 lor ips 0337/58/99 d 54/79/33 si a con adi 4000 e 38/38/59 se d…"
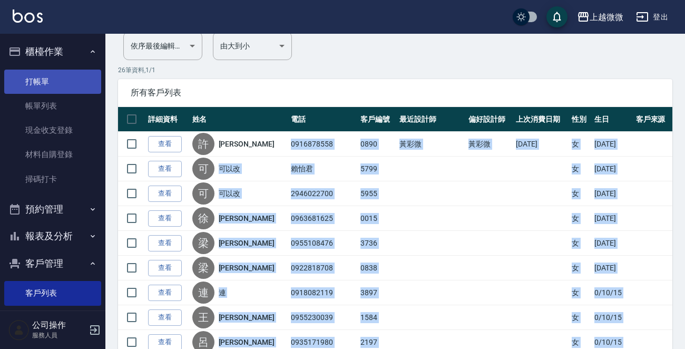
click at [32, 83] on link "打帳單" at bounding box center [52, 82] width 97 height 24
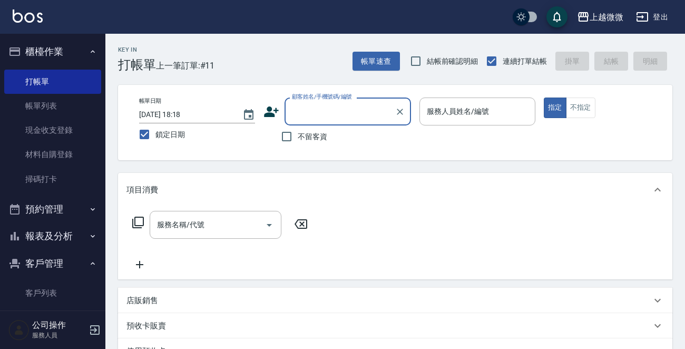
click at [76, 230] on button "報表及分析" at bounding box center [52, 235] width 97 height 27
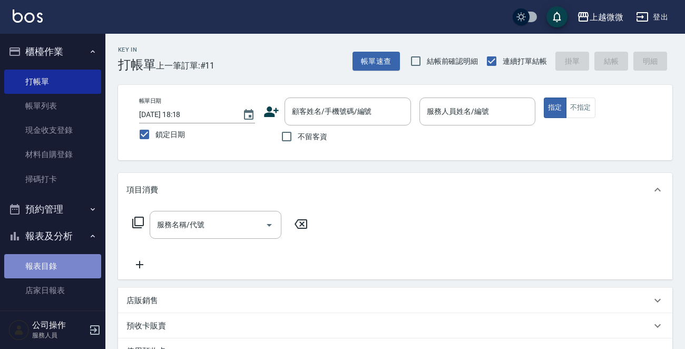
click at [64, 259] on link "報表目錄" at bounding box center [52, 266] width 97 height 24
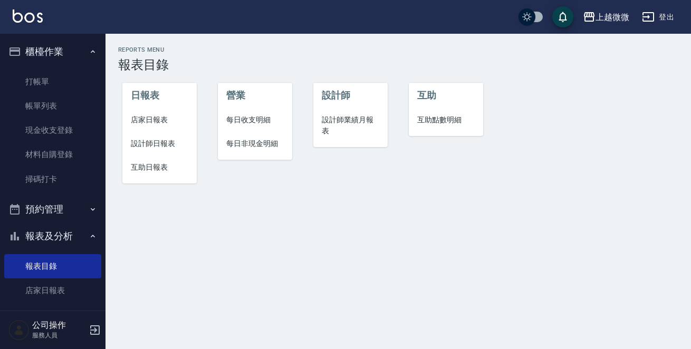
click at [164, 119] on span "店家日報表" at bounding box center [159, 119] width 57 height 11
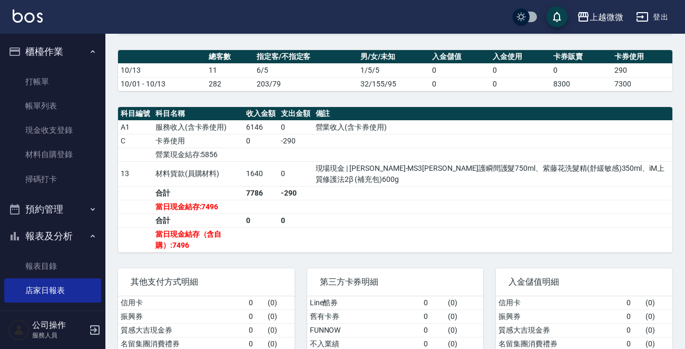
scroll to position [362, 0]
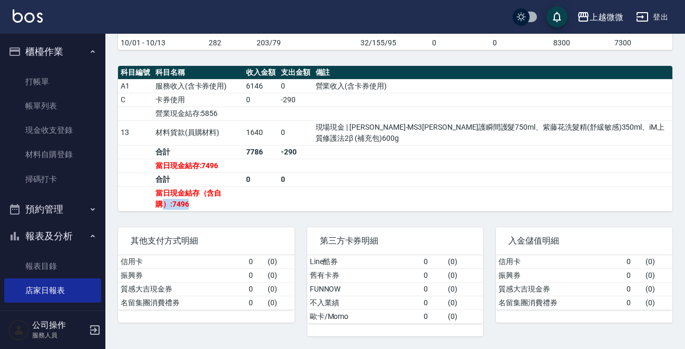
drag, startPoint x: 206, startPoint y: 203, endPoint x: 161, endPoint y: 204, distance: 44.8
click at [161, 204] on td "當日現金結存（含自購）:7496" at bounding box center [198, 198] width 91 height 25
click at [356, 174] on td "a dense table" at bounding box center [493, 179] width 360 height 14
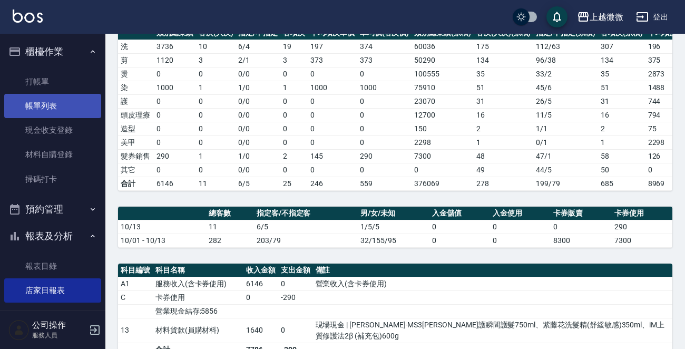
scroll to position [158, 0]
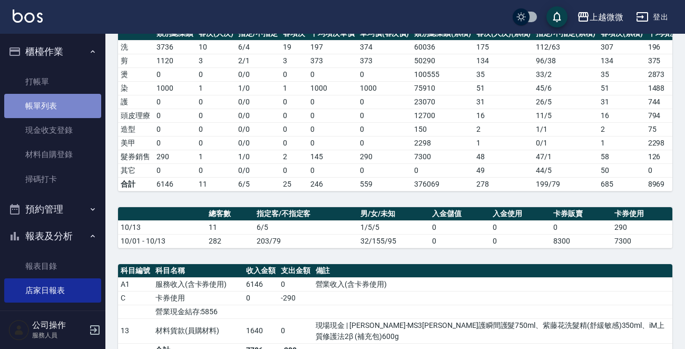
click at [66, 105] on link "帳單列表" at bounding box center [52, 106] width 97 height 24
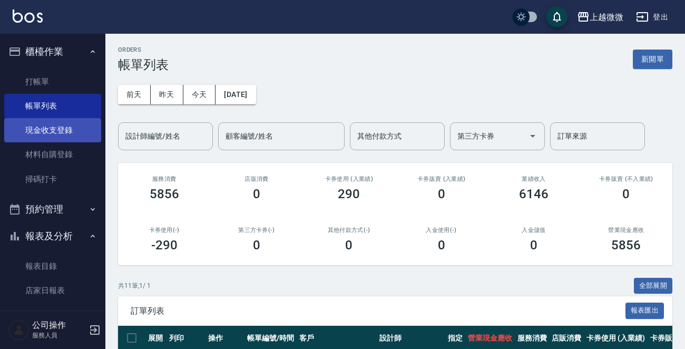
click at [60, 132] on link "現金收支登錄" at bounding box center [52, 130] width 97 height 24
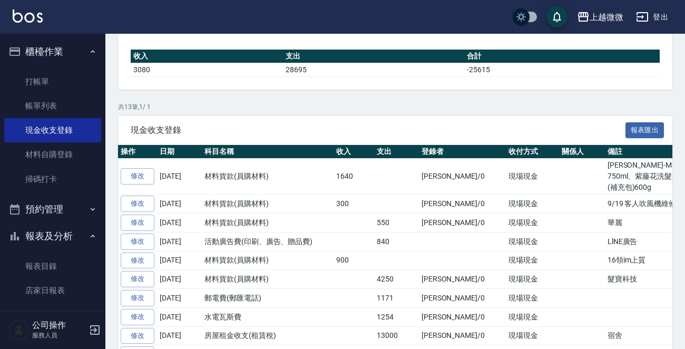
scroll to position [105, 0]
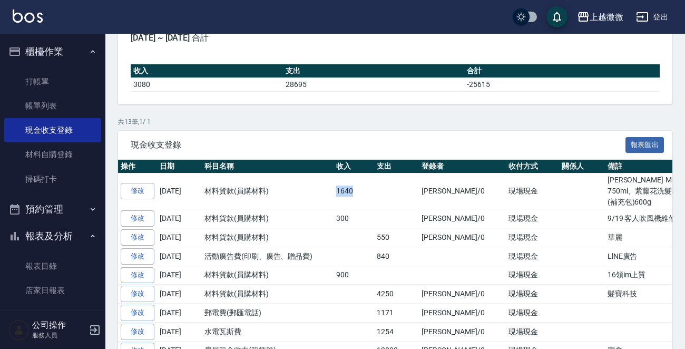
drag, startPoint x: 351, startPoint y: 183, endPoint x: 318, endPoint y: 183, distance: 33.2
click at [320, 183] on tr "修改 [DATE] 材料貨款(員購材料) 1640 [PERSON_NAME]/0 現場現金 [PERSON_NAME]-MS3[PERSON_NAME]護瞬…" at bounding box center [460, 191] width 685 height 36
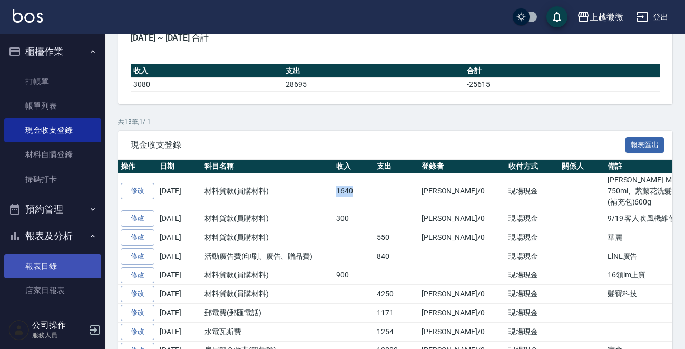
click at [51, 263] on link "報表目錄" at bounding box center [52, 266] width 97 height 24
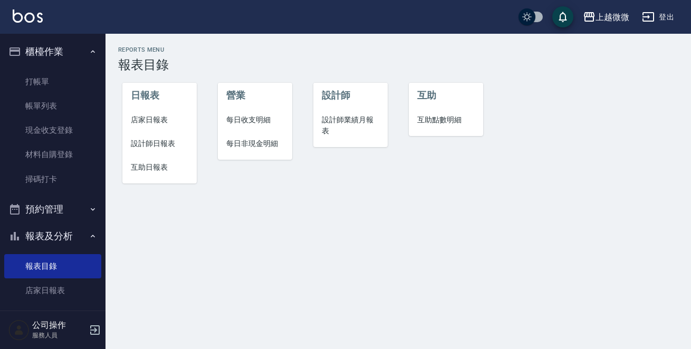
click at [164, 116] on span "店家日報表" at bounding box center [159, 119] width 57 height 11
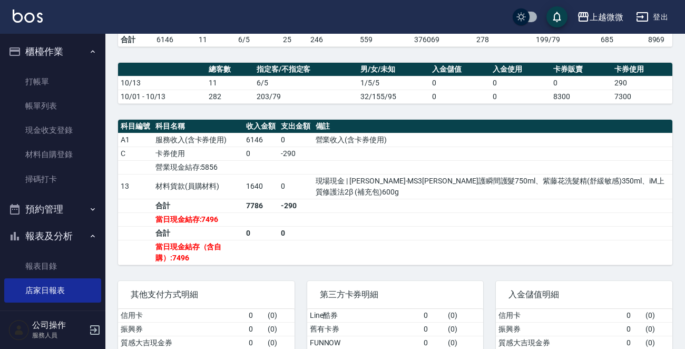
scroll to position [362, 0]
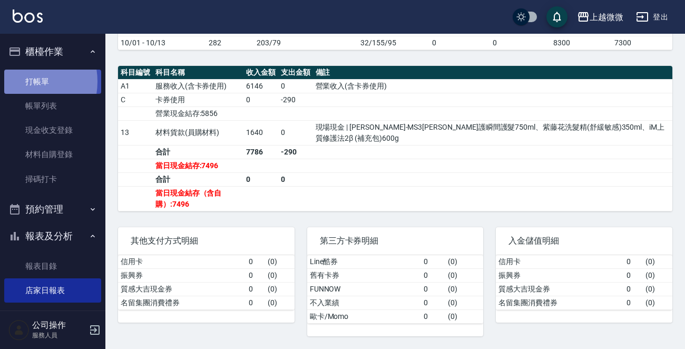
click at [24, 81] on link "打帳單" at bounding box center [52, 82] width 97 height 24
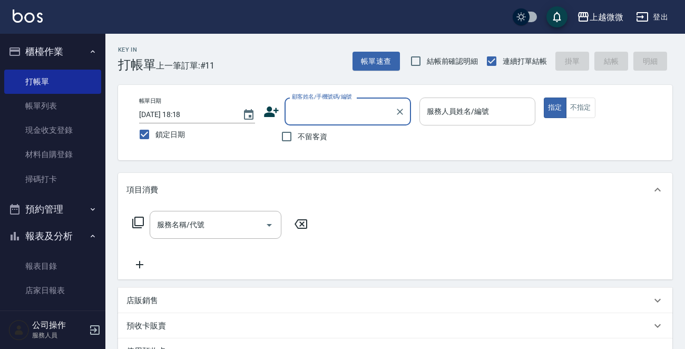
click at [489, 110] on input "服務人員姓名/編號" at bounding box center [477, 111] width 106 height 18
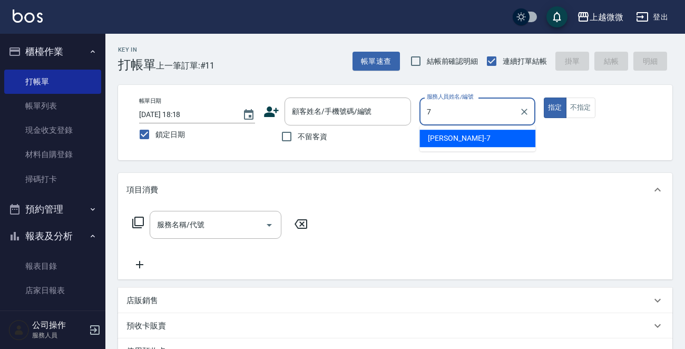
click at [474, 139] on div "[PERSON_NAME] -7" at bounding box center [478, 138] width 116 height 17
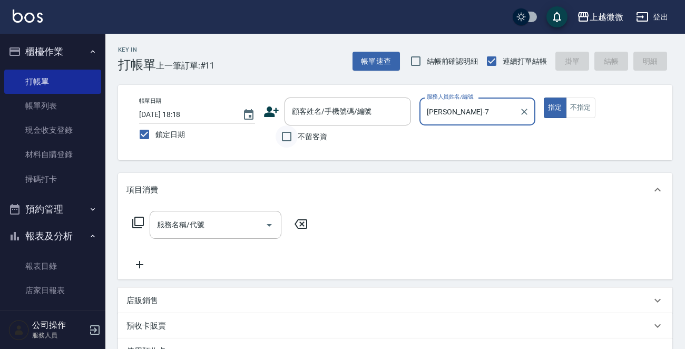
type input "[PERSON_NAME]-7"
click at [289, 134] on input "不留客資" at bounding box center [287, 136] width 22 height 22
checkbox input "true"
click at [217, 219] on input "服務名稱/代號" at bounding box center [207, 225] width 106 height 18
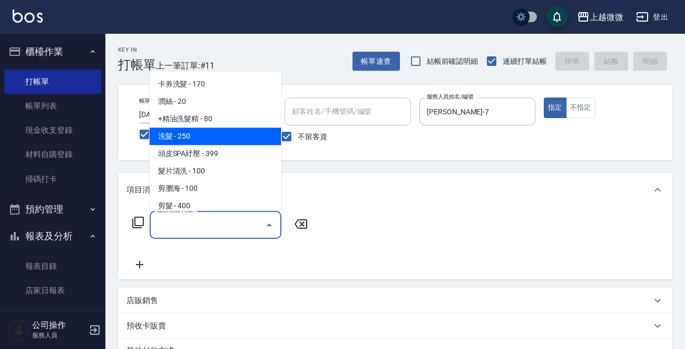
click at [211, 139] on span "洗髮 - 250" at bounding box center [216, 136] width 132 height 17
type input "洗髮(A03)"
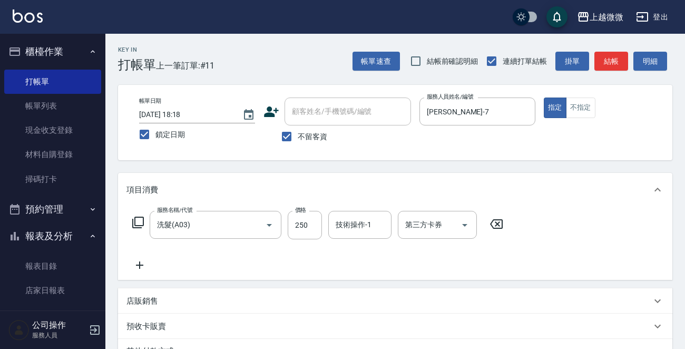
click at [144, 263] on icon at bounding box center [140, 265] width 26 height 13
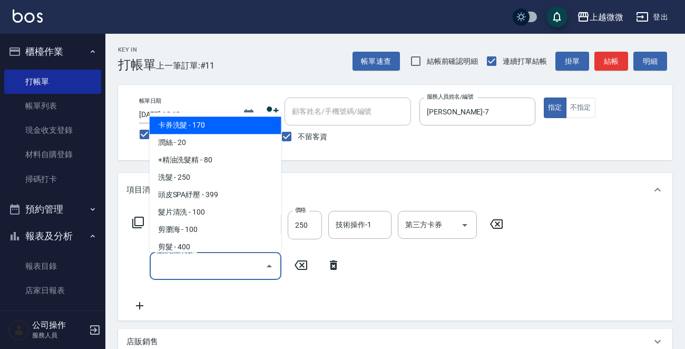
click at [193, 269] on input "服務名稱/代號" at bounding box center [207, 266] width 106 height 18
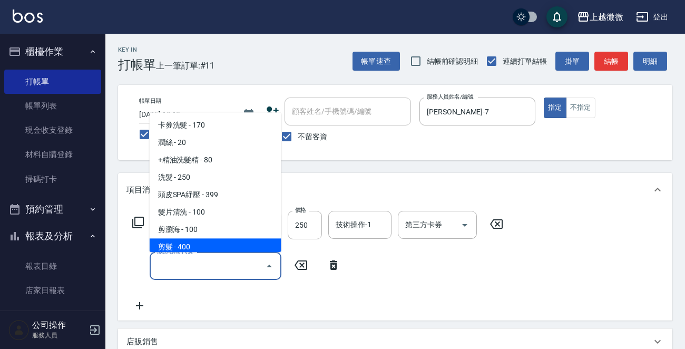
click at [197, 251] on span "剪髮 - 400" at bounding box center [216, 247] width 132 height 17
type input "剪髮(B02)"
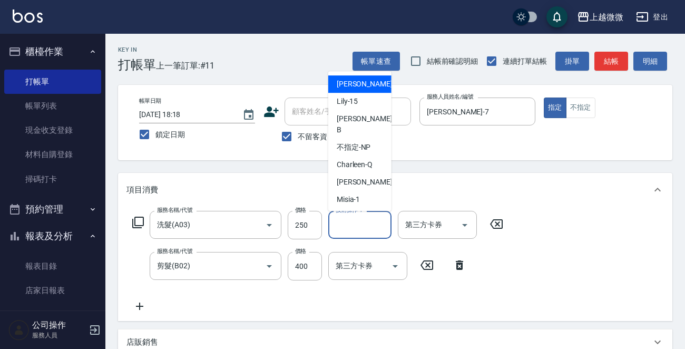
click at [364, 223] on div "技術操作-1 技術操作-1" at bounding box center [359, 225] width 63 height 28
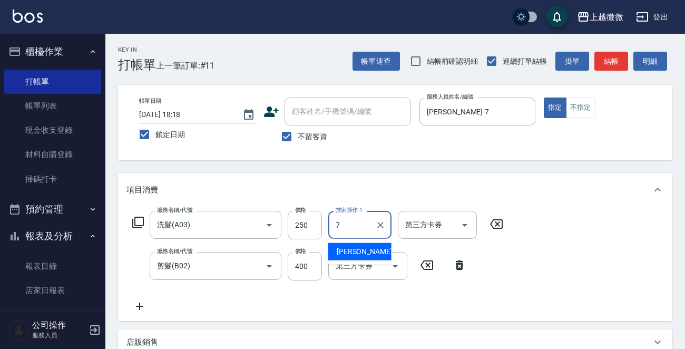
click at [365, 247] on div "[PERSON_NAME] -7" at bounding box center [359, 251] width 63 height 17
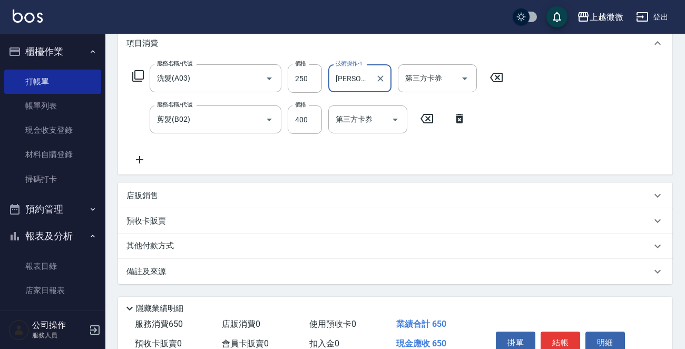
scroll to position [199, 0]
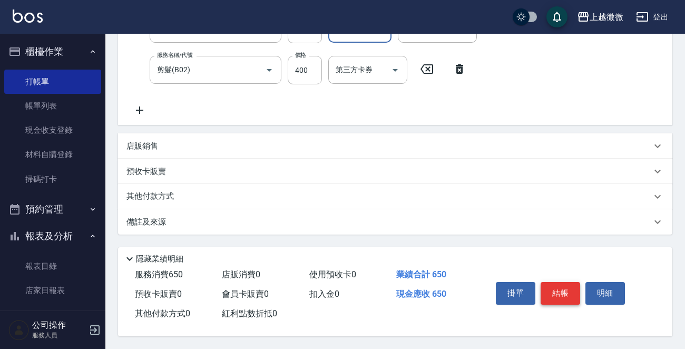
type input "[PERSON_NAME]-7"
click at [564, 284] on button "結帳" at bounding box center [561, 293] width 40 height 22
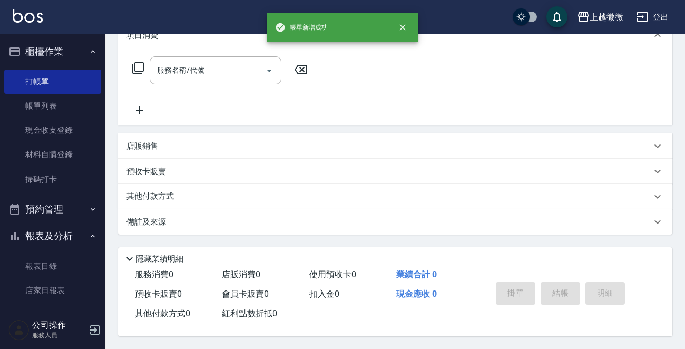
scroll to position [0, 0]
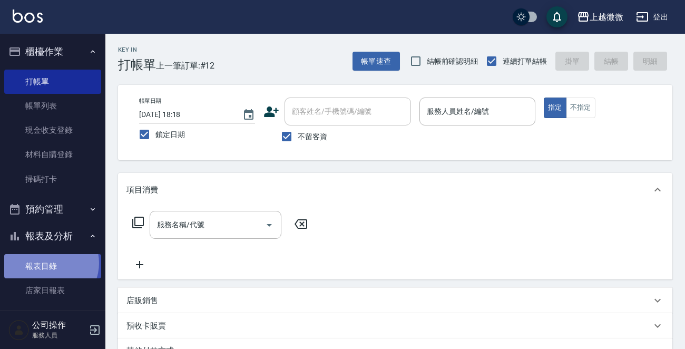
click at [50, 263] on link "報表目錄" at bounding box center [52, 266] width 97 height 24
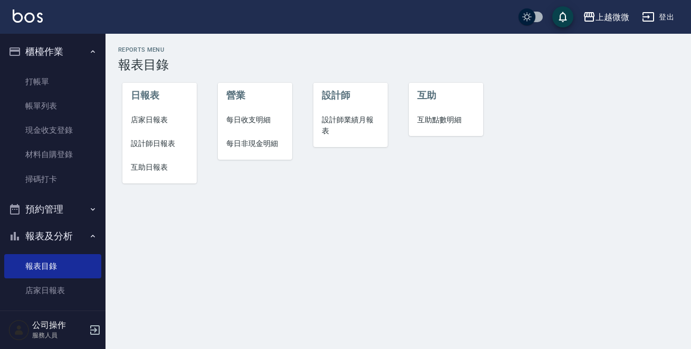
click at [150, 124] on span "店家日報表" at bounding box center [159, 119] width 57 height 11
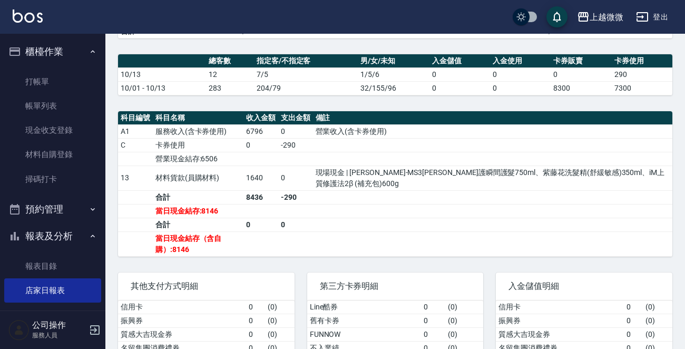
scroll to position [362, 0]
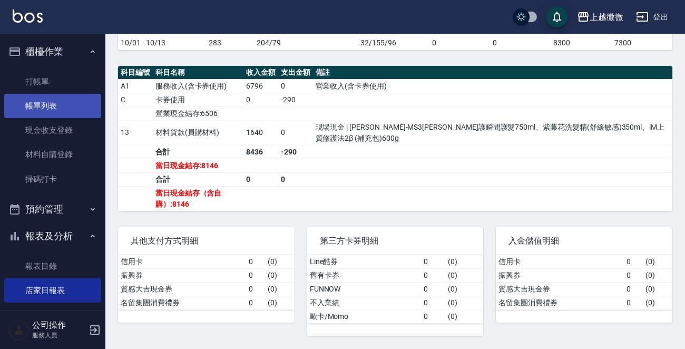
click at [46, 96] on link "帳單列表" at bounding box center [52, 106] width 97 height 24
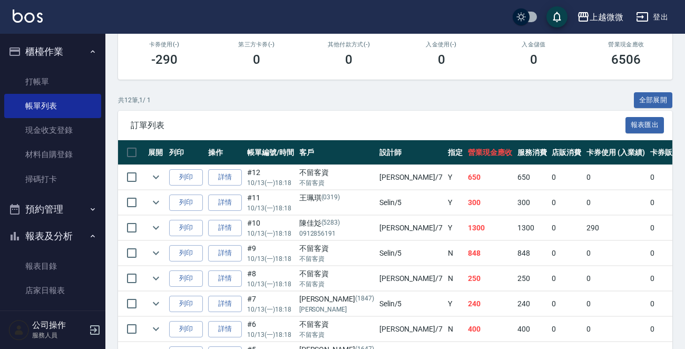
scroll to position [211, 0]
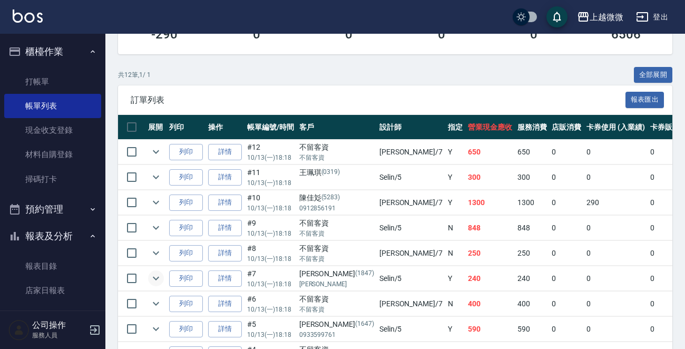
click at [150, 274] on icon "expand row" at bounding box center [156, 278] width 13 height 13
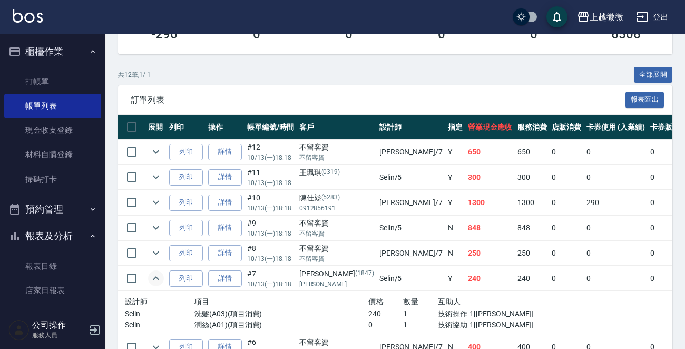
scroll to position [369, 0]
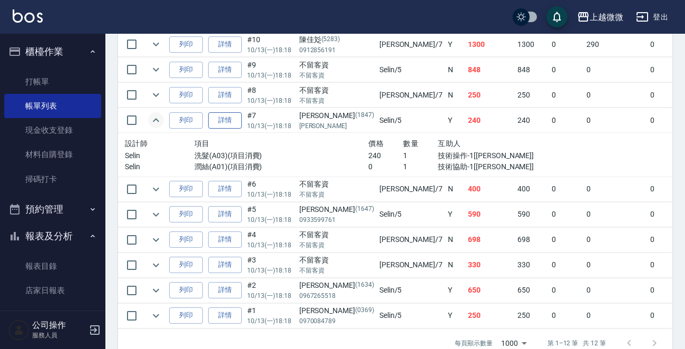
click at [226, 117] on link "詳情" at bounding box center [225, 120] width 34 height 16
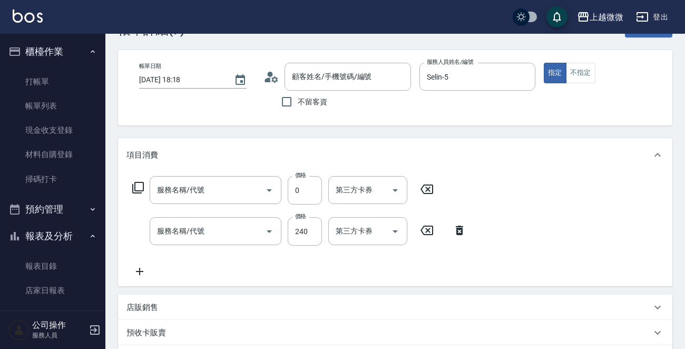
type input "[DATE] 18:18"
type input "Selin-5"
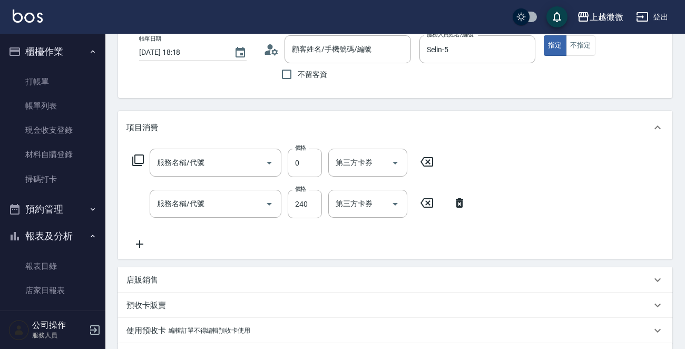
type input "潤絲(A01)"
type input "洗髮(A03)"
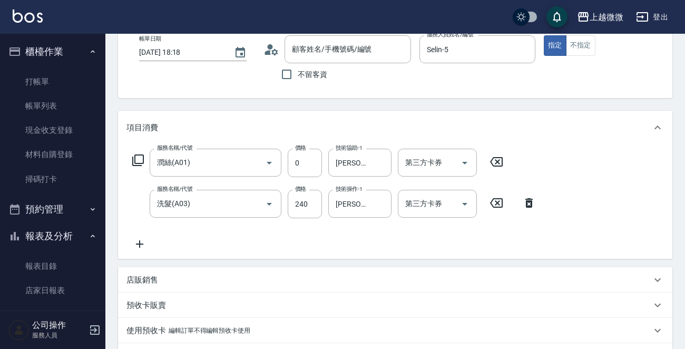
type input "[PERSON_NAME]/[PERSON_NAME]/1847"
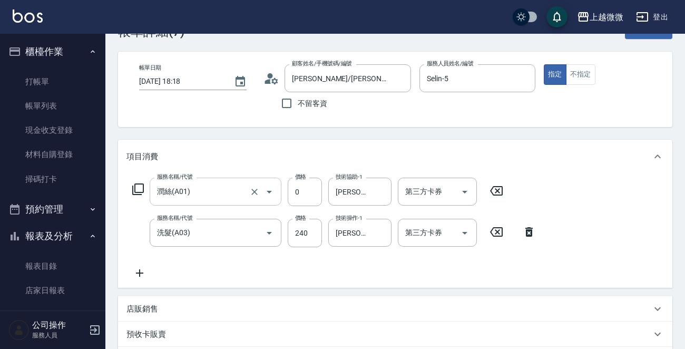
scroll to position [0, 0]
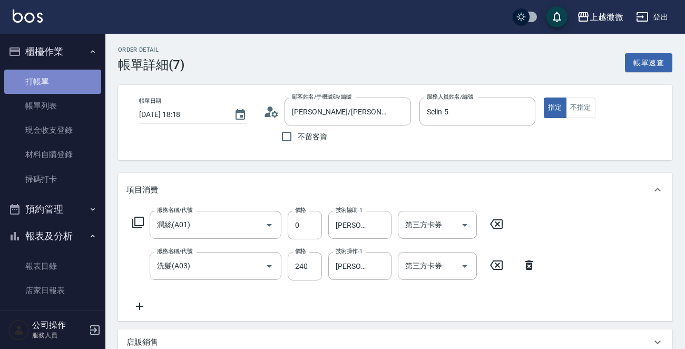
click at [54, 74] on link "打帳單" at bounding box center [52, 82] width 97 height 24
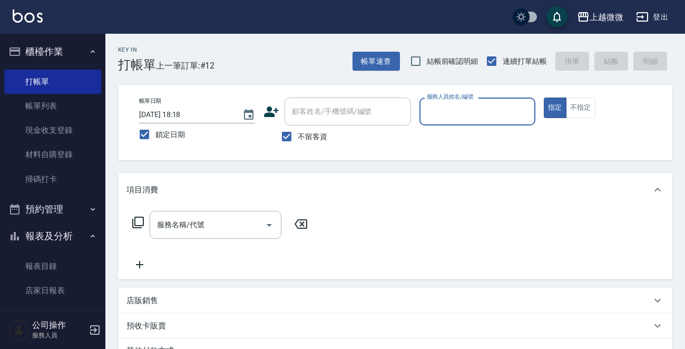
click at [285, 132] on input "不留客資" at bounding box center [287, 136] width 22 height 22
checkbox input "false"
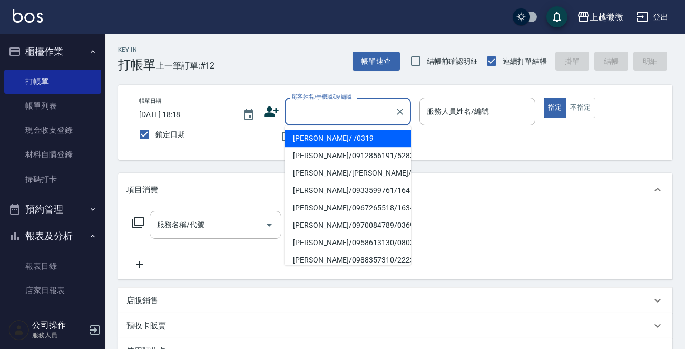
click at [326, 113] on input "顧客姓名/手機號碼/編號" at bounding box center [339, 111] width 101 height 18
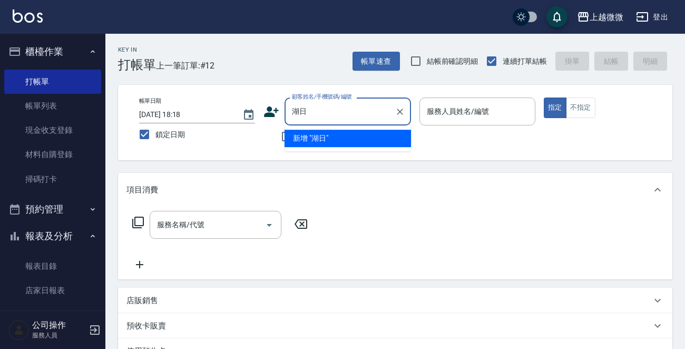
type input "湖"
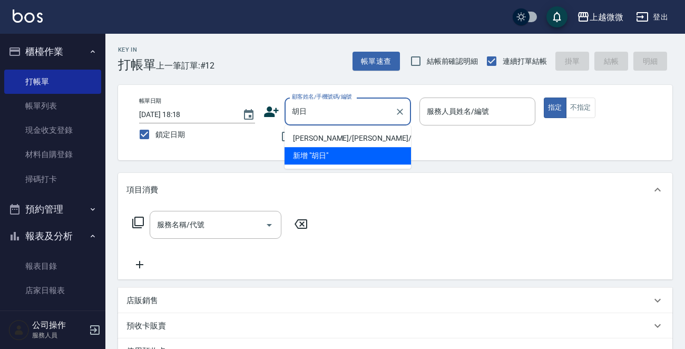
click at [306, 138] on li "[PERSON_NAME]/[PERSON_NAME]/1847" at bounding box center [348, 138] width 127 height 17
type input "[PERSON_NAME]/[PERSON_NAME]/1847"
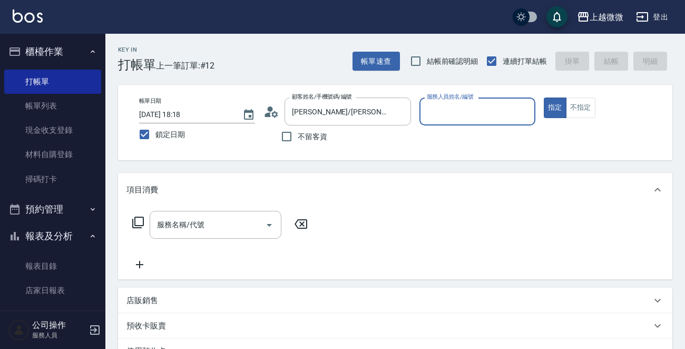
type input "Selin-5"
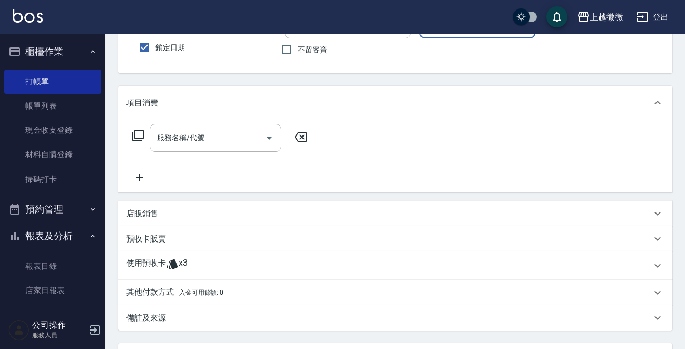
scroll to position [185, 0]
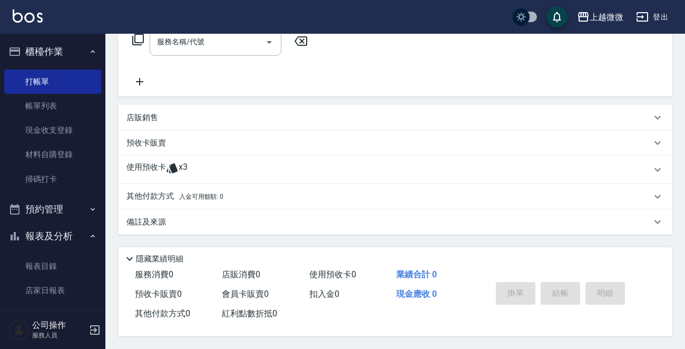
click at [138, 162] on p "使用預收卡" at bounding box center [147, 170] width 40 height 16
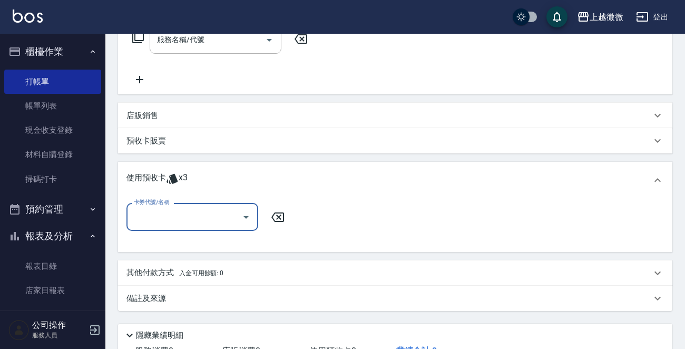
scroll to position [0, 0]
click at [171, 221] on input "卡券代號/名稱" at bounding box center [184, 217] width 106 height 18
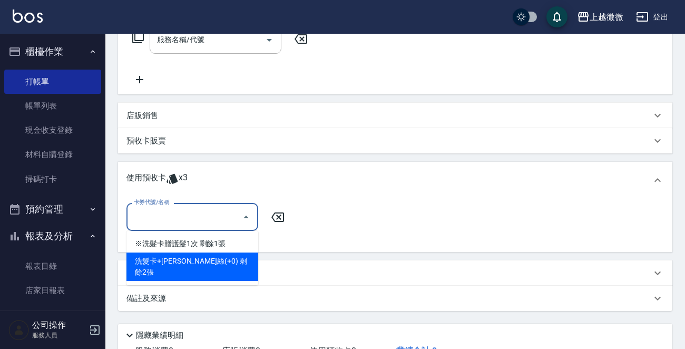
click at [218, 261] on div "洗髮卡+[PERSON_NAME]絲(+0) 剩餘2張" at bounding box center [193, 267] width 132 height 28
type input "洗髮卡+[PERSON_NAME](+0)"
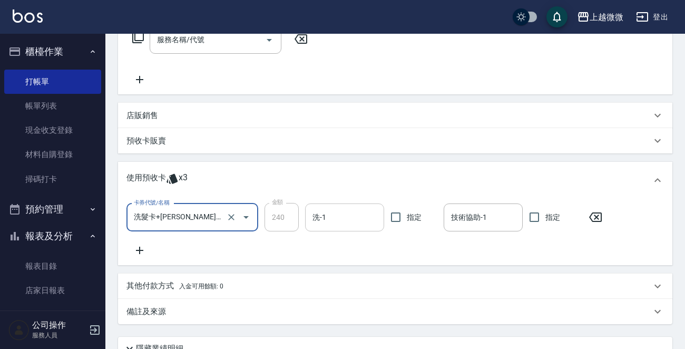
click at [343, 218] on input "洗-1" at bounding box center [345, 217] width 70 height 18
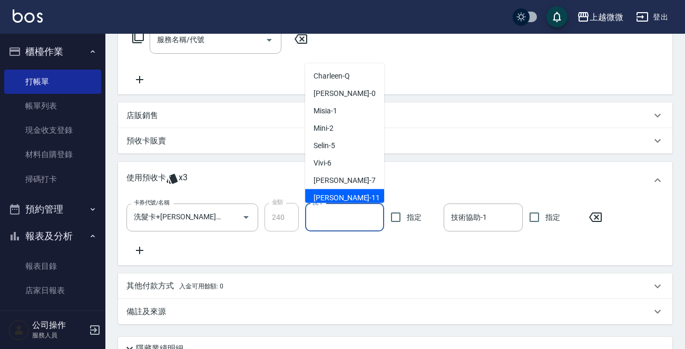
click at [343, 214] on input "洗-1" at bounding box center [345, 217] width 70 height 18
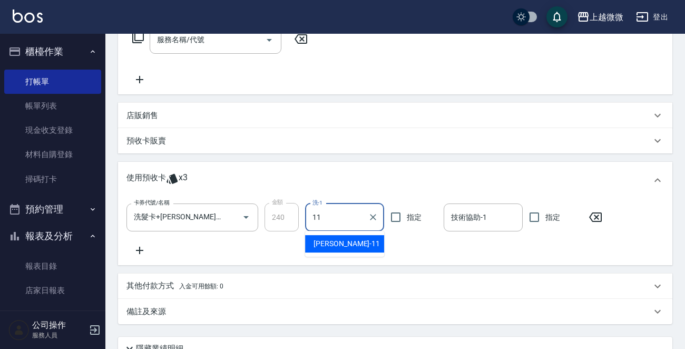
click at [335, 238] on span "[PERSON_NAME] -11" at bounding box center [347, 243] width 66 height 11
type input "[PERSON_NAME]-11"
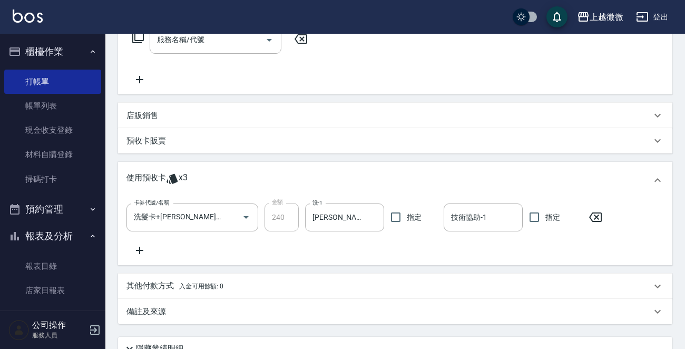
click at [505, 231] on div "卡券代號/名稱 洗髮卡+潤絲(+0) 卡券代號/名稱 金額 240 金額 洗-1 Kristin-11 洗-1 指定 技術協助-1 技術協助-1 指定" at bounding box center [396, 230] width 538 height 54
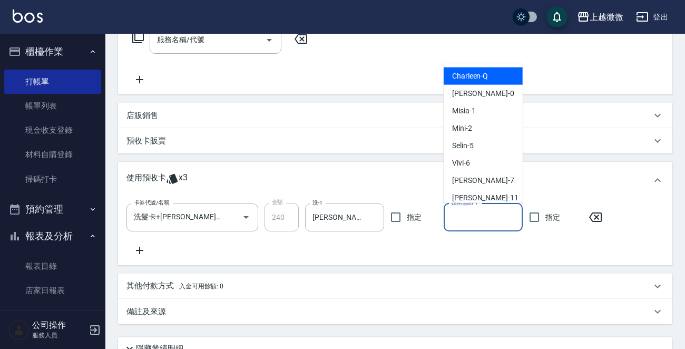
click at [492, 222] on input "技術協助-1" at bounding box center [484, 217] width 70 height 18
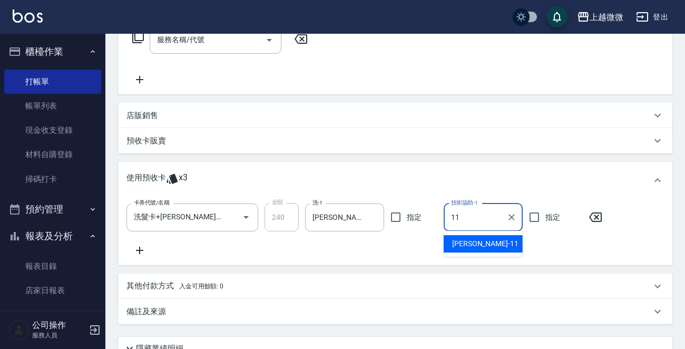
click at [480, 245] on span "[PERSON_NAME] -11" at bounding box center [485, 243] width 66 height 11
type input "[PERSON_NAME]-11"
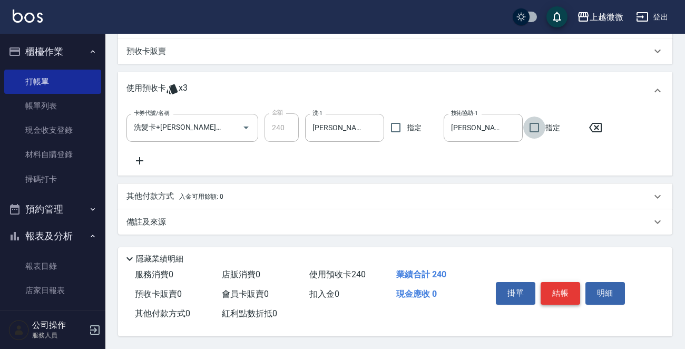
scroll to position [277, 0]
click at [558, 290] on button "結帳" at bounding box center [561, 293] width 40 height 22
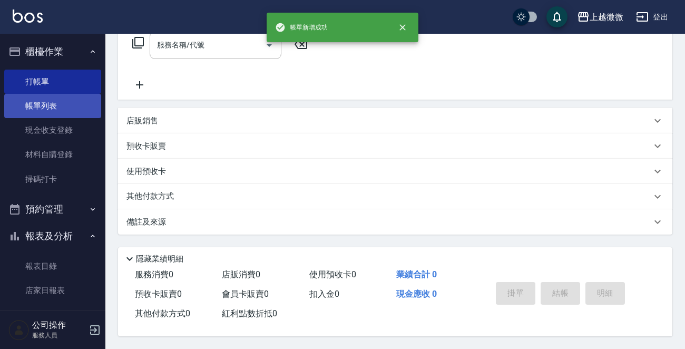
scroll to position [0, 0]
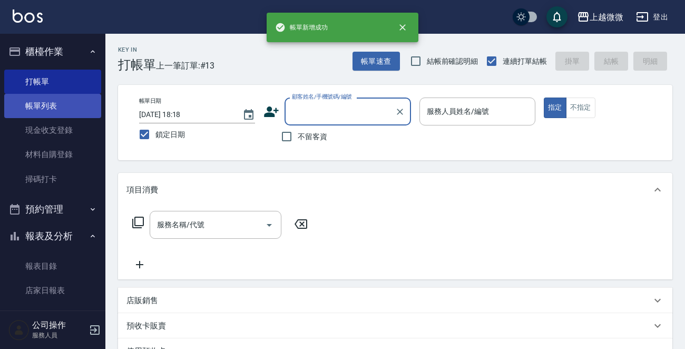
click at [63, 105] on link "帳單列表" at bounding box center [52, 106] width 97 height 24
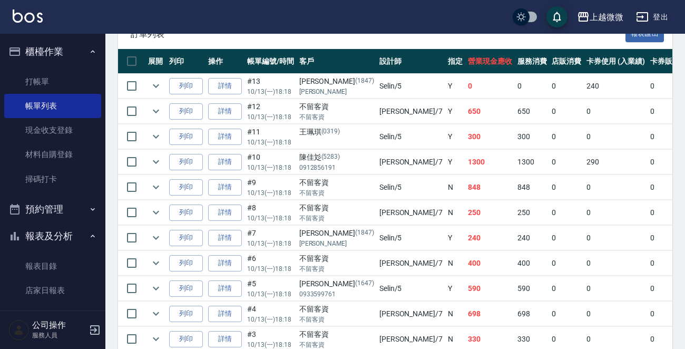
scroll to position [316, 0]
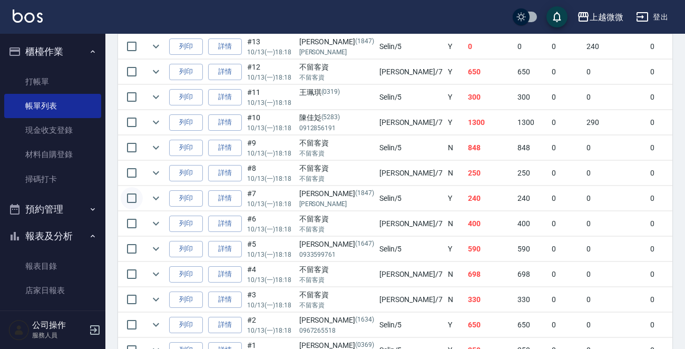
click at [131, 196] on input "checkbox" at bounding box center [132, 198] width 22 height 22
checkbox input "true"
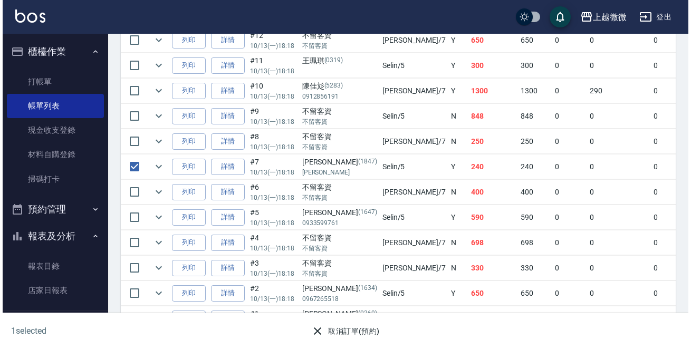
scroll to position [378, 0]
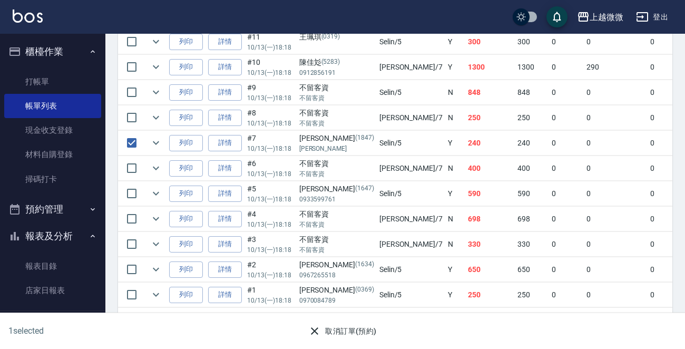
click at [341, 328] on button "取消訂單(預約)" at bounding box center [342, 332] width 76 height 20
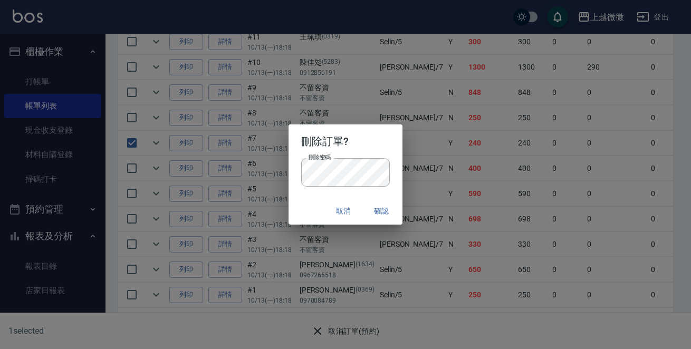
click at [292, 205] on div "取消 確認" at bounding box center [345, 211] width 114 height 28
click at [380, 209] on button "確認" at bounding box center [381, 211] width 34 height 20
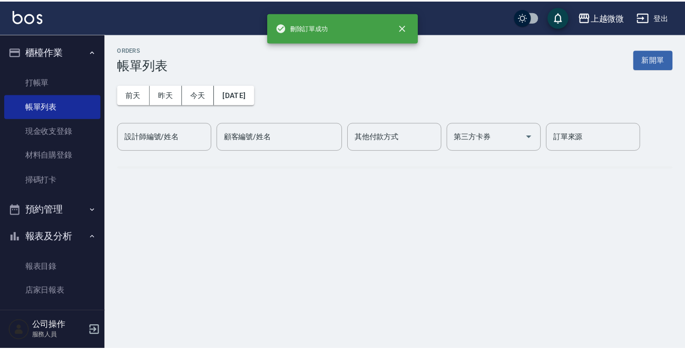
scroll to position [0, 0]
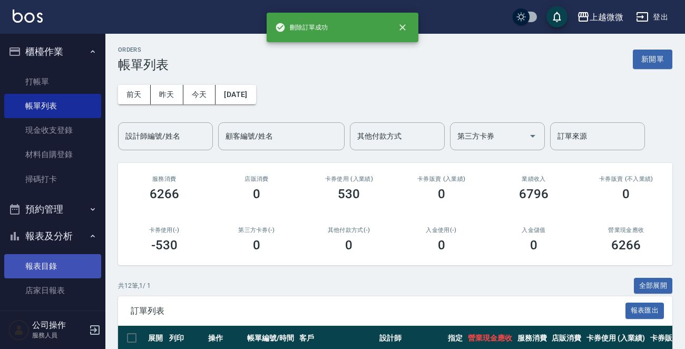
click at [45, 265] on link "報表目錄" at bounding box center [52, 266] width 97 height 24
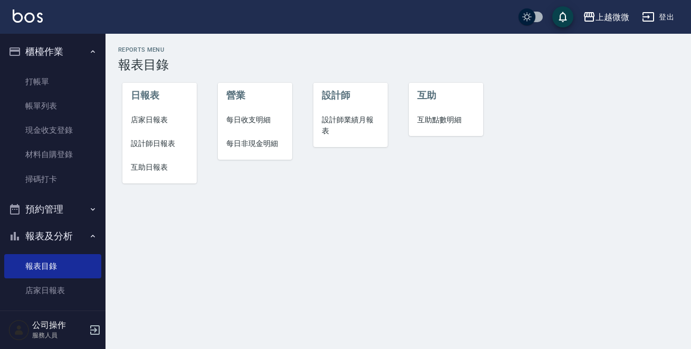
click at [167, 117] on span "店家日報表" at bounding box center [159, 119] width 57 height 11
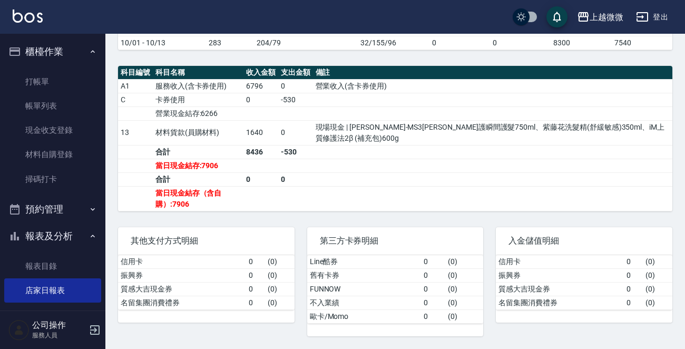
scroll to position [362, 0]
